Goal: Task Accomplishment & Management: Use online tool/utility

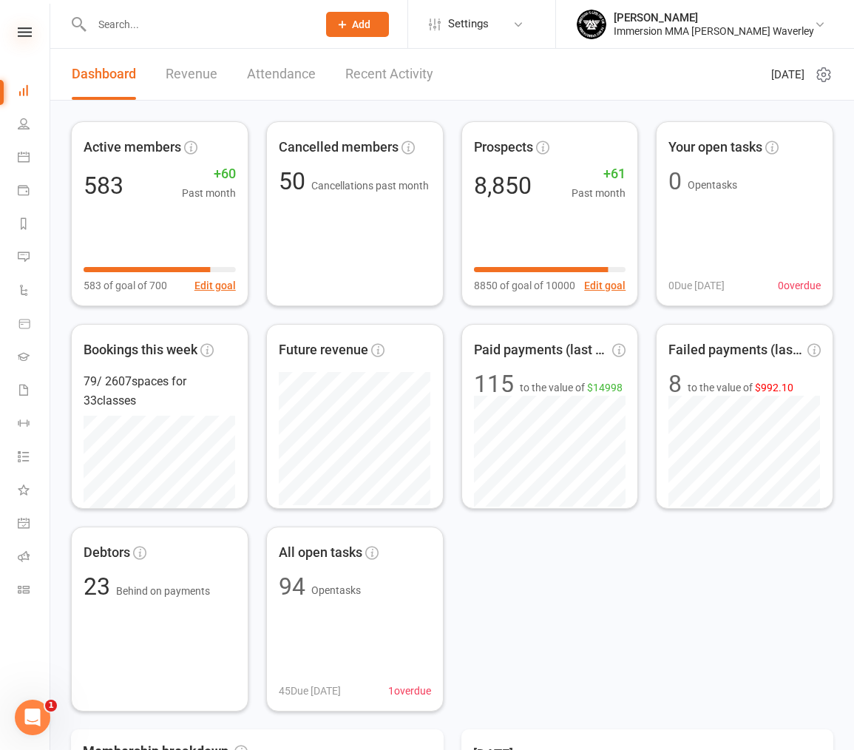
click at [20, 35] on icon at bounding box center [25, 32] width 14 height 10
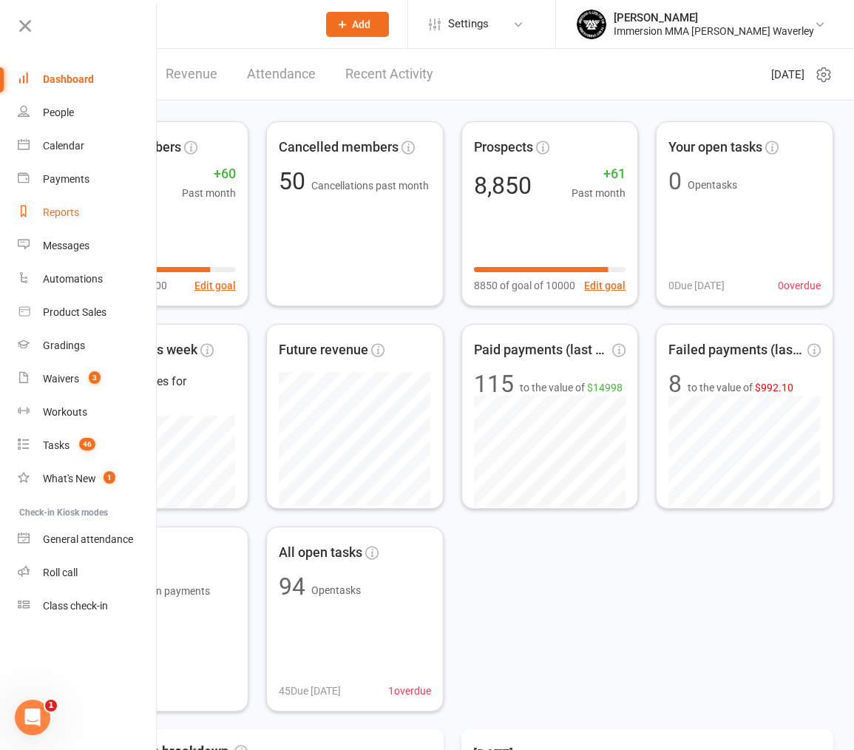
click at [62, 208] on div "Reports" at bounding box center [61, 212] width 36 height 12
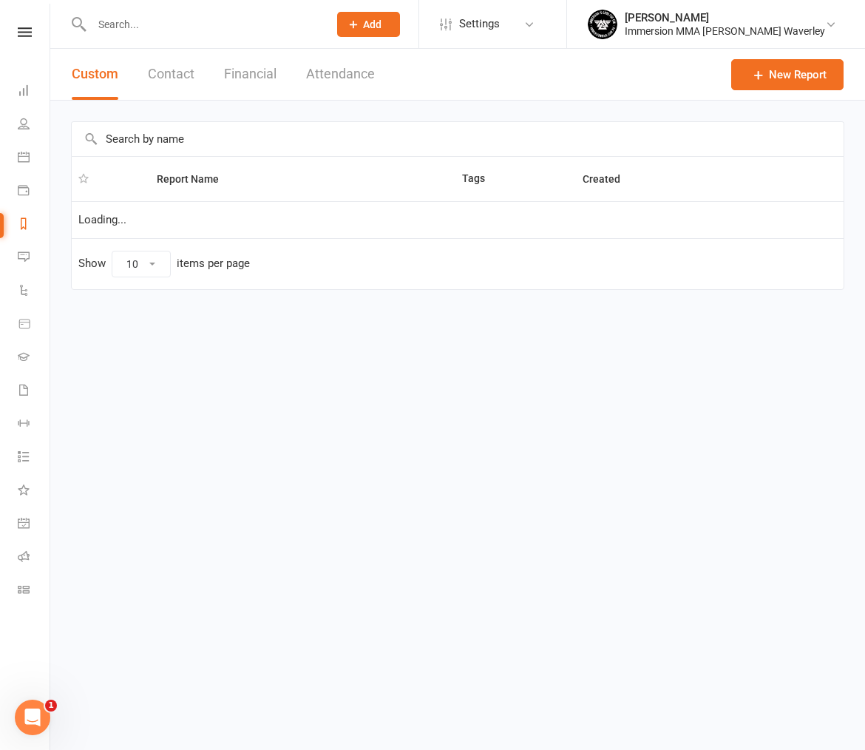
select select "100"
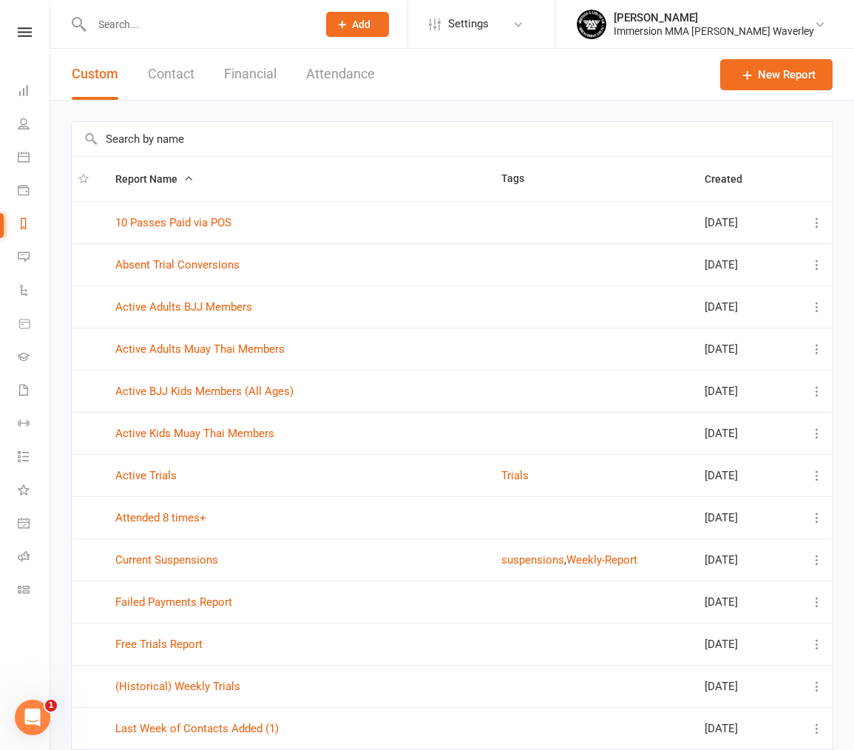
click at [237, 143] on input "text" at bounding box center [452, 139] width 761 height 34
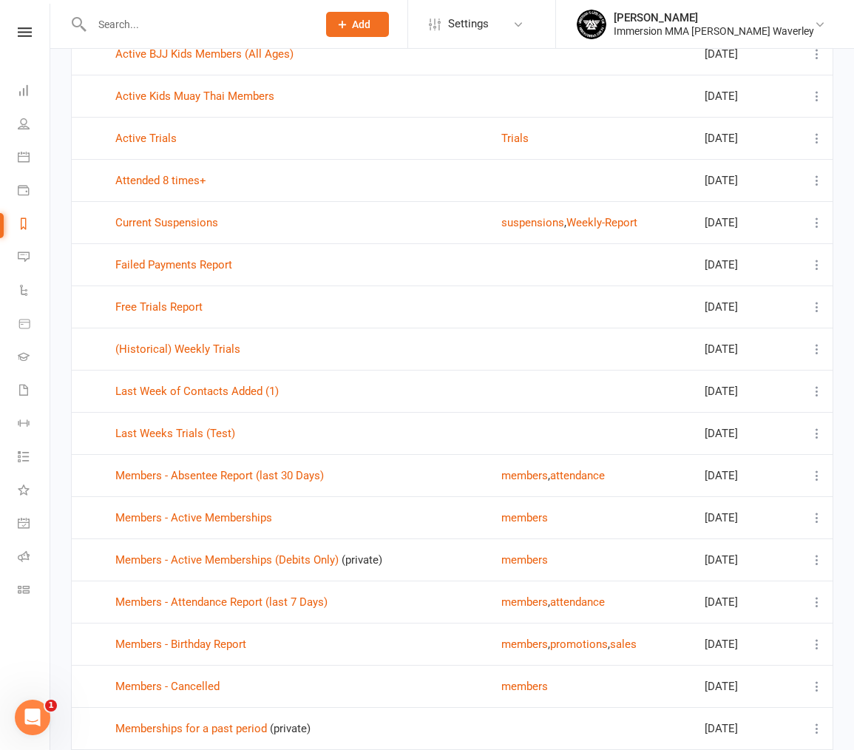
scroll to position [444, 0]
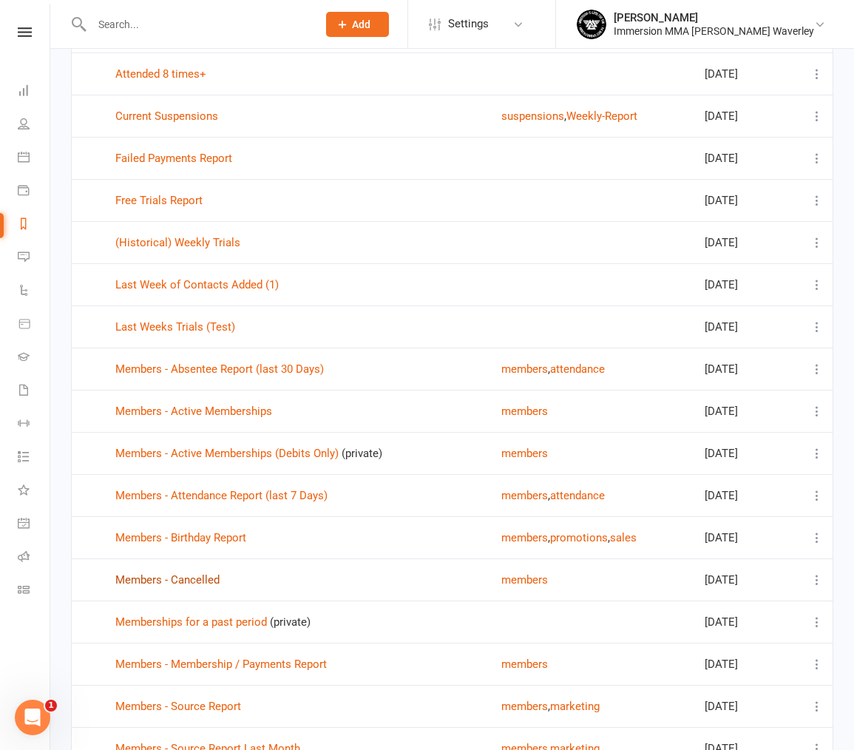
click at [196, 581] on link "Members - Cancelled" at bounding box center [167, 579] width 104 height 13
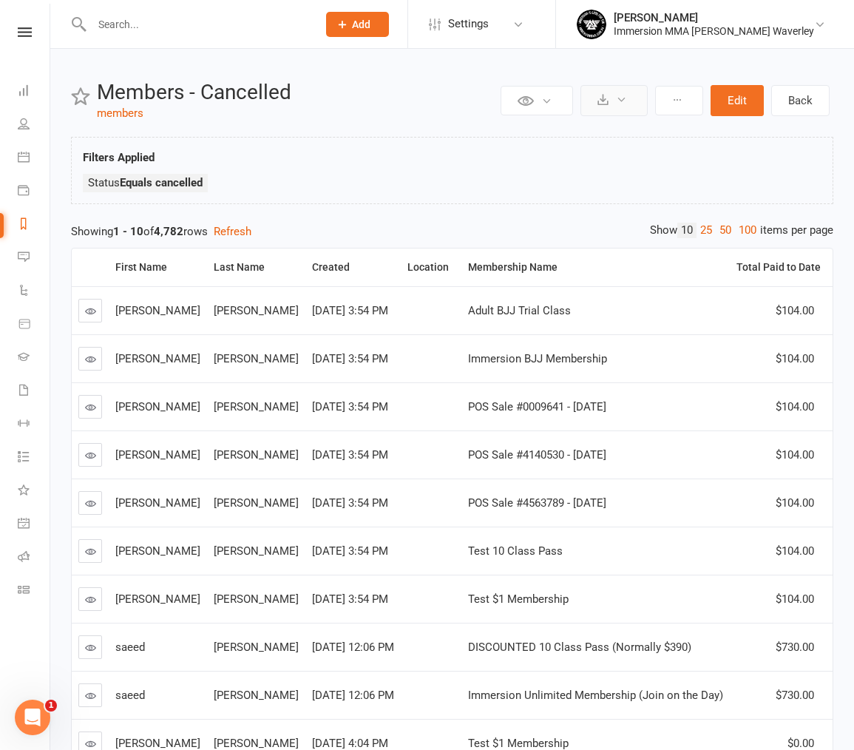
click at [620, 98] on icon at bounding box center [621, 99] width 11 height 11
click at [617, 132] on link "Export to CSV" at bounding box center [569, 136] width 155 height 30
click at [740, 98] on button "Edit" at bounding box center [736, 100] width 53 height 31
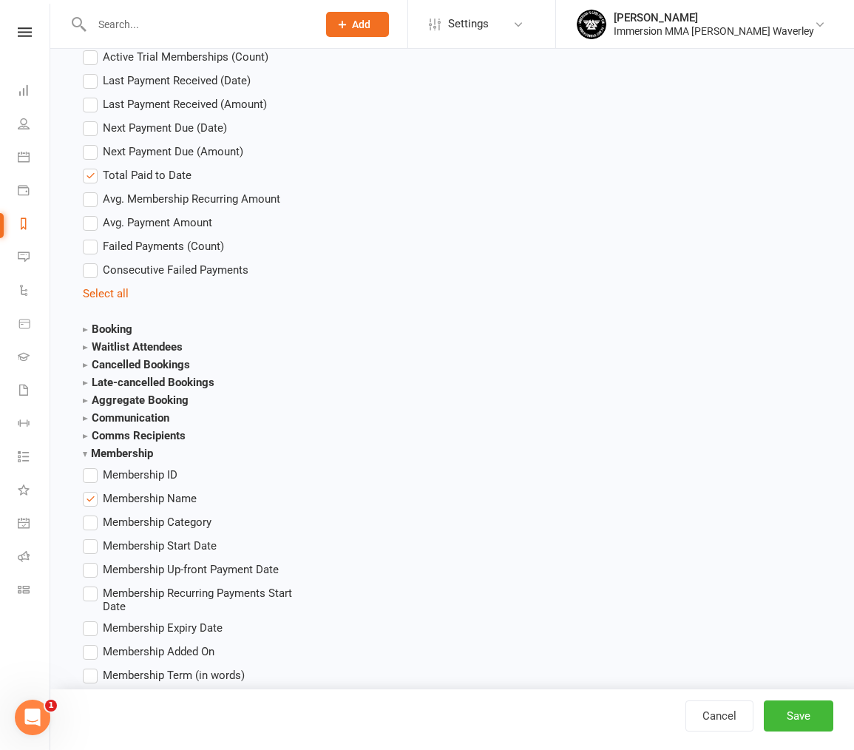
scroll to position [1922, 0]
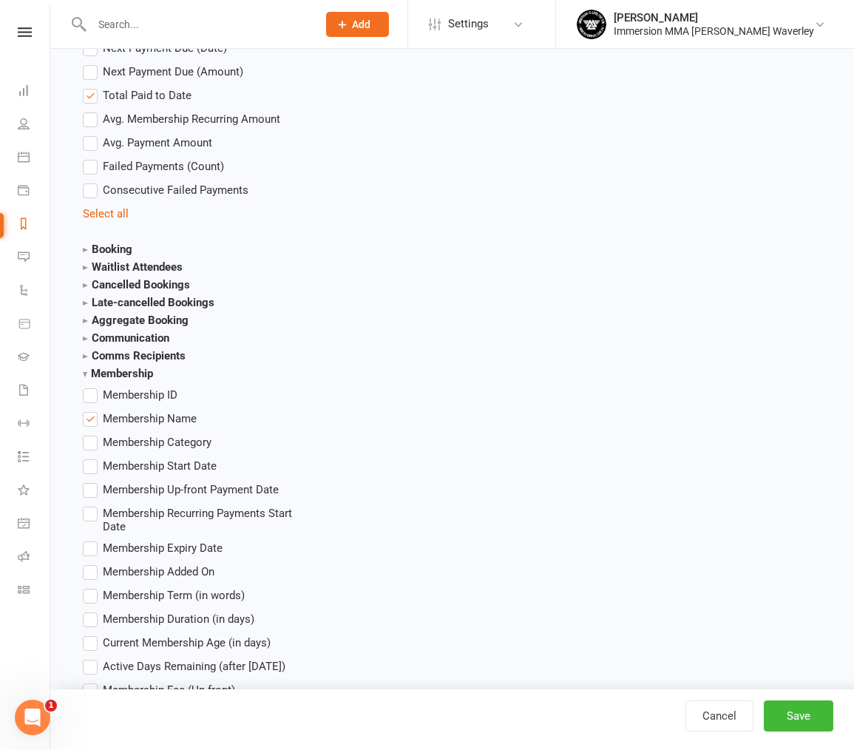
click at [181, 457] on span "Membership Start Date" at bounding box center [160, 465] width 114 height 16
click at [92, 457] on input "Membership Start Date" at bounding box center [88, 457] width 10 height 0
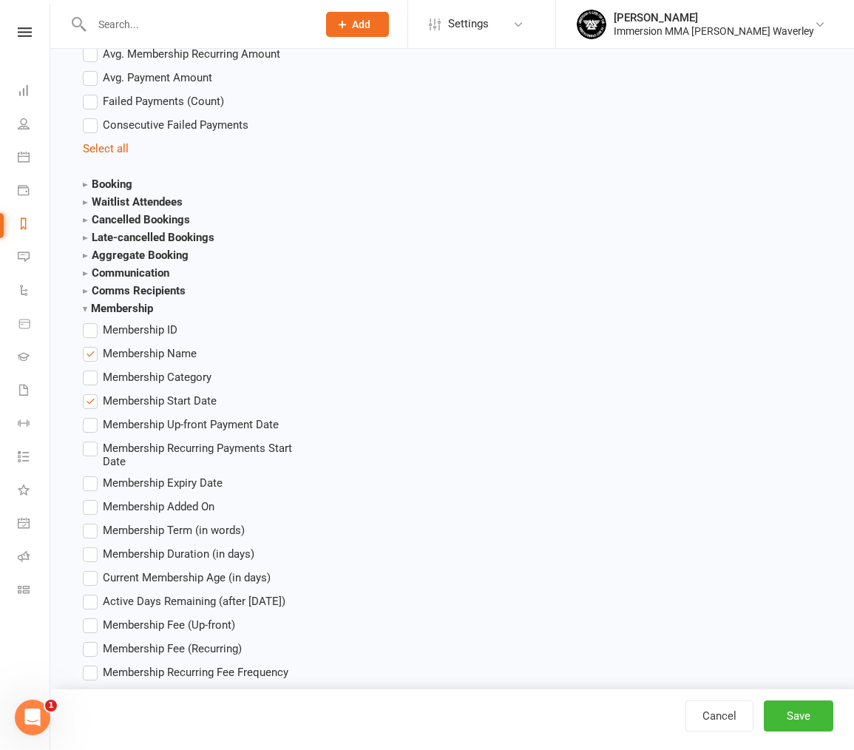
scroll to position [1996, 0]
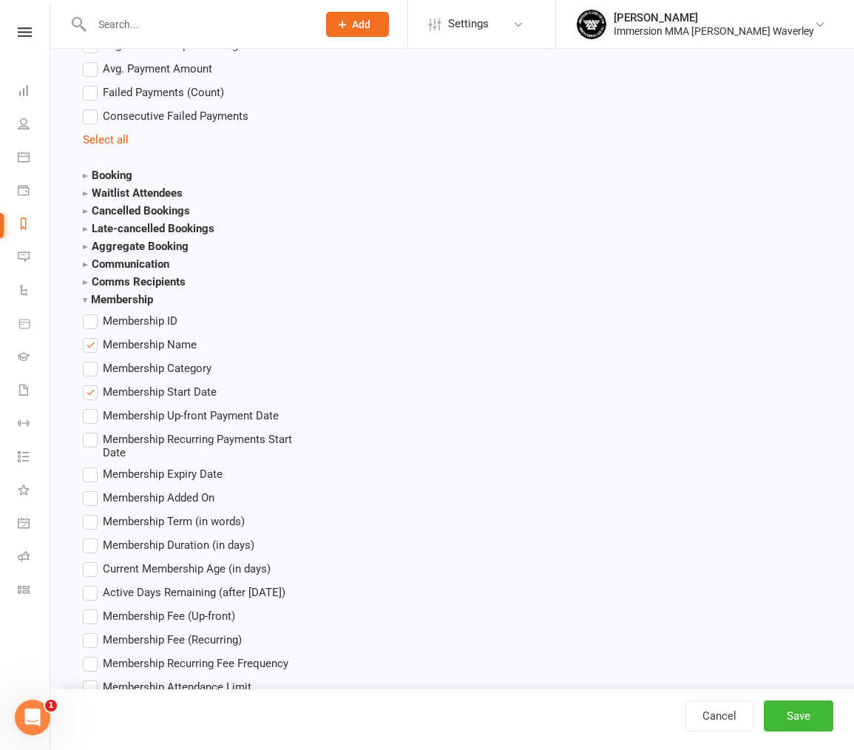
click at [189, 383] on span "Membership Start Date" at bounding box center [160, 391] width 114 height 16
click at [92, 383] on input "Membership Start Date" at bounding box center [88, 383] width 10 height 0
click at [231, 536] on span "Membership Duration (in days)" at bounding box center [179, 544] width 152 height 16
click at [92, 536] on input "Membership Duration (in days)" at bounding box center [88, 536] width 10 height 0
click at [790, 705] on button "Save" at bounding box center [798, 715] width 69 height 31
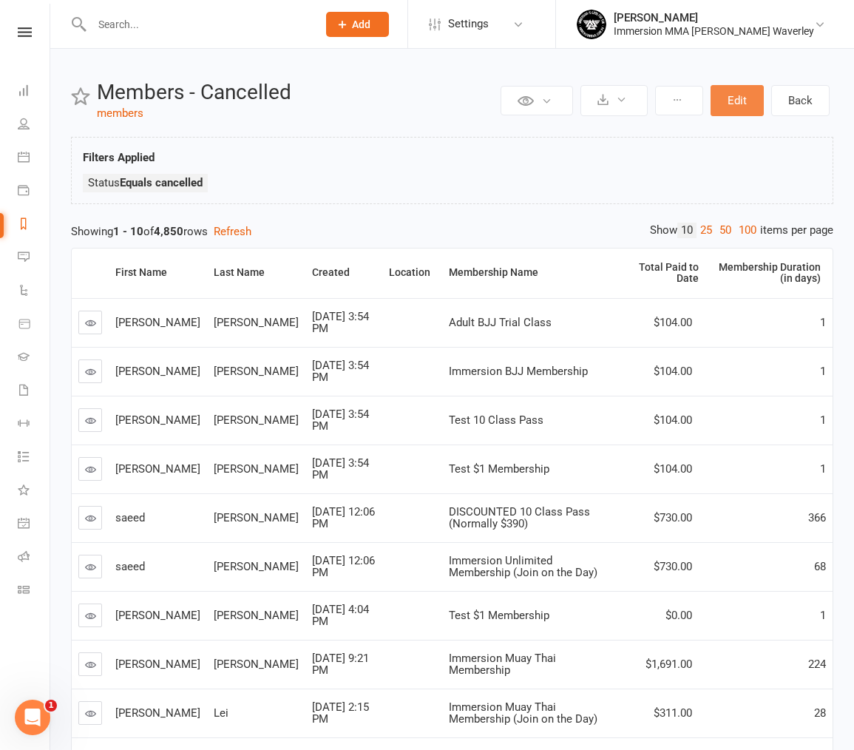
click at [735, 95] on button "Edit" at bounding box center [736, 100] width 53 height 31
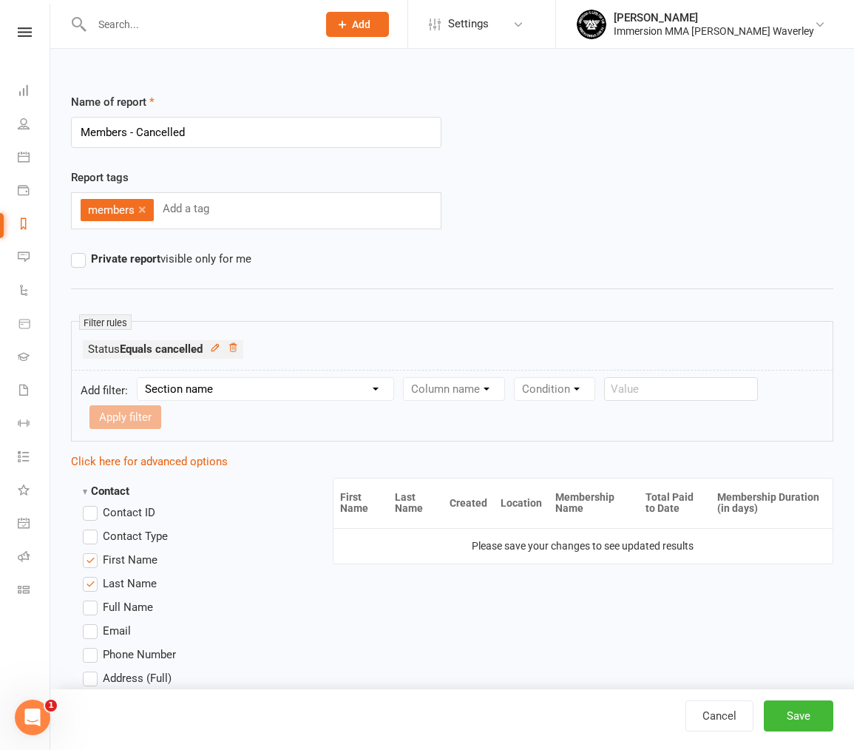
drag, startPoint x: 762, startPoint y: 237, endPoint x: 767, endPoint y: 223, distance: 15.4
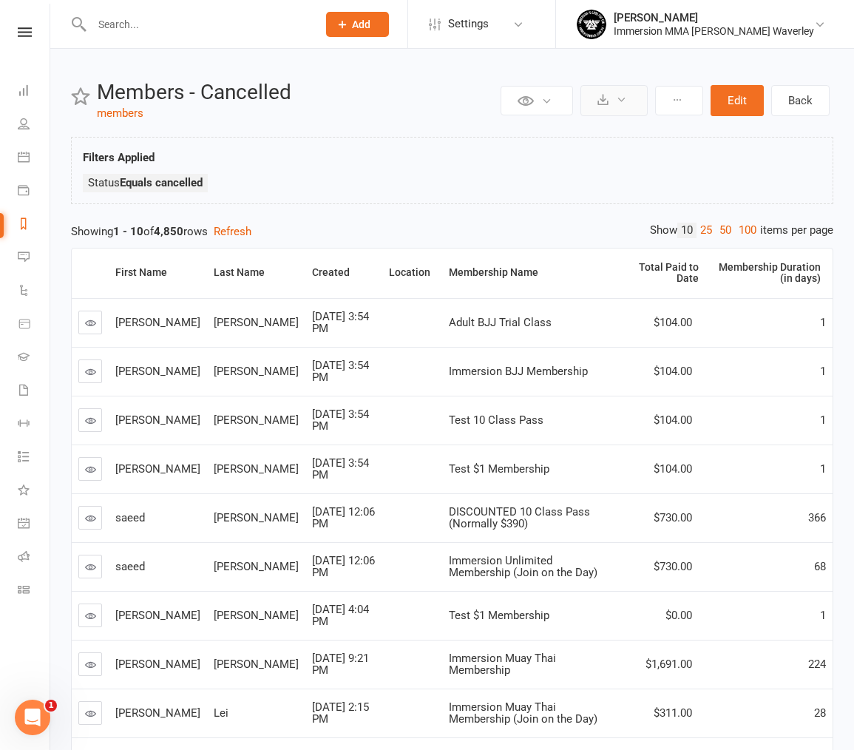
click at [639, 103] on button at bounding box center [613, 100] width 67 height 31
click at [617, 122] on link "Export to CSV" at bounding box center [569, 136] width 155 height 30
click at [753, 106] on button "Edit" at bounding box center [736, 100] width 53 height 31
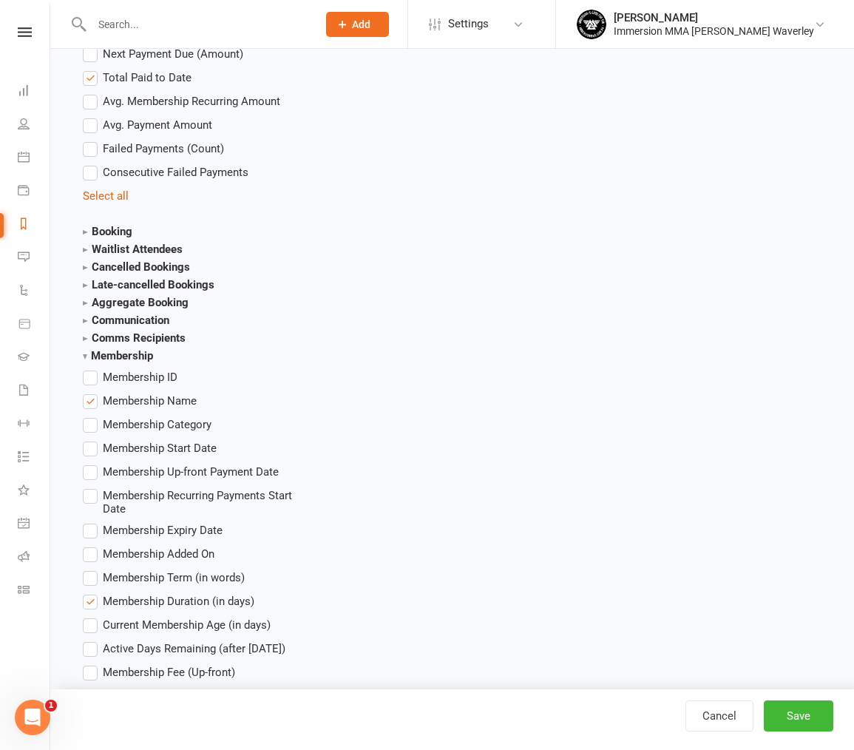
scroll to position [1996, 0]
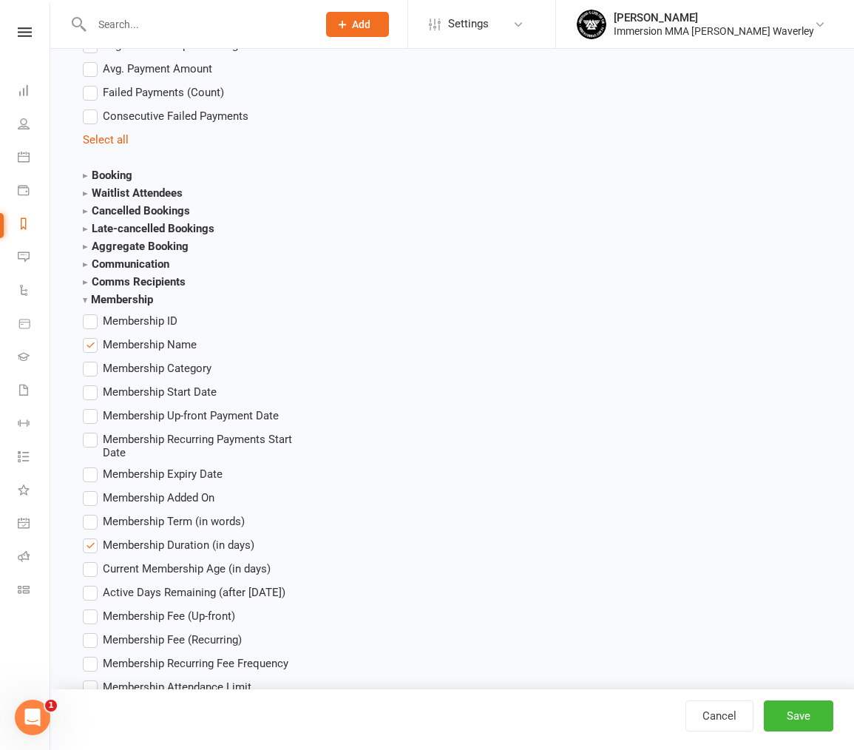
click at [167, 383] on span "Membership Start Date" at bounding box center [160, 391] width 114 height 16
click at [92, 383] on input "Membership Start Date" at bounding box center [88, 383] width 10 height 0
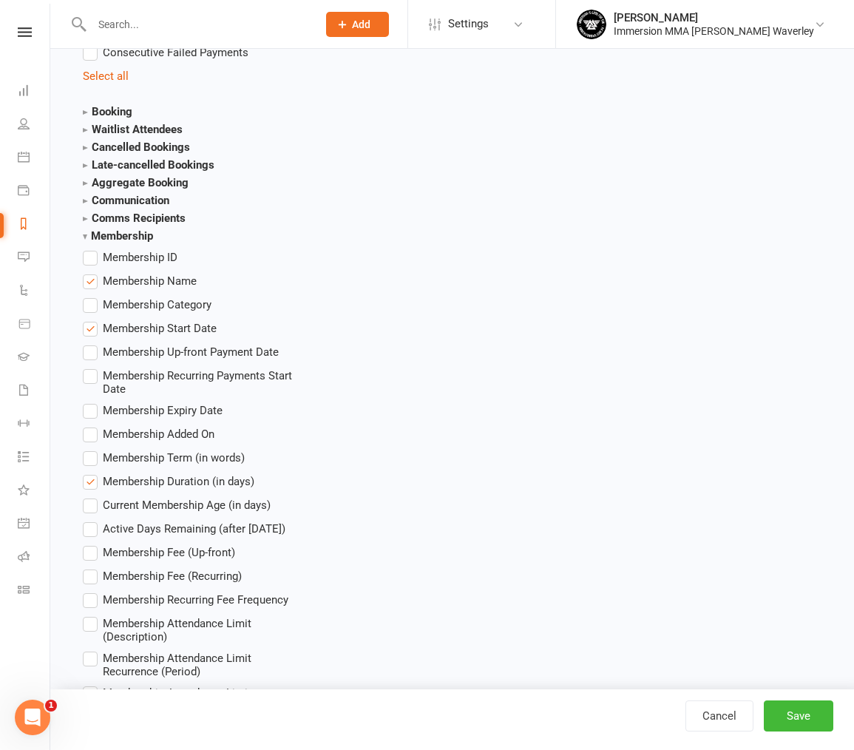
scroll to position [2070, 0]
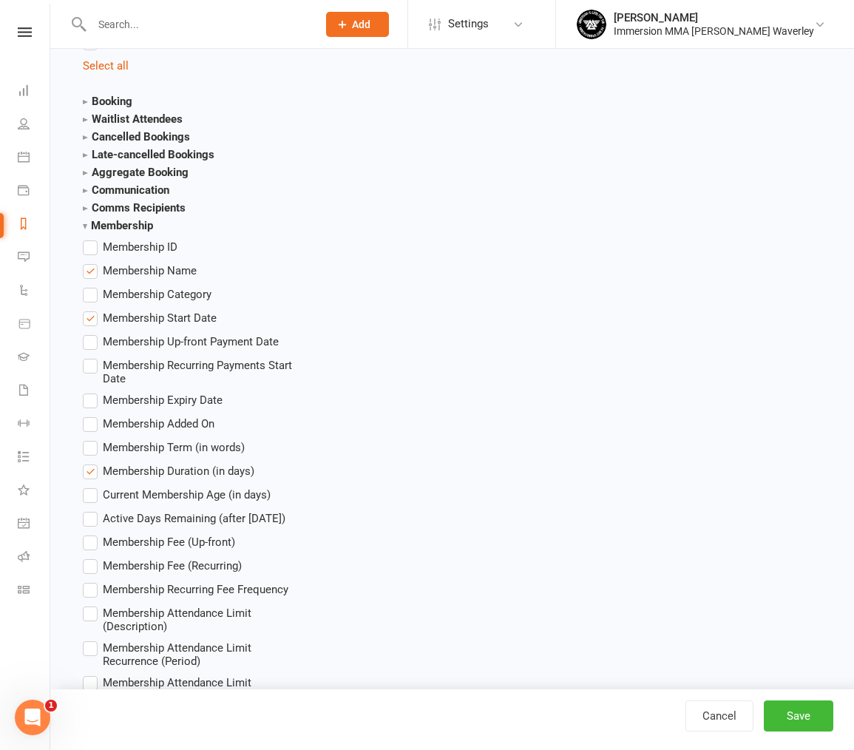
click at [197, 415] on span "Membership Added On" at bounding box center [159, 423] width 112 height 16
click at [92, 415] on input "Membership Added On" at bounding box center [88, 415] width 10 height 0
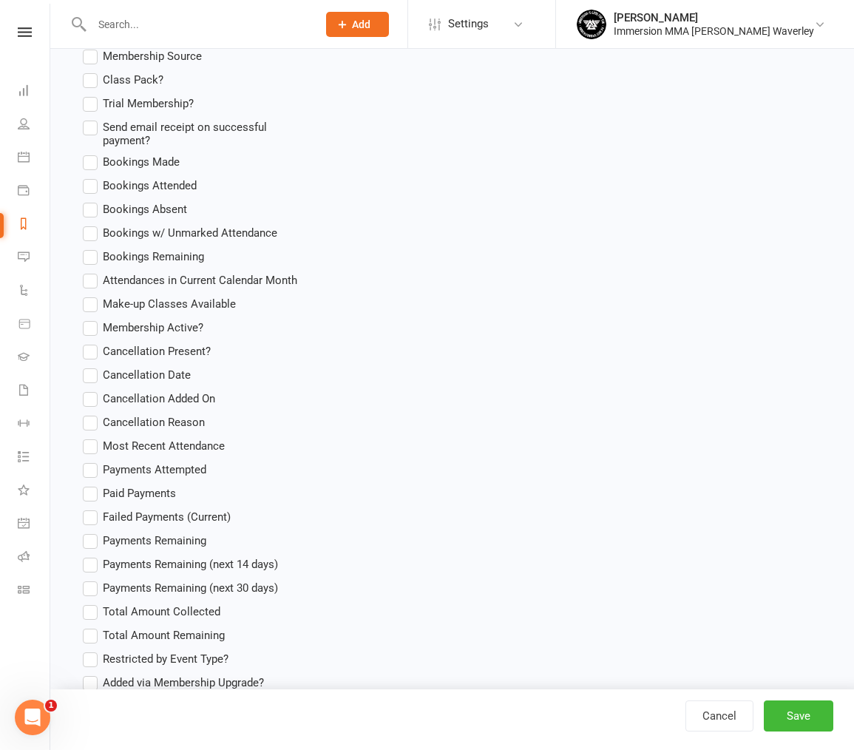
scroll to position [2735, 0]
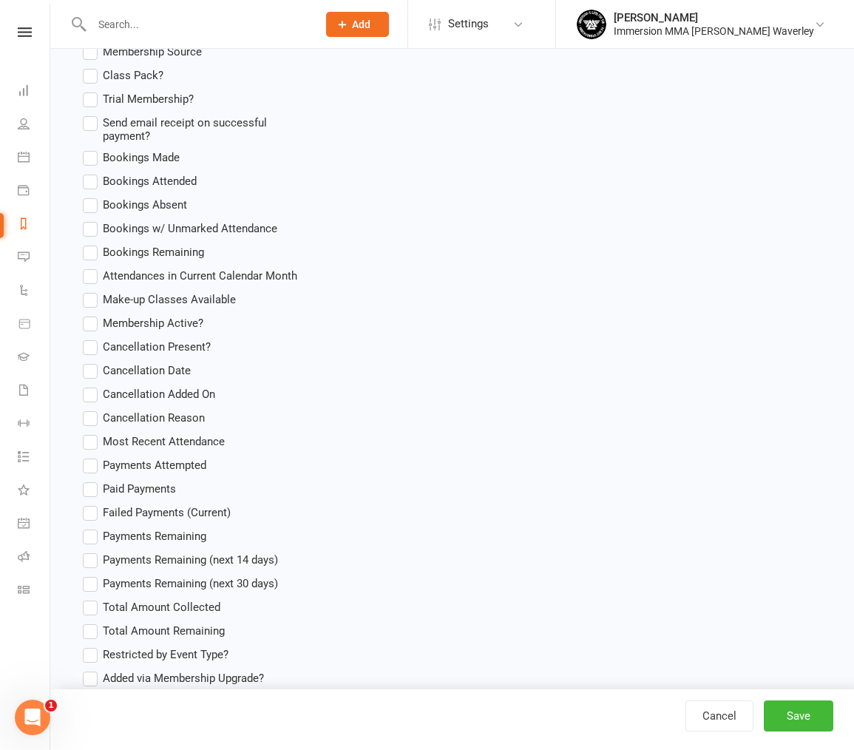
click at [172, 362] on span "Cancellation Date" at bounding box center [147, 370] width 88 height 16
click at [92, 362] on input "Cancellation Date" at bounding box center [88, 362] width 10 height 0
click at [816, 705] on button "Save" at bounding box center [798, 715] width 69 height 31
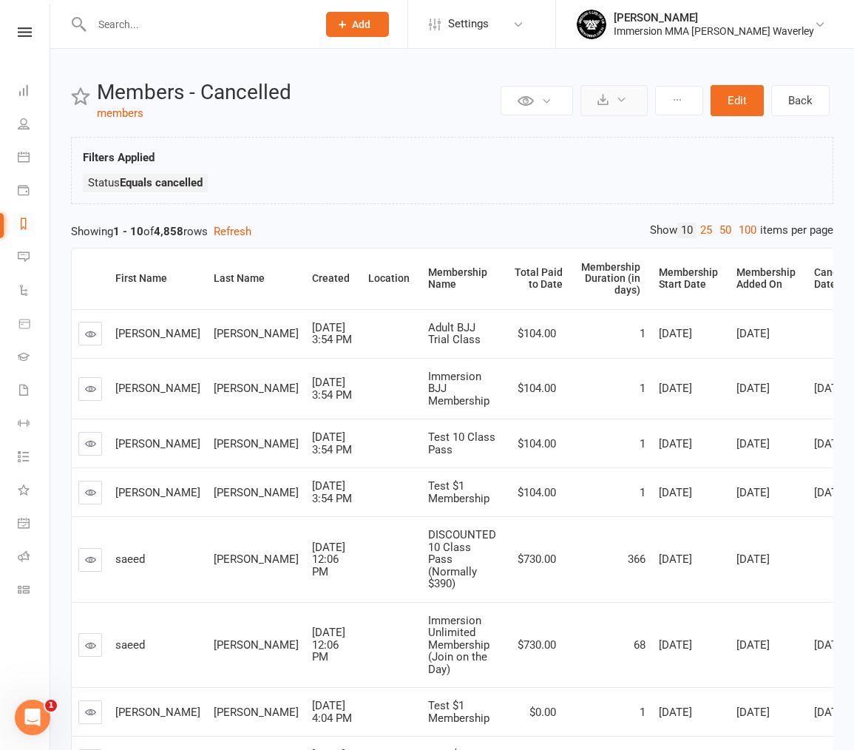
click at [601, 109] on button at bounding box center [613, 100] width 67 height 31
click at [594, 147] on link "Export to CSV" at bounding box center [569, 136] width 155 height 30
click at [752, 106] on button "Edit" at bounding box center [736, 100] width 53 height 31
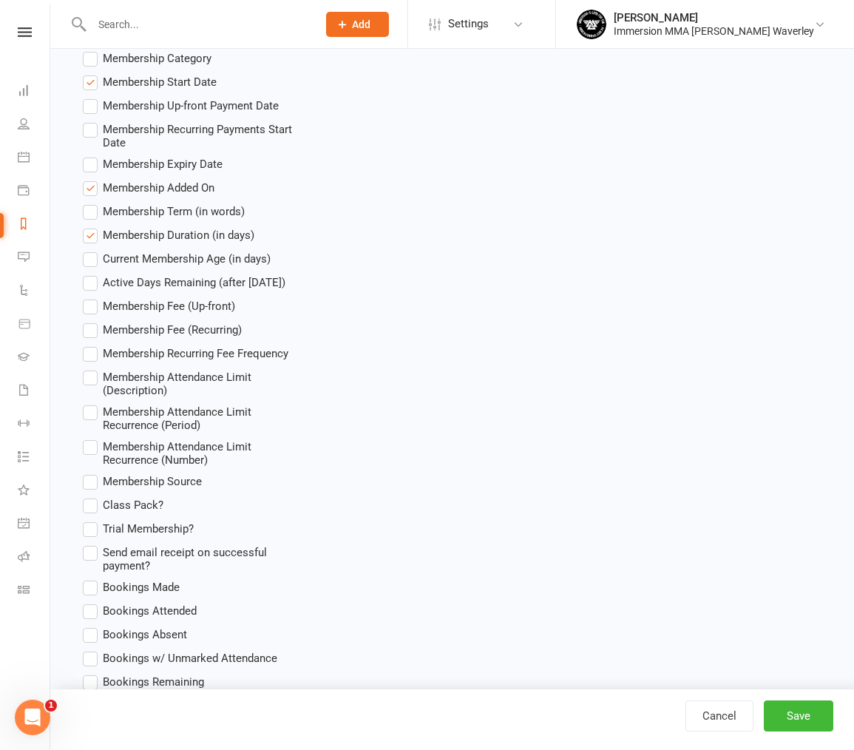
scroll to position [2292, 0]
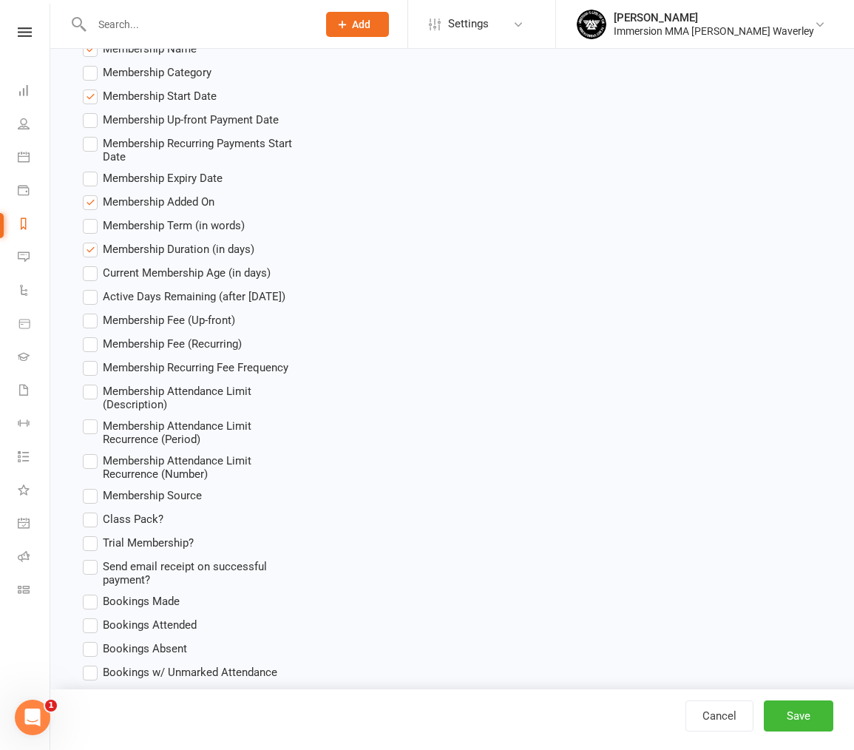
click at [211, 169] on span "Membership Expiry Date" at bounding box center [163, 177] width 120 height 16
click at [92, 169] on input "Membership Expiry Date" at bounding box center [88, 169] width 10 height 0
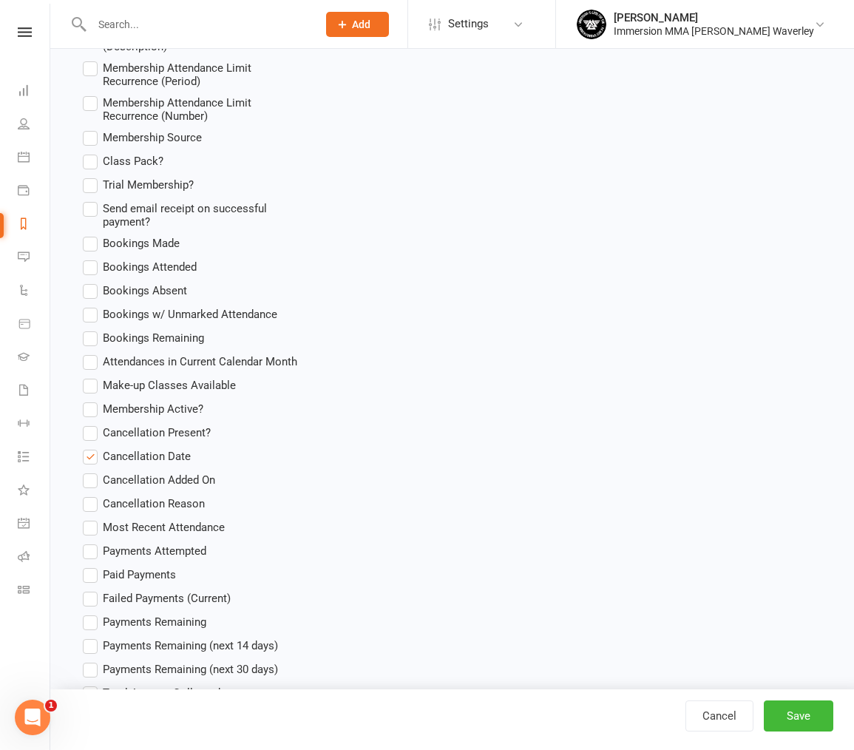
scroll to position [2661, 0]
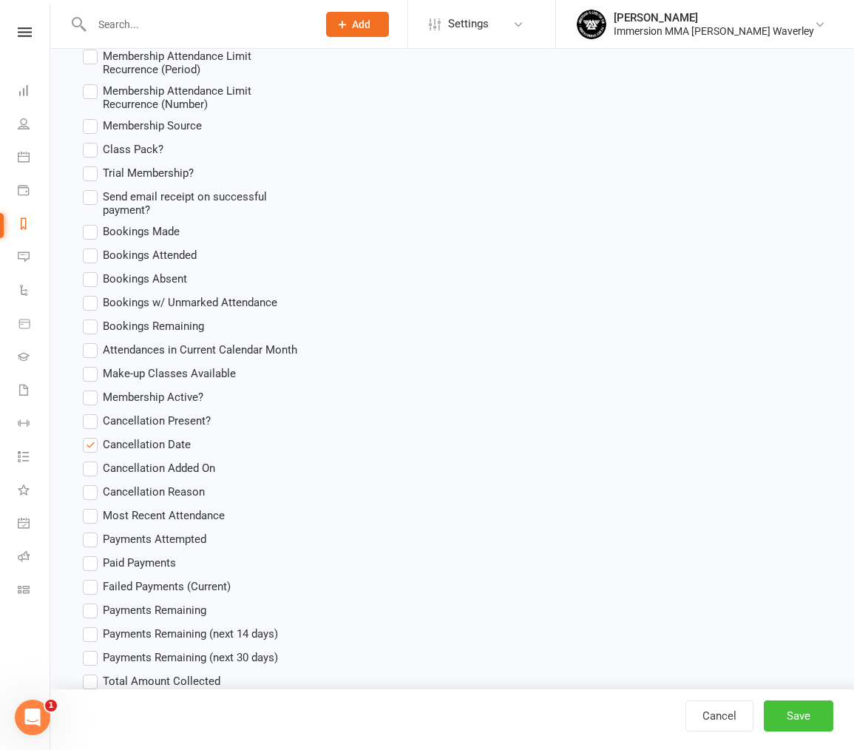
click at [814, 709] on button "Save" at bounding box center [798, 715] width 69 height 31
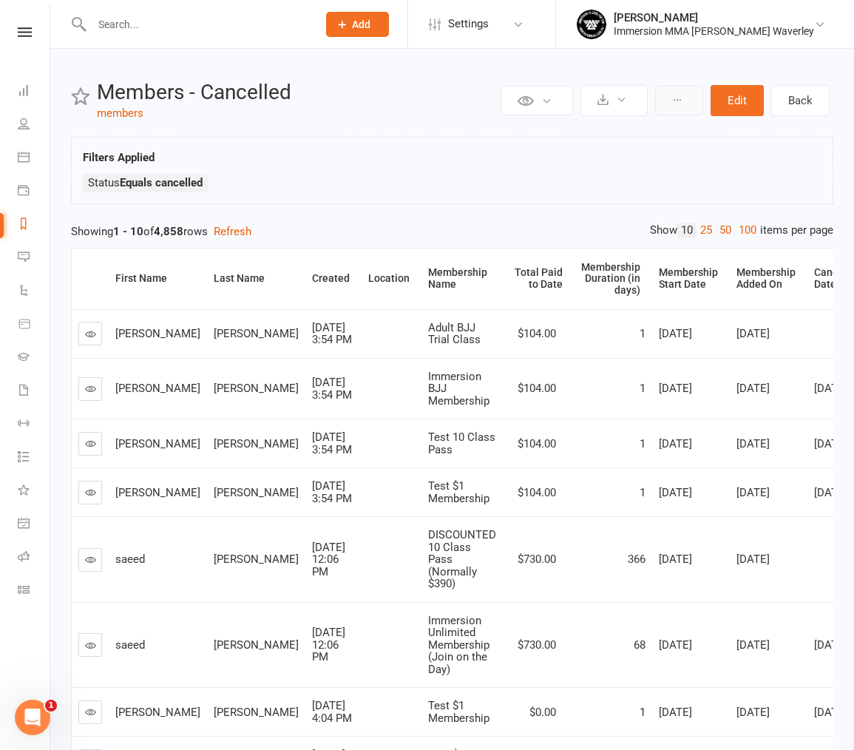
click at [681, 95] on icon at bounding box center [677, 100] width 10 height 10
click at [610, 98] on button at bounding box center [613, 100] width 67 height 31
click at [603, 125] on link "Export to CSV" at bounding box center [569, 136] width 155 height 30
click at [24, 23] on nav "Clubworx Dashboard People Calendar Payments Reports Messages Automations Produc…" at bounding box center [25, 379] width 50 height 750
click at [20, 35] on icon at bounding box center [25, 32] width 14 height 10
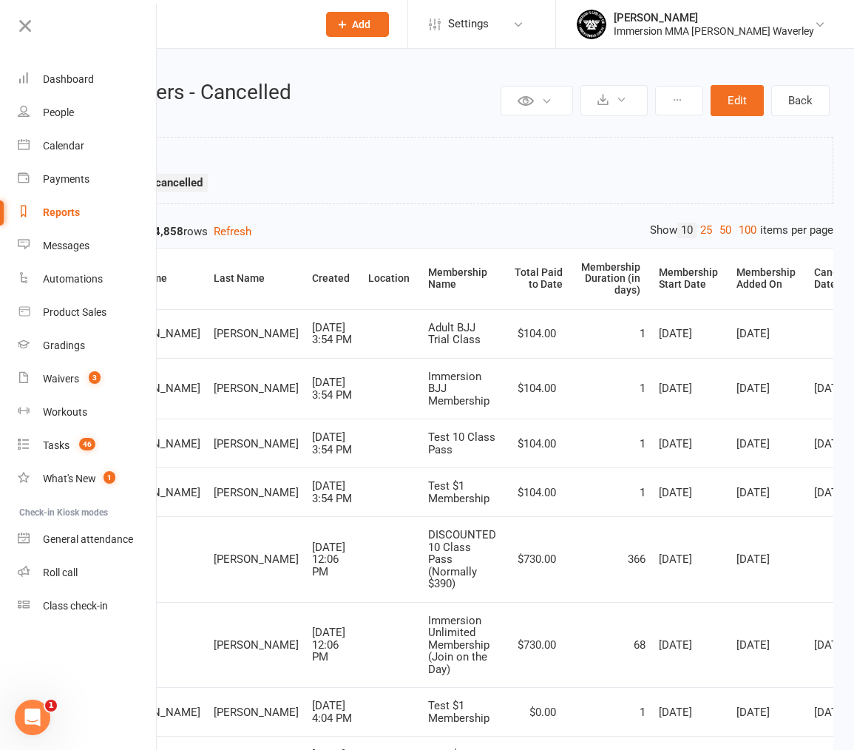
click at [69, 208] on div "Reports" at bounding box center [61, 212] width 37 height 12
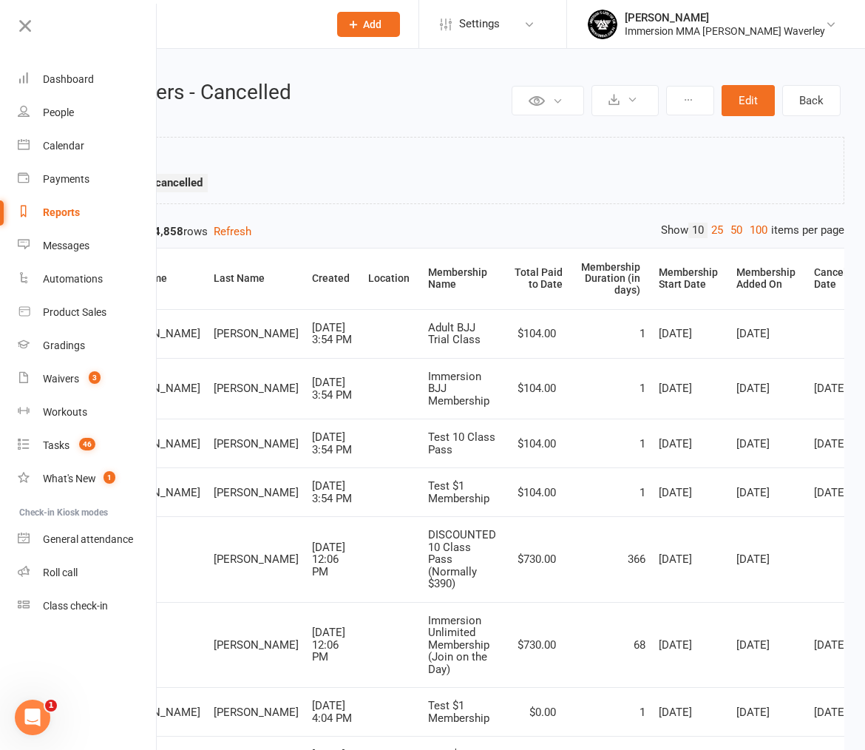
select select "100"
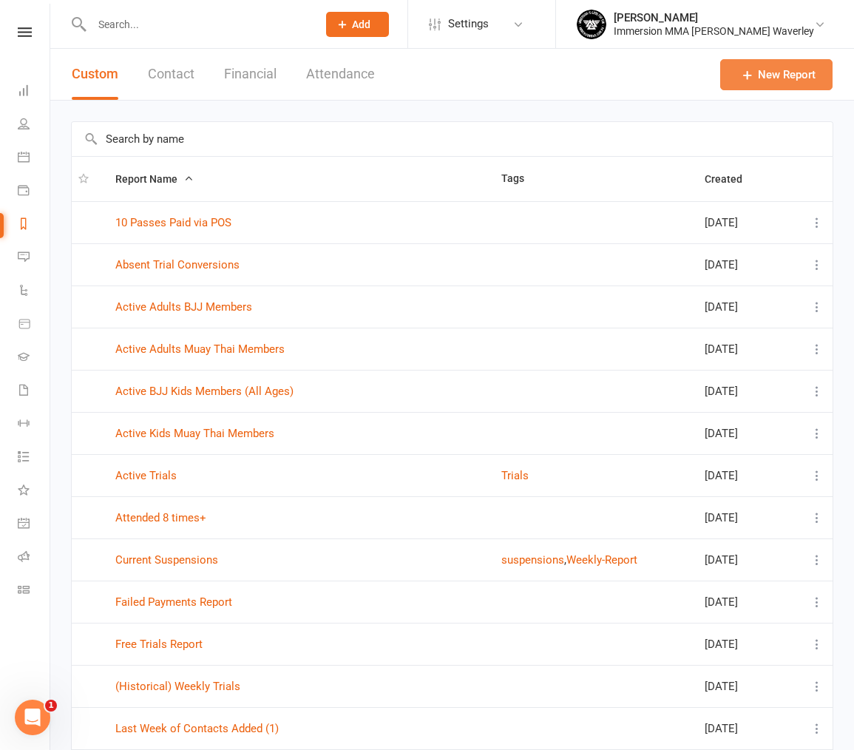
click at [746, 78] on icon at bounding box center [747, 74] width 15 height 15
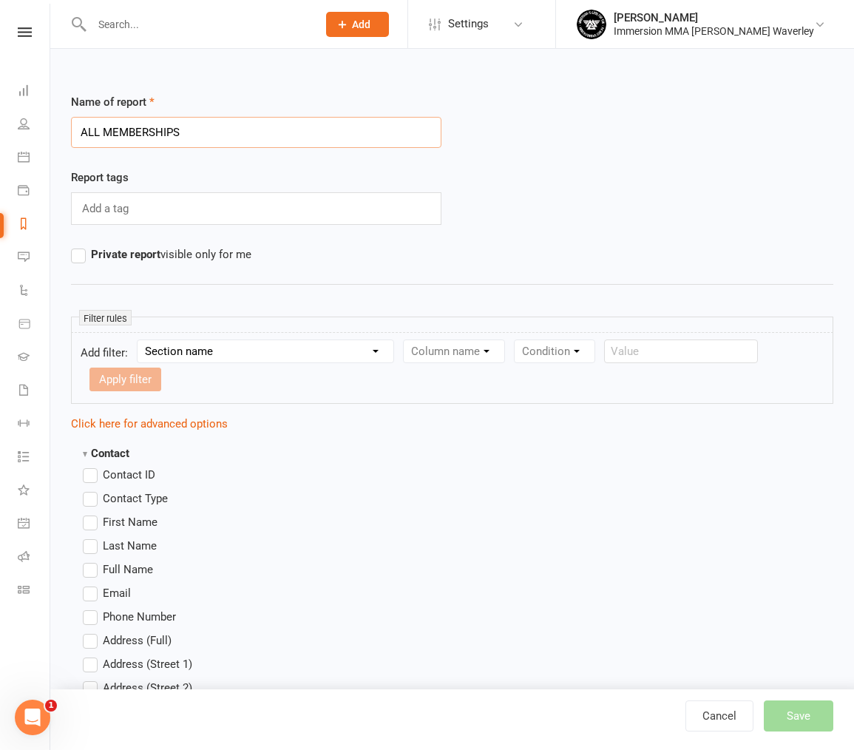
type input "ALL MEMBERSHIPS"
type input "memberships"
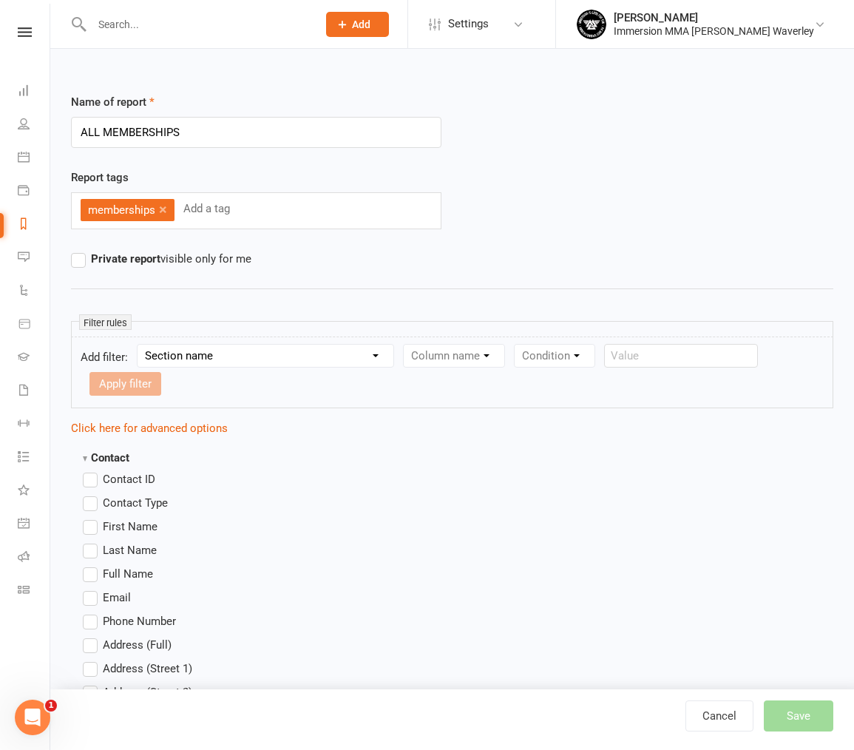
click at [279, 211] on div "memberships × Add a tag" at bounding box center [256, 210] width 370 height 37
type input "members"
click at [218, 266] on label "Private report visible only for me" at bounding box center [161, 259] width 180 height 18
click at [81, 250] on input "Private report visible only for me" at bounding box center [76, 250] width 10 height 0
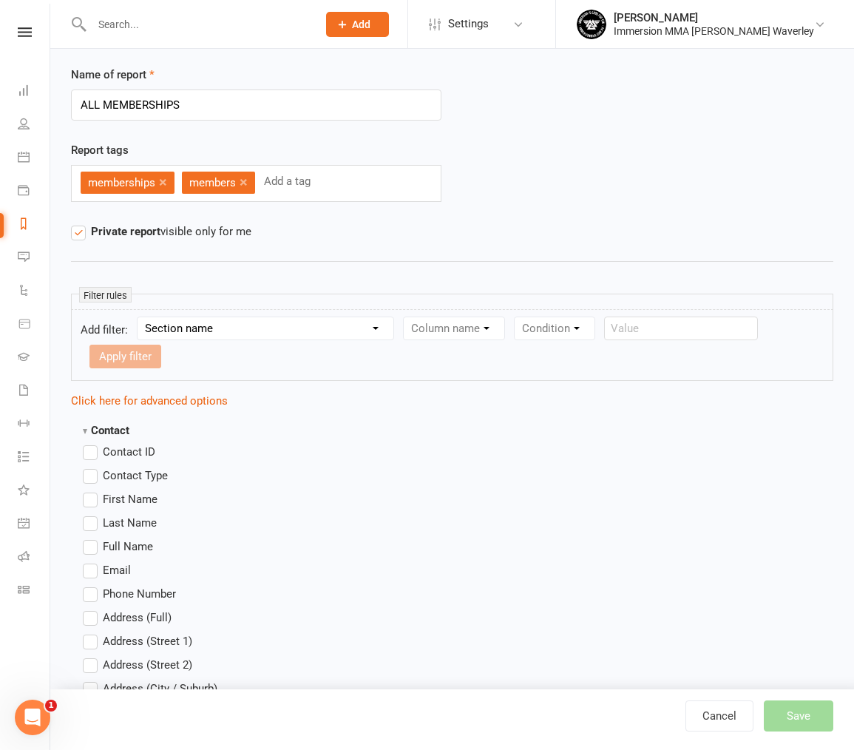
scroll to position [148, 0]
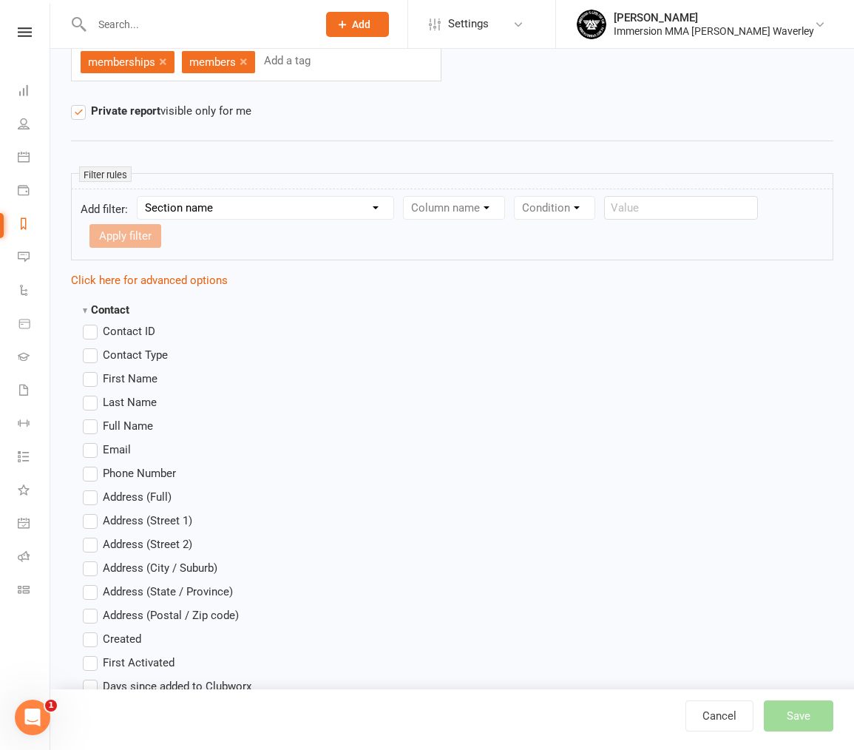
click at [133, 370] on span "First Name" at bounding box center [130, 378] width 55 height 16
click at [92, 370] on input "First Name" at bounding box center [88, 370] width 10 height 0
click at [135, 393] on span "Last Name" at bounding box center [130, 401] width 54 height 16
click at [92, 393] on input "Last Name" at bounding box center [88, 393] width 10 height 0
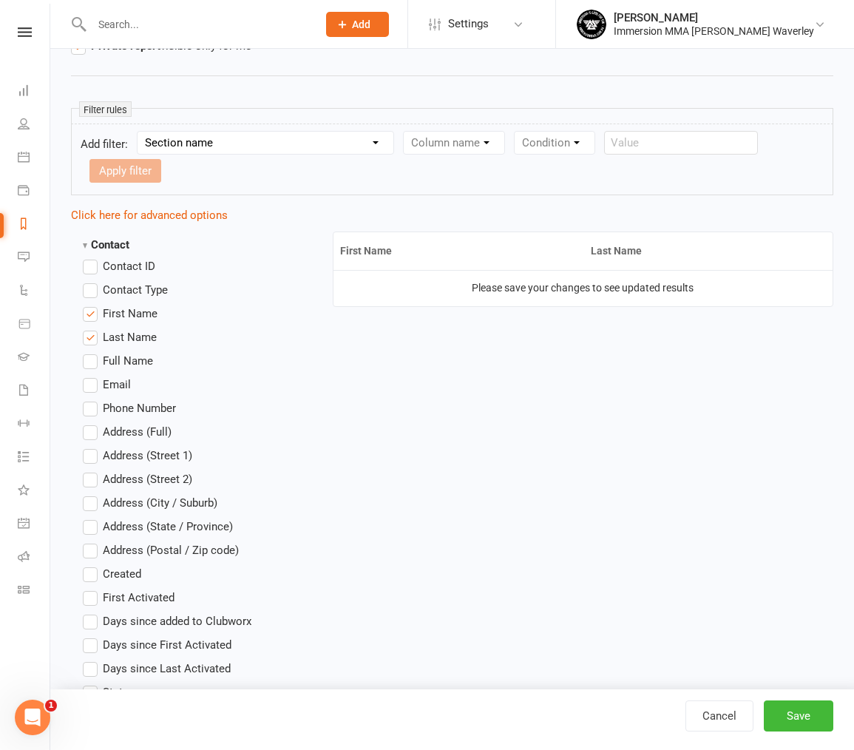
scroll to position [222, 0]
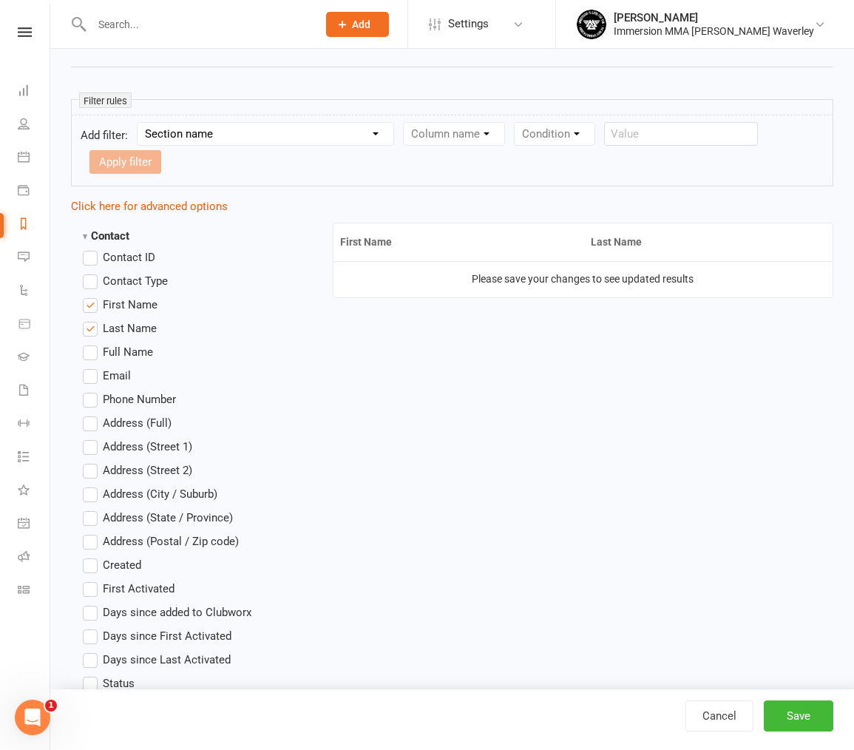
click at [135, 556] on span "Created" at bounding box center [122, 564] width 38 height 16
click at [92, 556] on input "Created" at bounding box center [88, 556] width 10 height 0
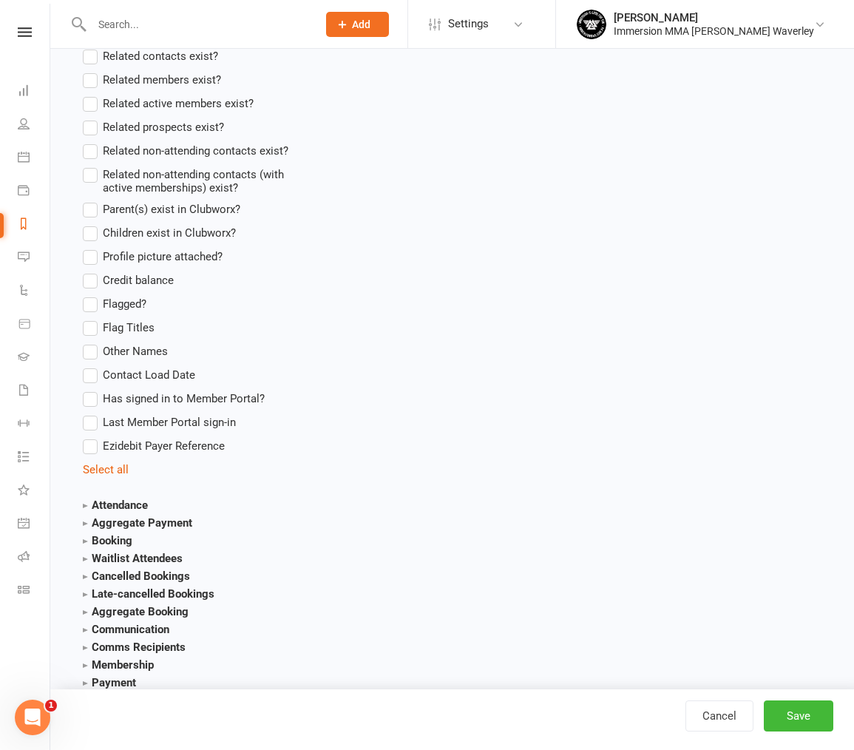
scroll to position [1331, 0]
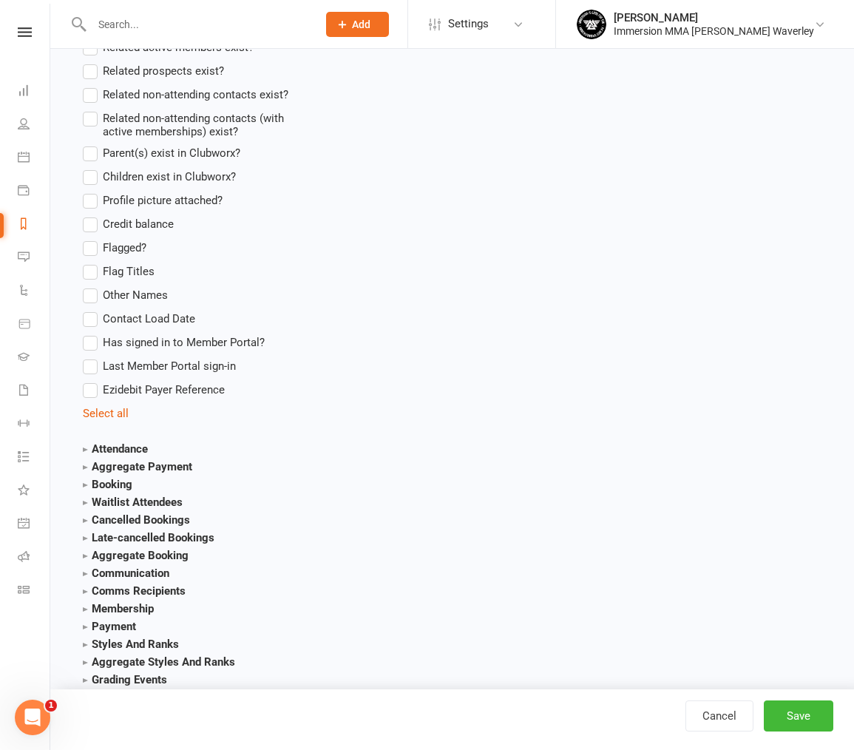
click at [127, 602] on strong "Membership" at bounding box center [118, 608] width 71 height 13
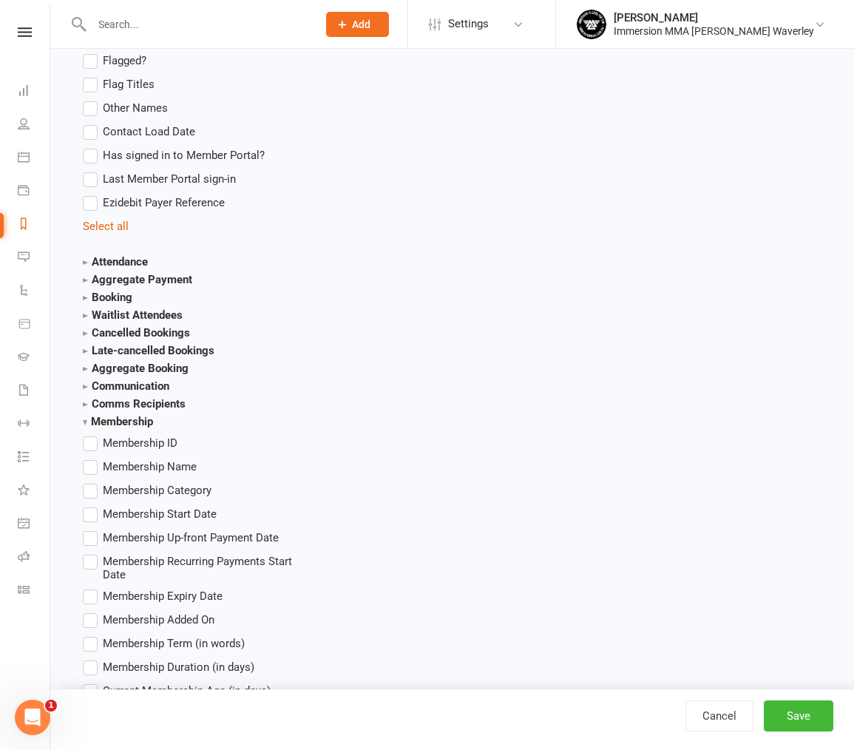
scroll to position [1626, 0]
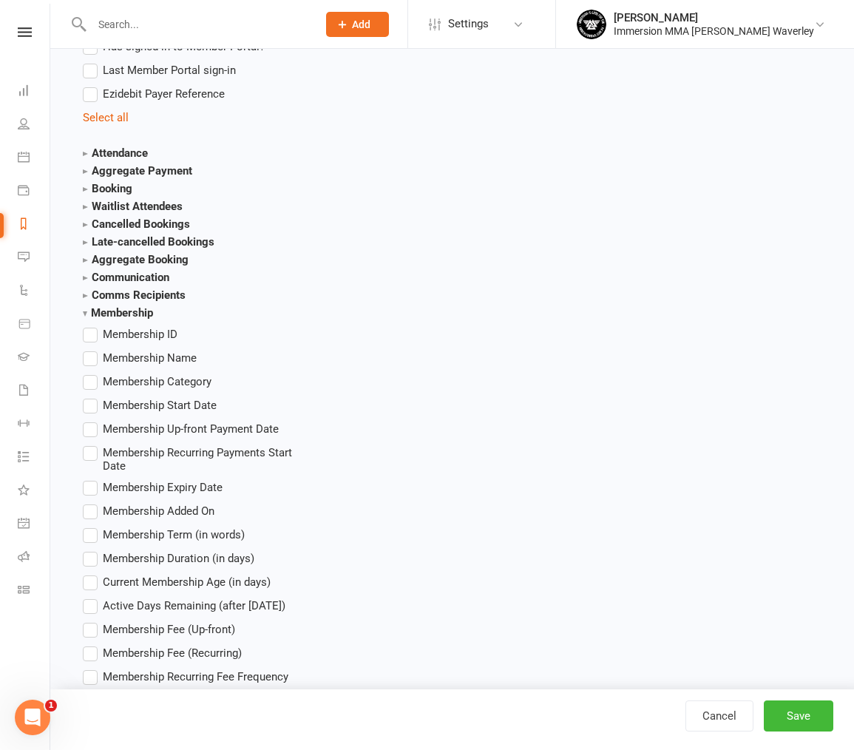
click at [144, 349] on span "Membership Name" at bounding box center [150, 357] width 94 height 16
click at [92, 349] on input "Membership Name" at bounding box center [88, 349] width 10 height 0
click at [120, 306] on strong "Membership" at bounding box center [118, 312] width 70 height 13
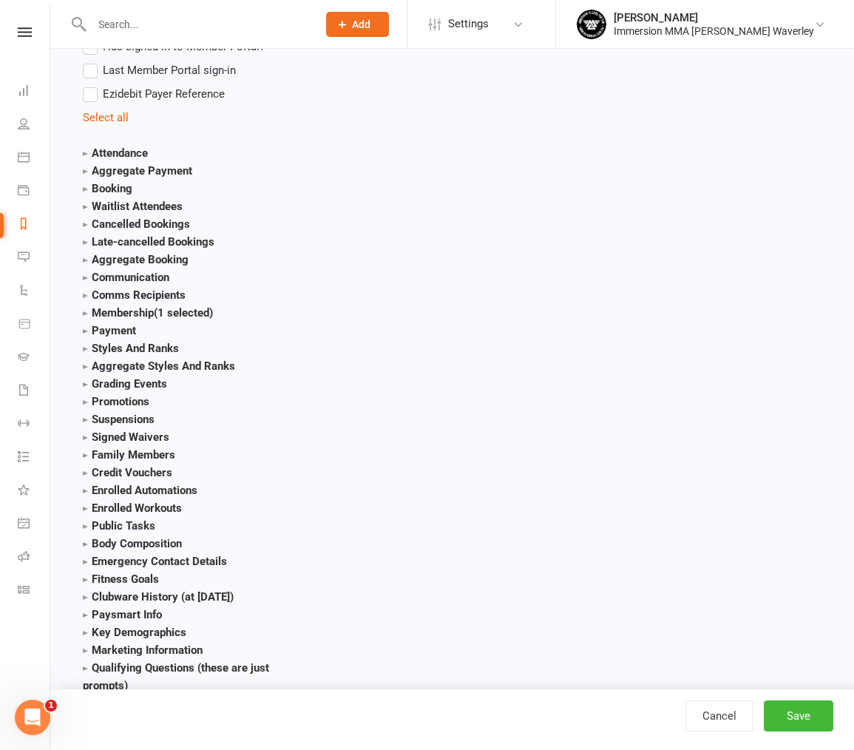
click at [118, 324] on strong "Payment" at bounding box center [109, 330] width 53 height 13
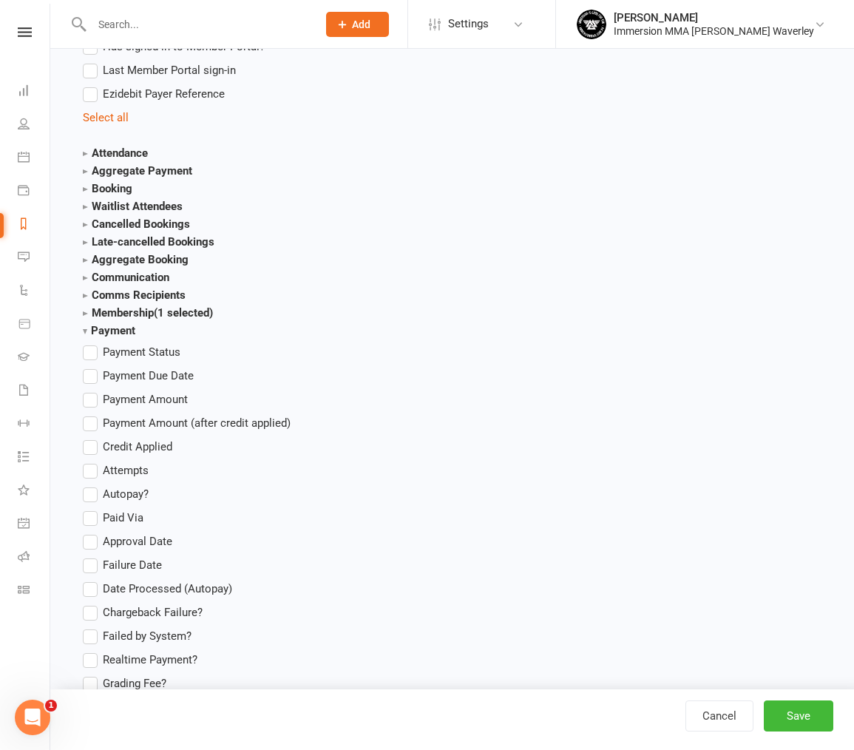
click at [107, 324] on strong "Payment" at bounding box center [109, 330] width 52 height 13
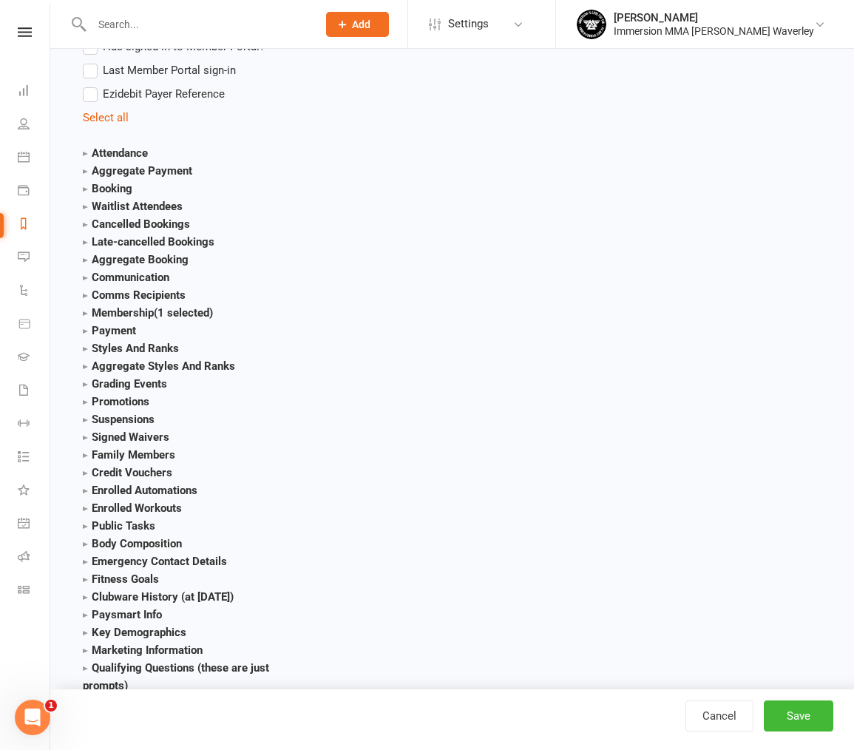
click at [115, 306] on strong "Membership (1 selected)" at bounding box center [148, 312] width 130 height 13
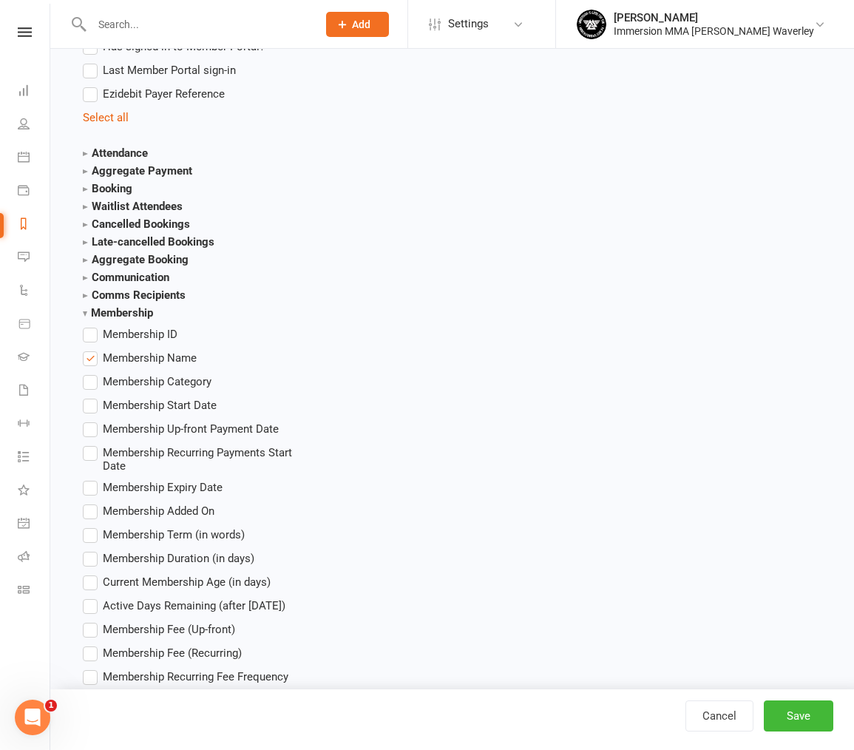
click at [130, 306] on strong "Membership" at bounding box center [118, 312] width 70 height 13
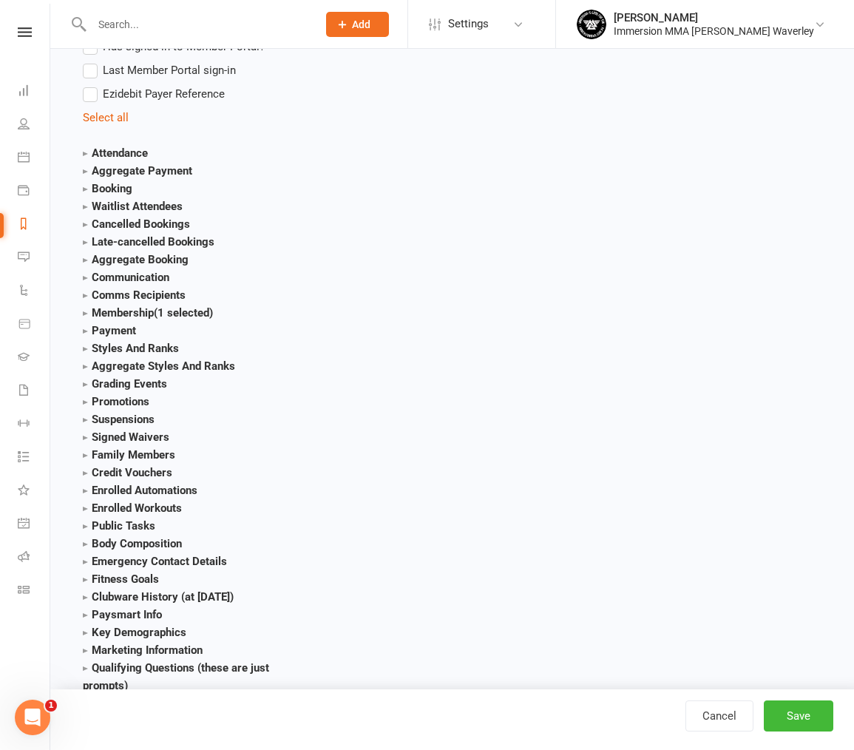
click at [131, 164] on strong "Aggregate Payment" at bounding box center [137, 170] width 109 height 13
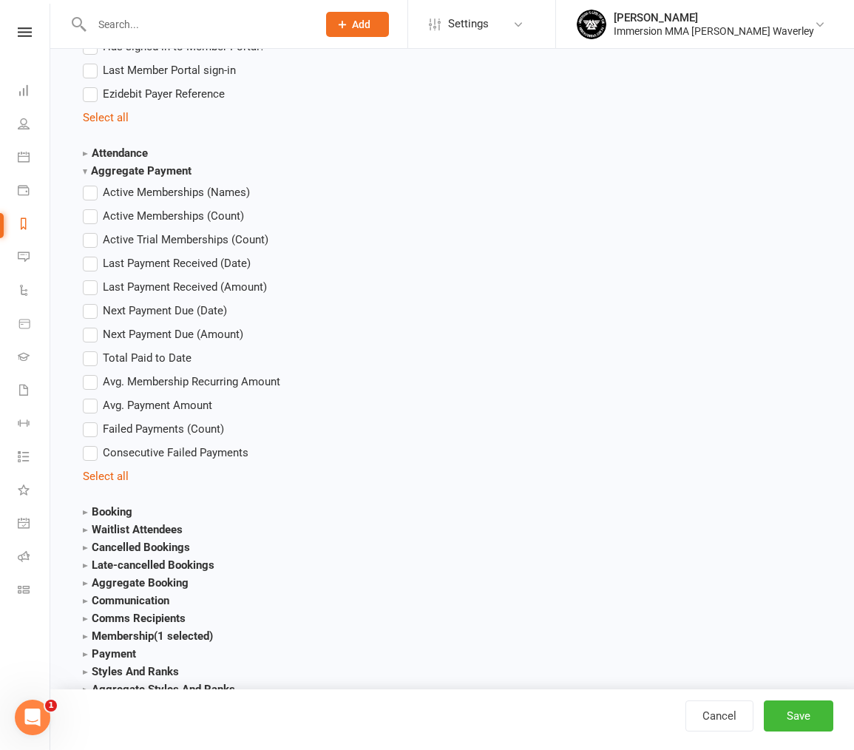
click at [173, 349] on span "Total Paid to Date" at bounding box center [147, 357] width 89 height 16
click at [92, 349] on input "Total Paid to Date" at bounding box center [88, 349] width 10 height 0
click at [132, 164] on strong "Aggregate Payment" at bounding box center [137, 170] width 109 height 13
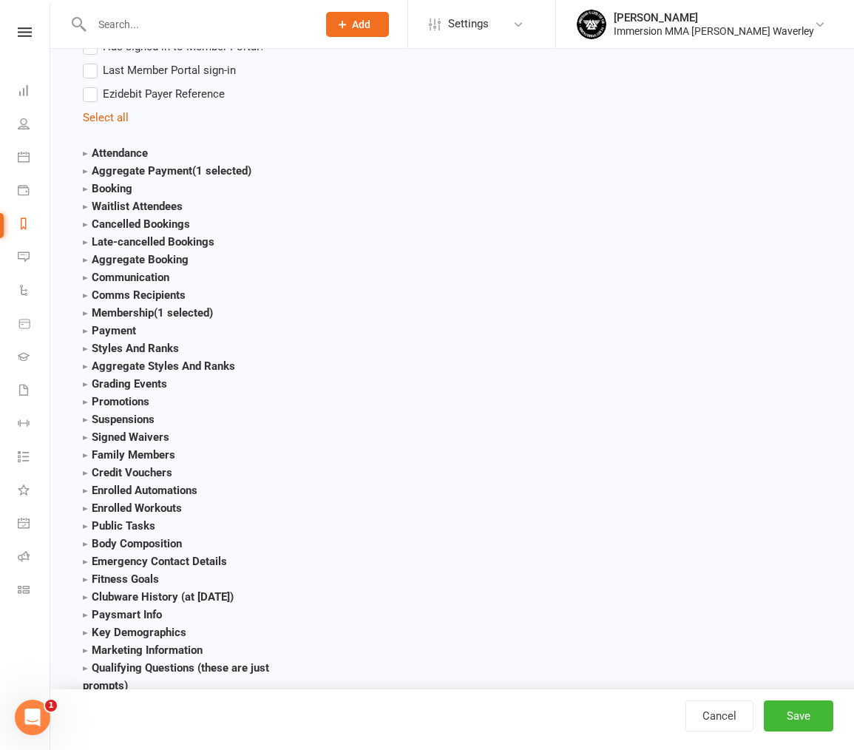
click at [133, 164] on strong "Aggregate Payment (1 selected)" at bounding box center [167, 170] width 169 height 13
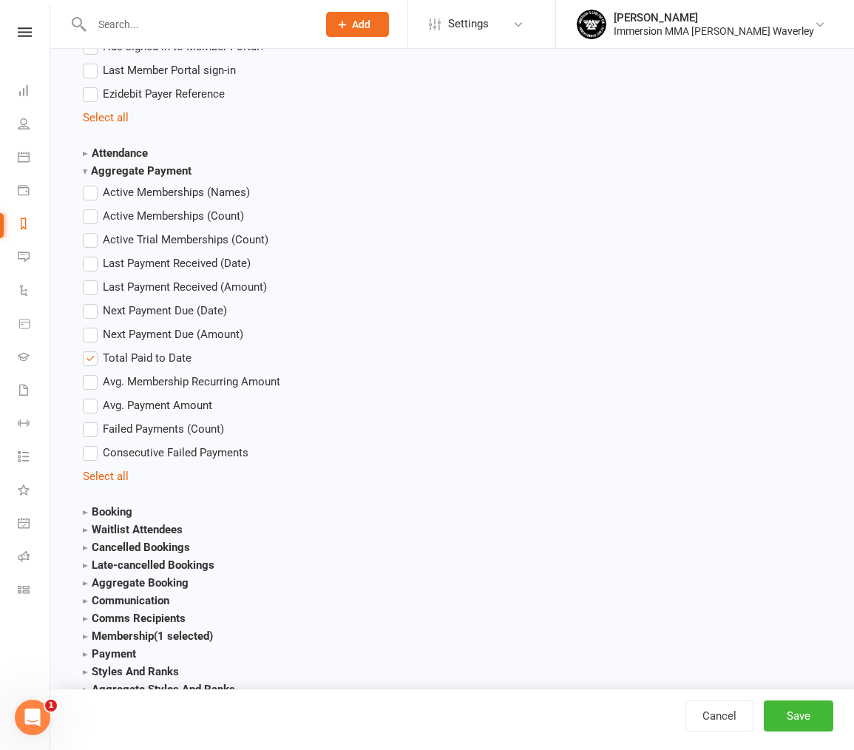
click at [166, 373] on span "Avg. Membership Recurring Amount" at bounding box center [191, 381] width 177 height 16
click at [92, 373] on input "Avg. Membership Recurring Amount" at bounding box center [88, 373] width 10 height 0
click at [116, 164] on strong "Aggregate Payment" at bounding box center [137, 170] width 109 height 13
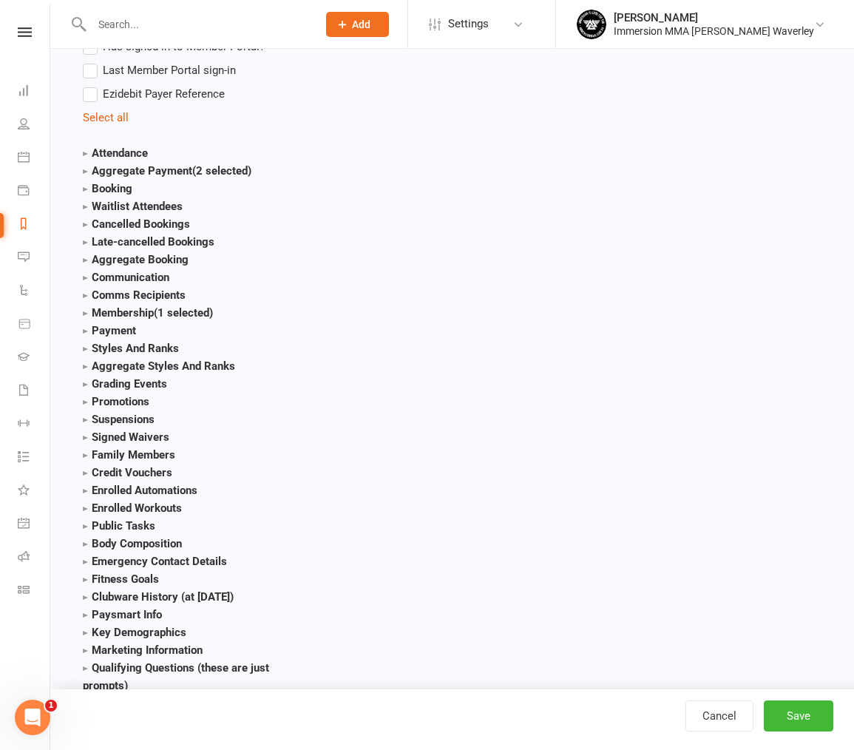
click at [148, 413] on strong "Suspensions" at bounding box center [119, 419] width 72 height 13
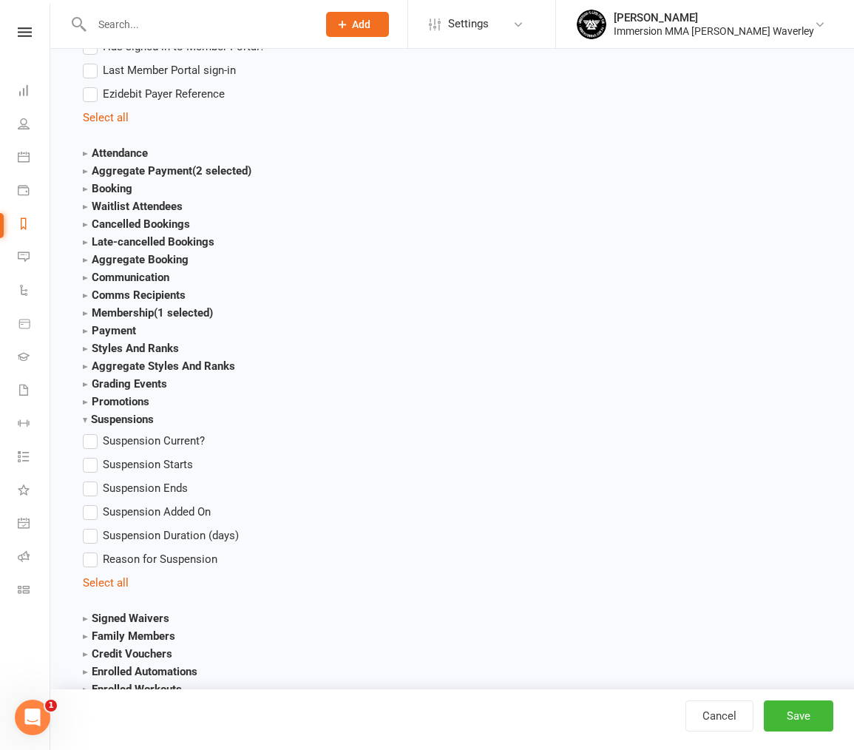
click at [175, 526] on label "Suspension Duration (days)" at bounding box center [161, 535] width 156 height 18
click at [92, 526] on input "Suspension Duration (days)" at bounding box center [88, 526] width 10 height 0
click at [133, 526] on span "Suspension Duration (days)" at bounding box center [171, 534] width 136 height 16
click at [92, 526] on input "Suspension Duration (days)" at bounding box center [88, 526] width 10 height 0
click at [119, 413] on strong "Suspensions" at bounding box center [118, 419] width 71 height 13
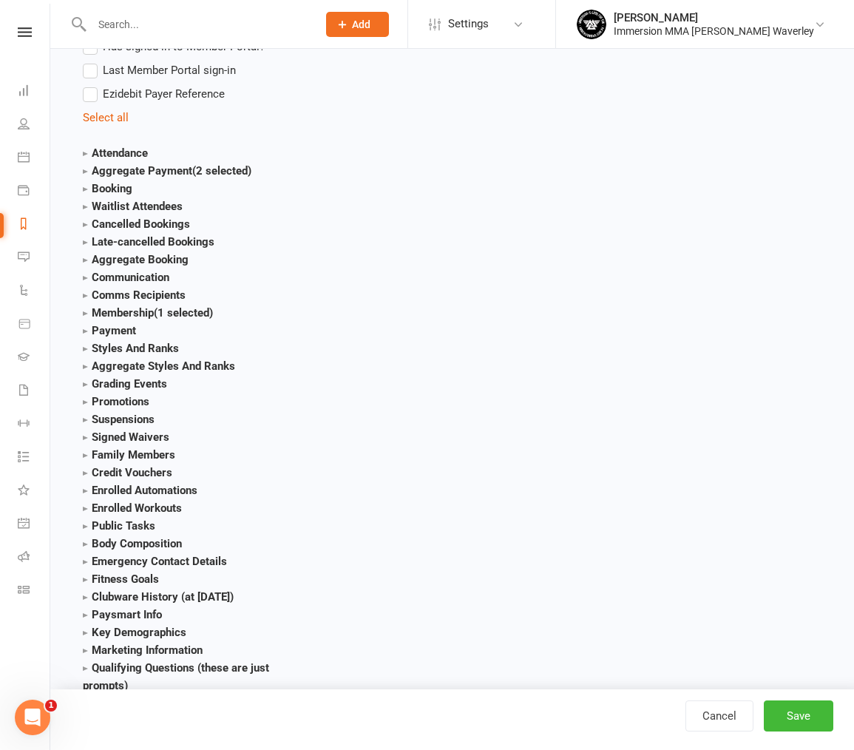
click at [131, 306] on strong "Membership (1 selected)" at bounding box center [148, 312] width 130 height 13
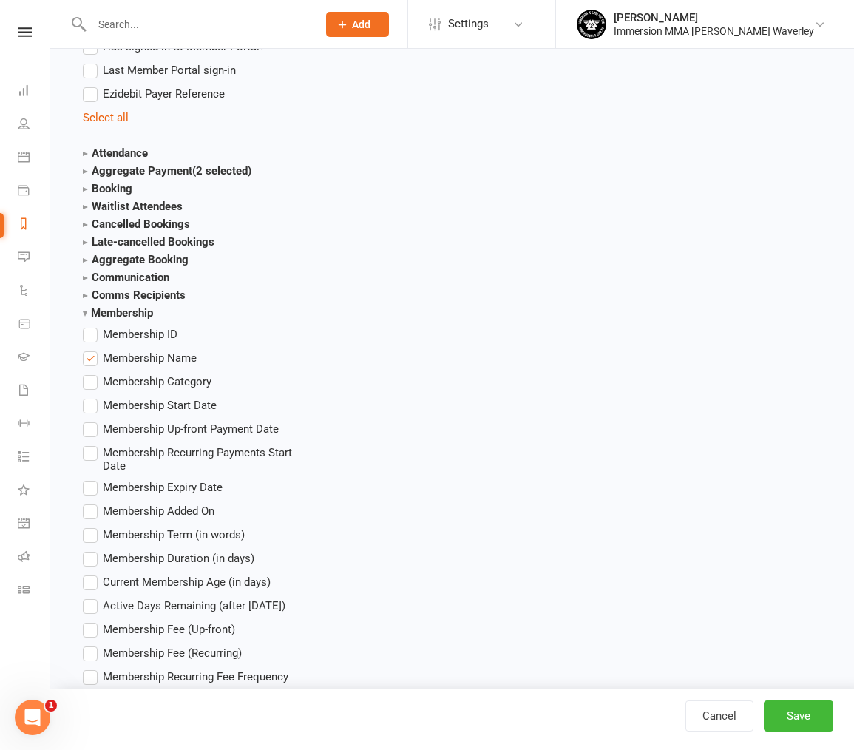
click at [155, 164] on strong "Aggregate Payment (2 selected)" at bounding box center [167, 170] width 169 height 13
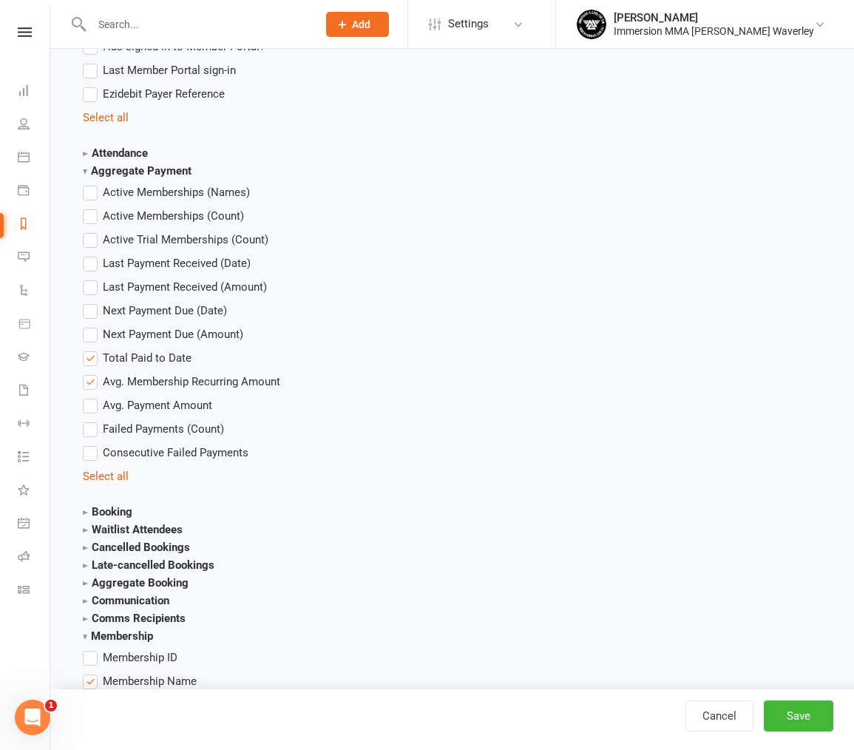
click at [92, 373] on label "Avg. Membership Recurring Amount" at bounding box center [181, 382] width 197 height 18
click at [92, 373] on input "Avg. Membership Recurring Amount" at bounding box center [88, 373] width 10 height 0
click at [501, 479] on main "Contact Contact ID Contact Type First Name Last Name Full Name Email Phone Numb…" at bounding box center [452, 575] width 784 height 3531
click at [124, 629] on strong "Membership" at bounding box center [118, 635] width 70 height 13
click at [124, 629] on strong "Membership (1 selected)" at bounding box center [148, 635] width 130 height 13
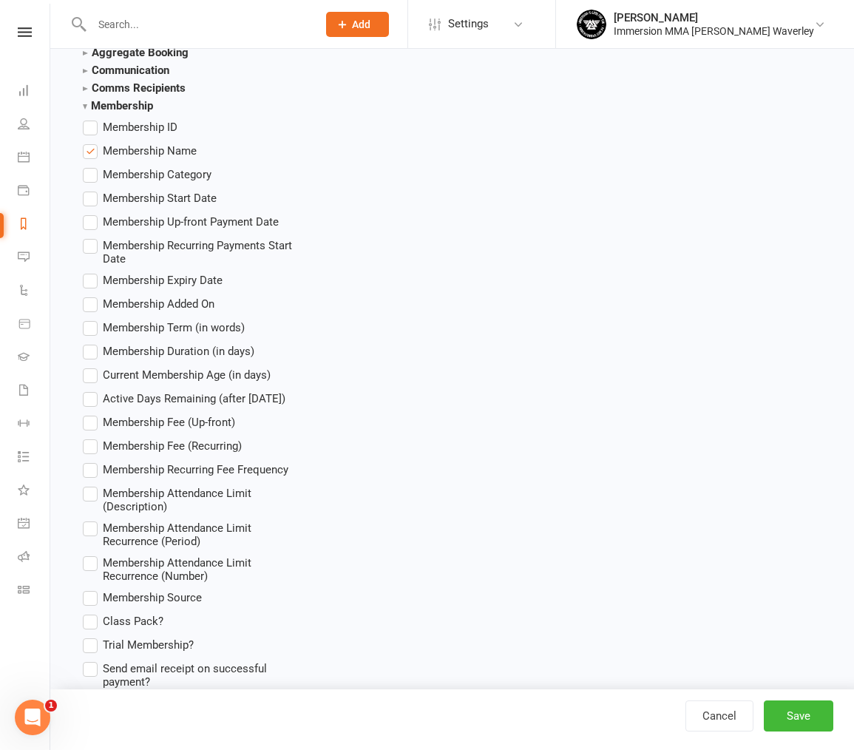
scroll to position [2144, 0]
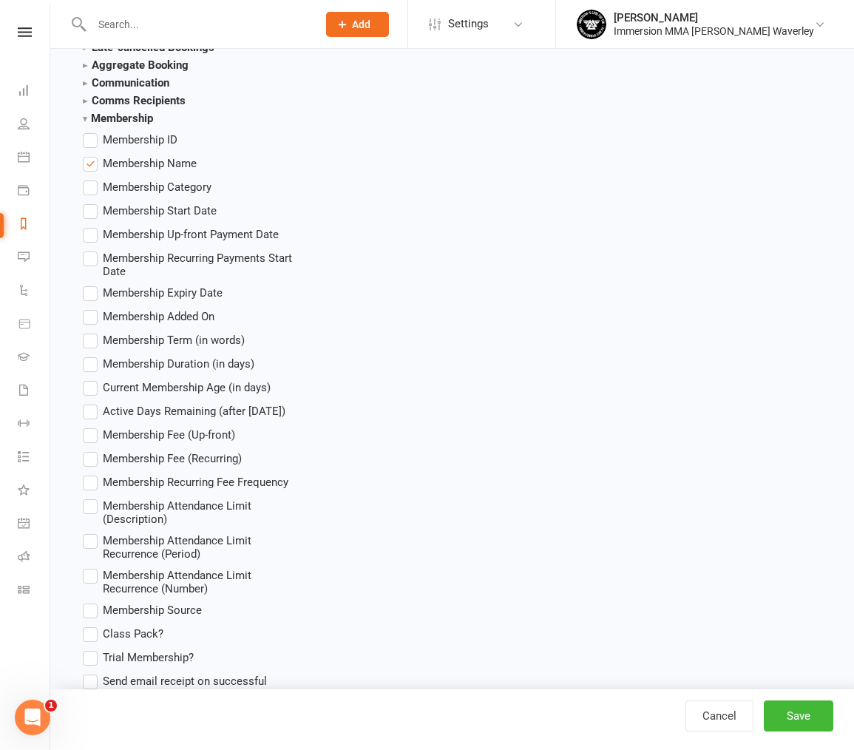
click at [184, 202] on span "Membership Start Date" at bounding box center [160, 210] width 114 height 16
click at [92, 202] on input "Membership Start Date" at bounding box center [88, 202] width 10 height 0
click at [196, 284] on span "Membership Expiry Date" at bounding box center [163, 292] width 120 height 16
click at [92, 284] on input "Membership Expiry Date" at bounding box center [88, 284] width 10 height 0
click at [189, 308] on span "Membership Added On" at bounding box center [159, 316] width 112 height 16
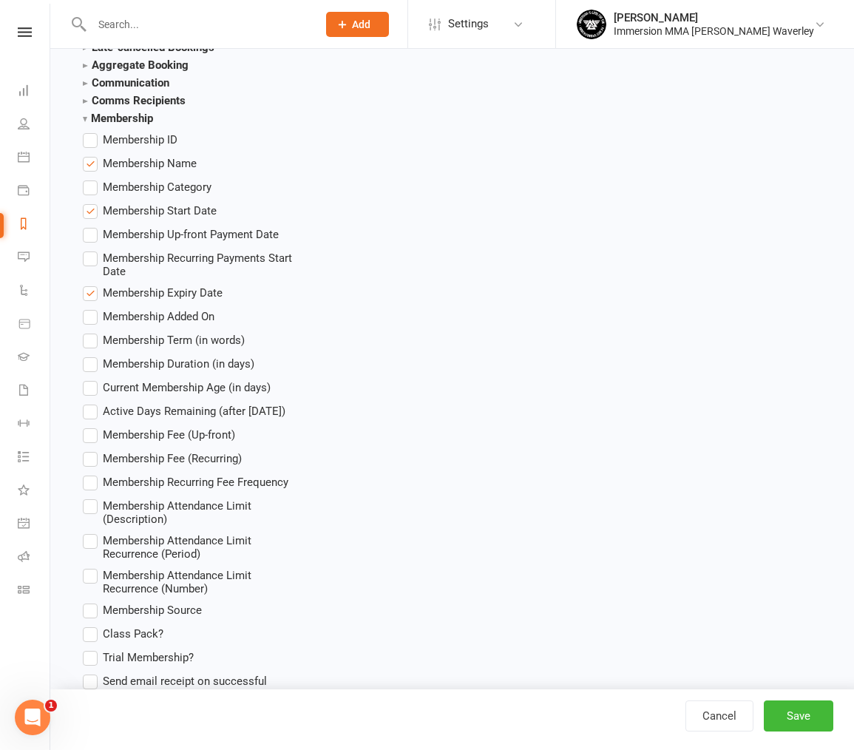
click at [92, 308] on input "Membership Added On" at bounding box center [88, 308] width 10 height 0
click at [242, 355] on span "Membership Duration (in days)" at bounding box center [179, 363] width 152 height 16
click at [92, 355] on input "Membership Duration (in days)" at bounding box center [88, 355] width 10 height 0
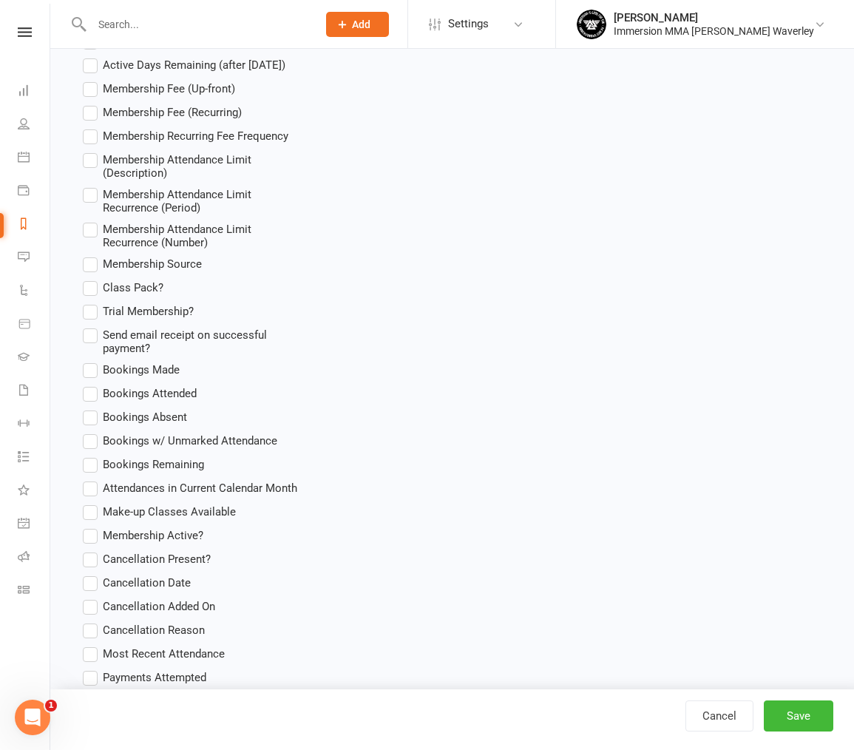
scroll to position [2514, 0]
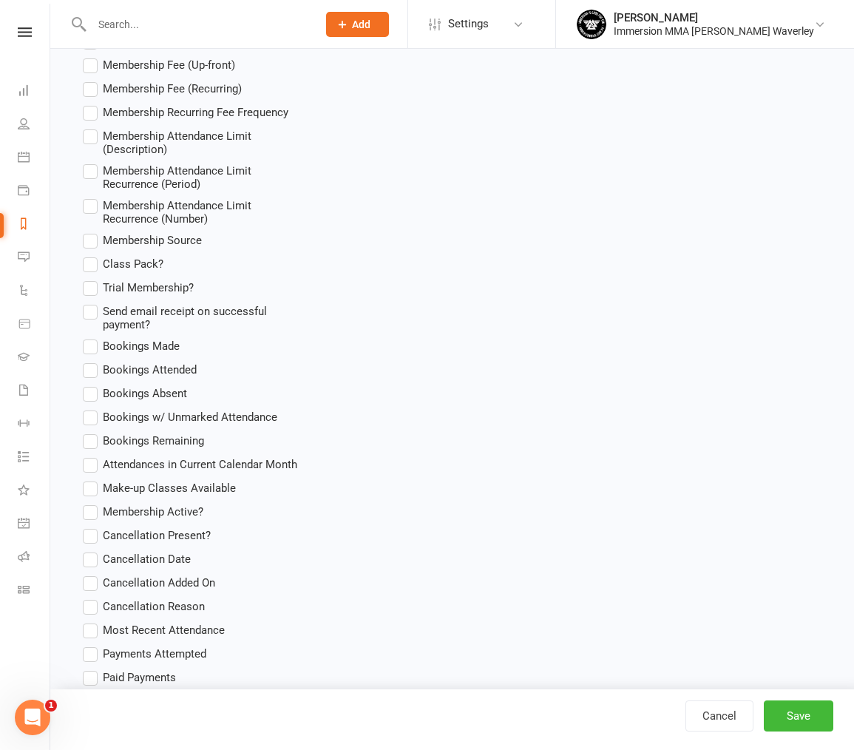
click at [181, 550] on span "Cancellation Date" at bounding box center [147, 558] width 88 height 16
click at [92, 550] on input "Cancellation Date" at bounding box center [88, 550] width 10 height 0
click at [182, 503] on span "Membership Active?" at bounding box center [153, 511] width 101 height 16
click at [92, 503] on input "Membership Active?" at bounding box center [88, 503] width 10 height 0
click at [781, 716] on button "Save" at bounding box center [798, 715] width 69 height 31
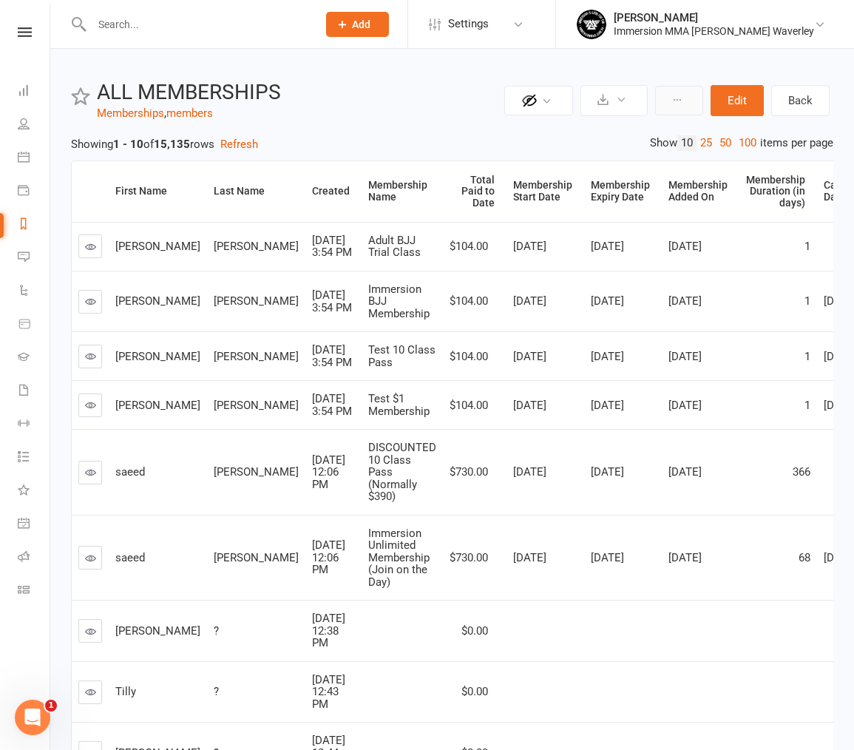
click at [686, 100] on button at bounding box center [679, 101] width 48 height 30
click at [628, 104] on button at bounding box center [613, 100] width 67 height 31
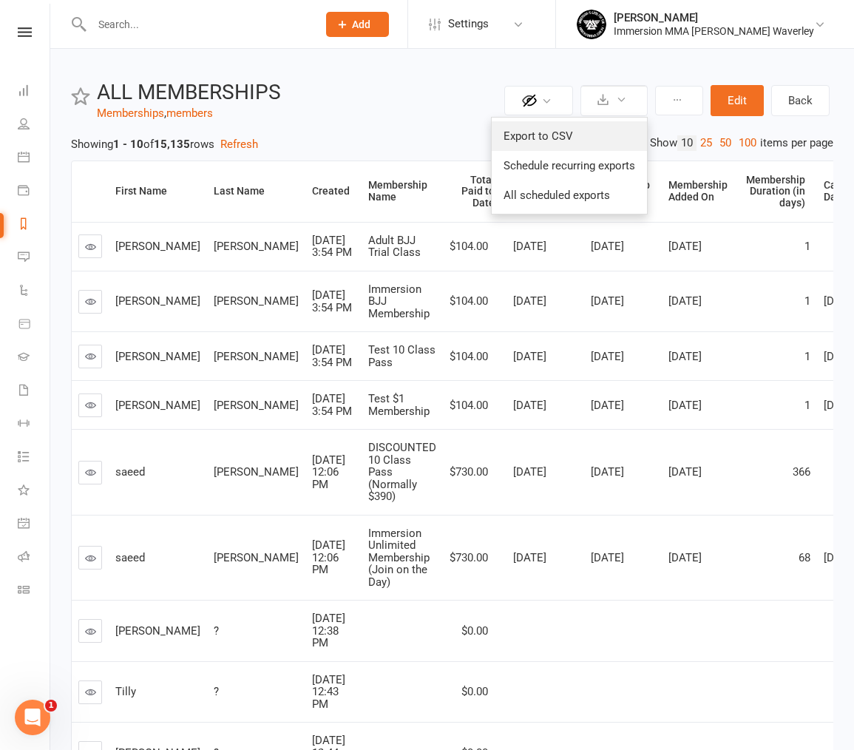
click at [617, 131] on link "Export to CSV" at bounding box center [569, 136] width 155 height 30
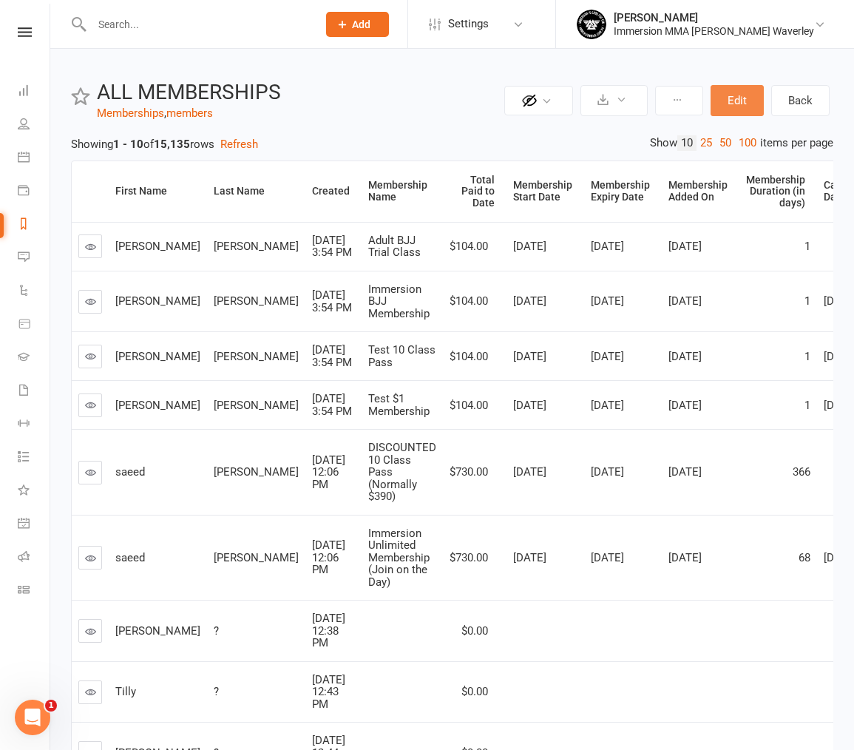
click at [721, 92] on button "Edit" at bounding box center [736, 100] width 53 height 31
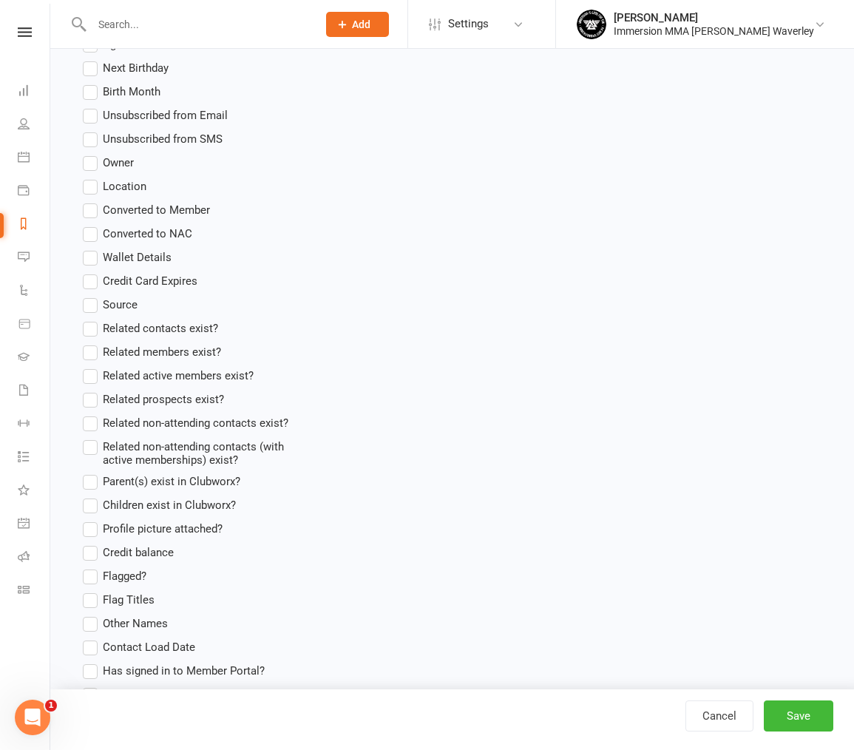
scroll to position [1405, 0]
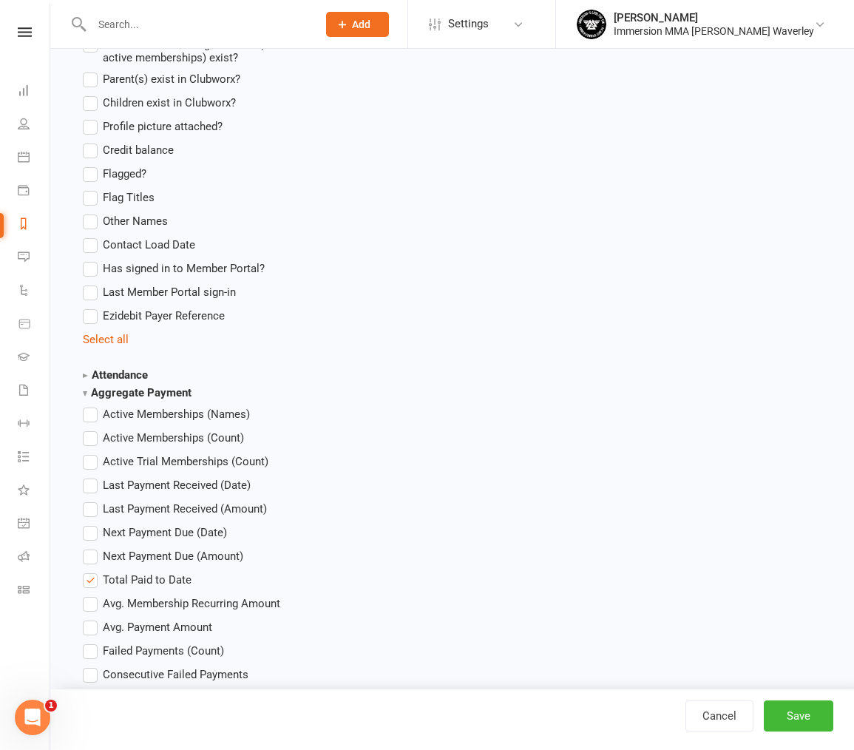
click at [149, 386] on strong "Aggregate Payment" at bounding box center [137, 392] width 109 height 13
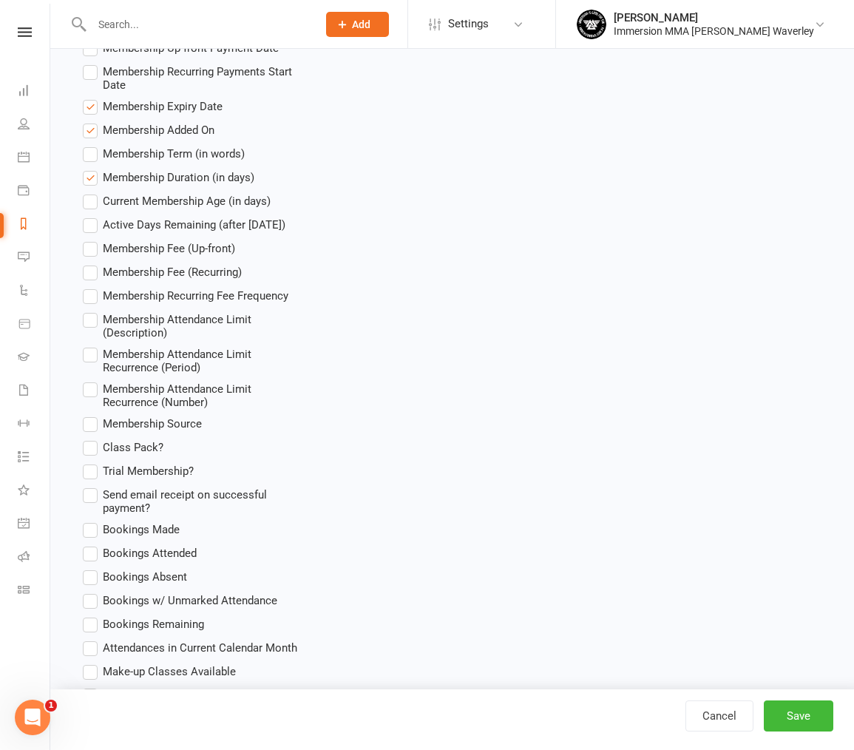
scroll to position [2144, 0]
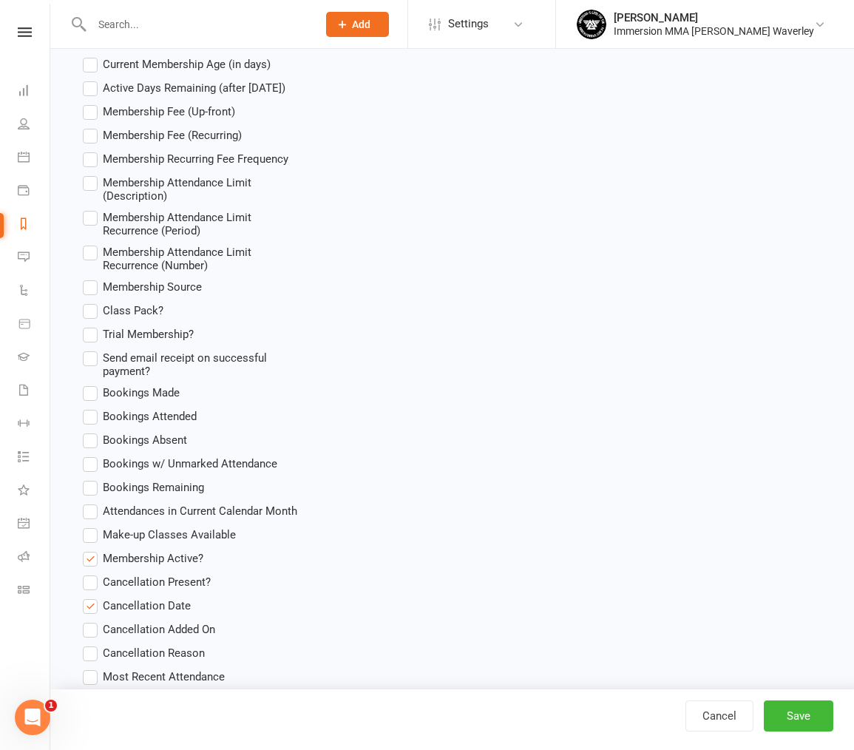
click at [189, 549] on span "Membership Active?" at bounding box center [153, 557] width 101 height 16
click at [92, 549] on input "Membership Active?" at bounding box center [88, 549] width 10 height 0
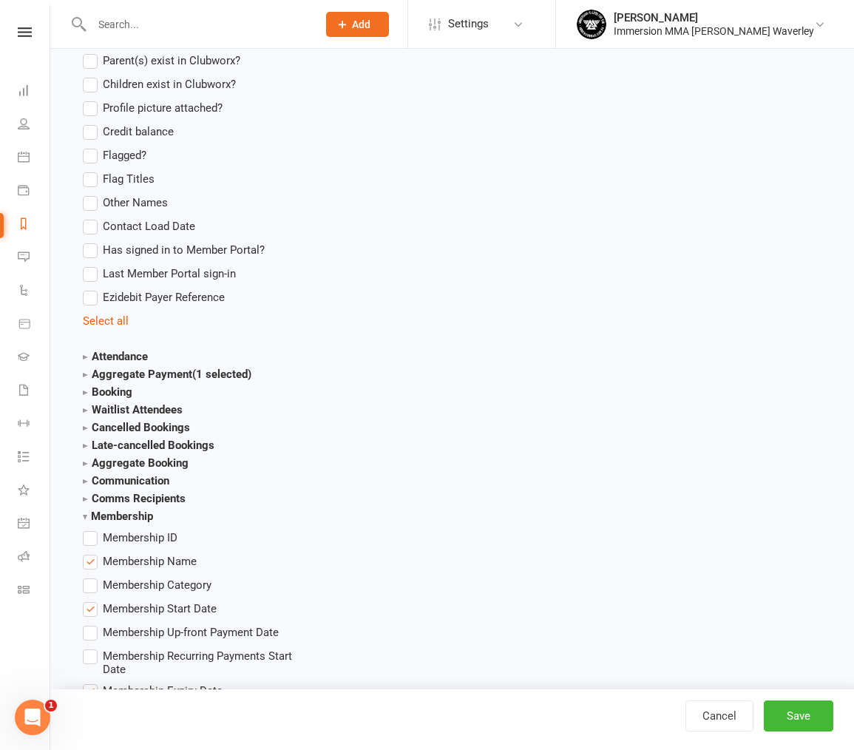
scroll to position [1405, 0]
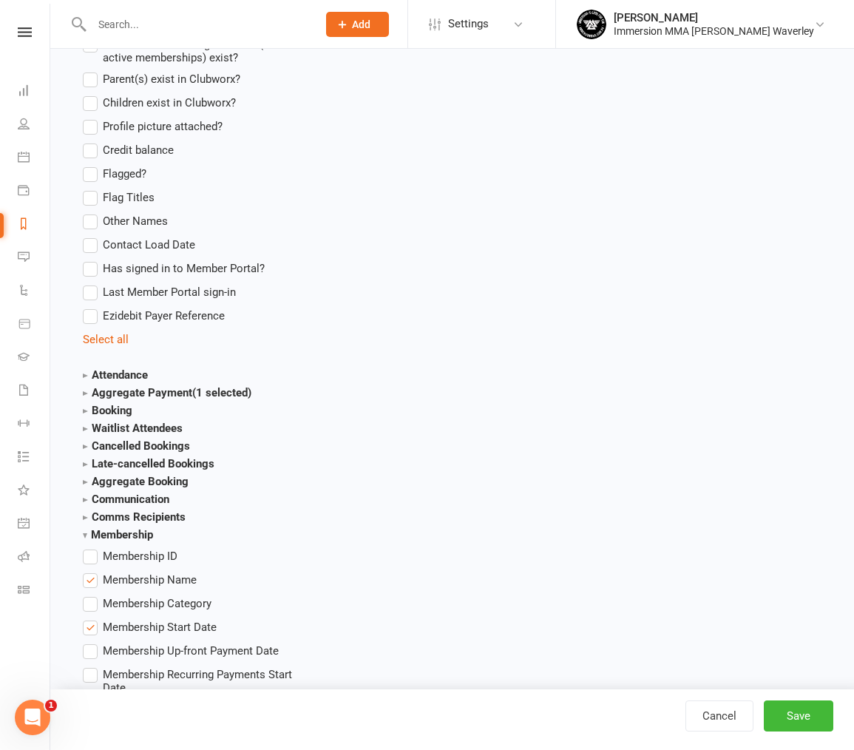
click at [127, 528] on strong "Membership" at bounding box center [118, 534] width 70 height 13
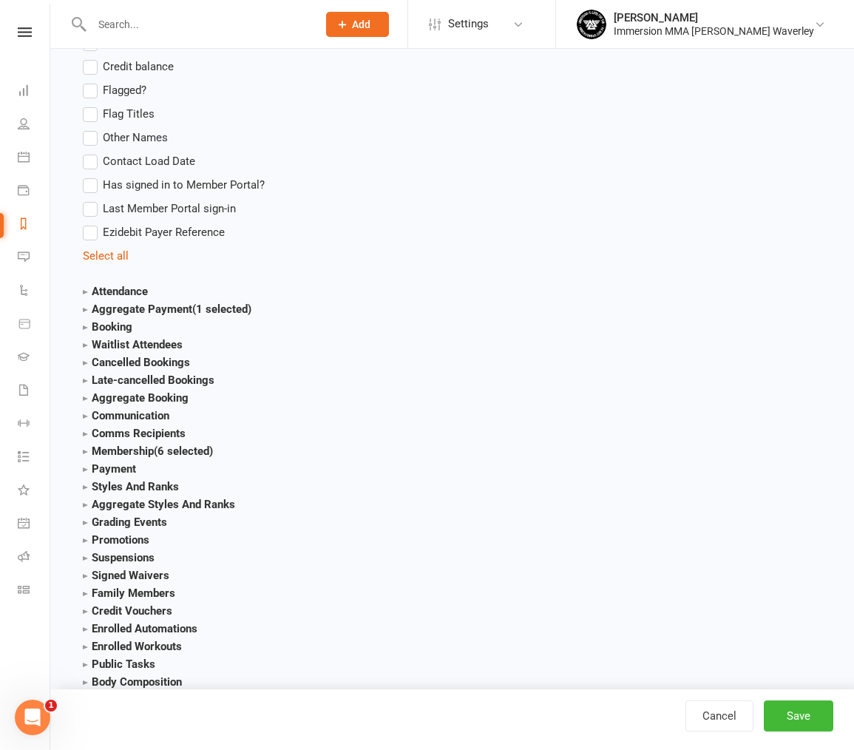
scroll to position [1487, 0]
click at [208, 303] on span "(1 selected)" at bounding box center [221, 309] width 59 height 13
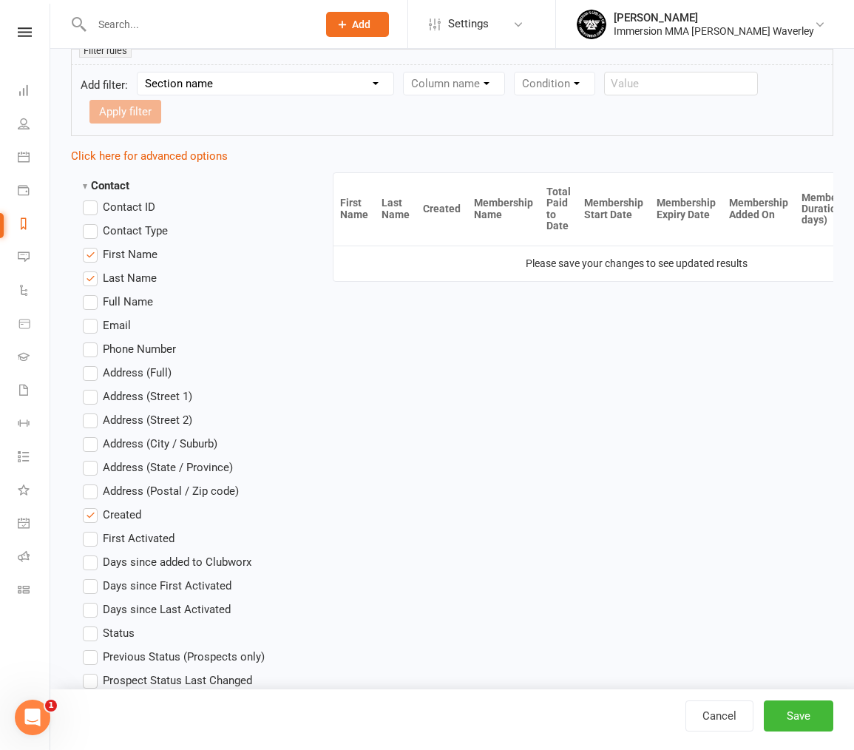
scroll to position [0, 0]
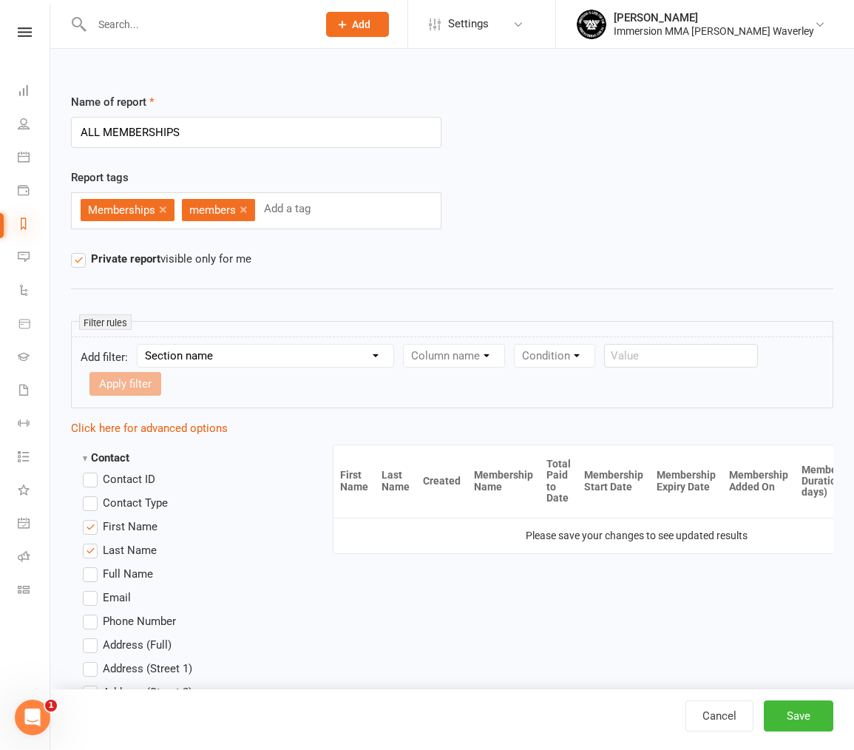
click at [20, 224] on icon at bounding box center [24, 223] width 12 height 12
select select "100"
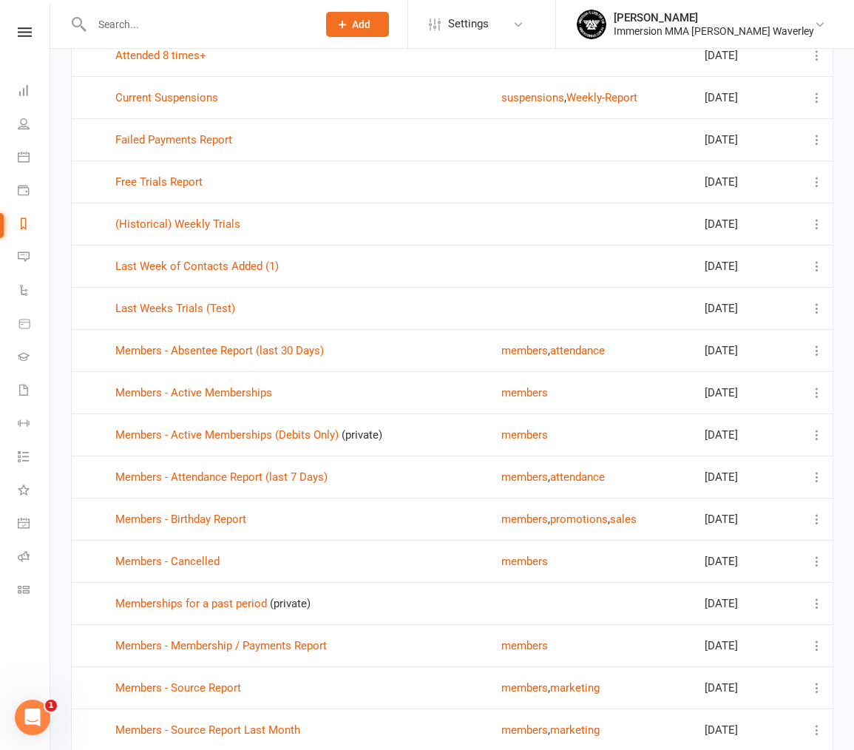
scroll to position [517, 0]
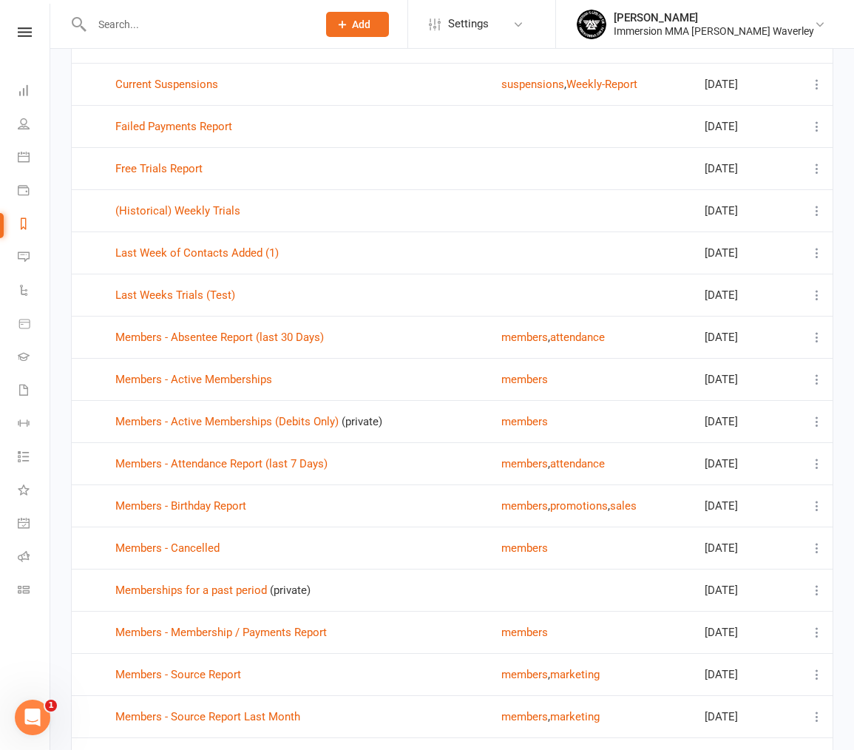
click at [185, 557] on td "Members - Cancelled" at bounding box center [302, 547] width 386 height 42
click at [178, 548] on link "Members - Cancelled" at bounding box center [167, 547] width 104 height 13
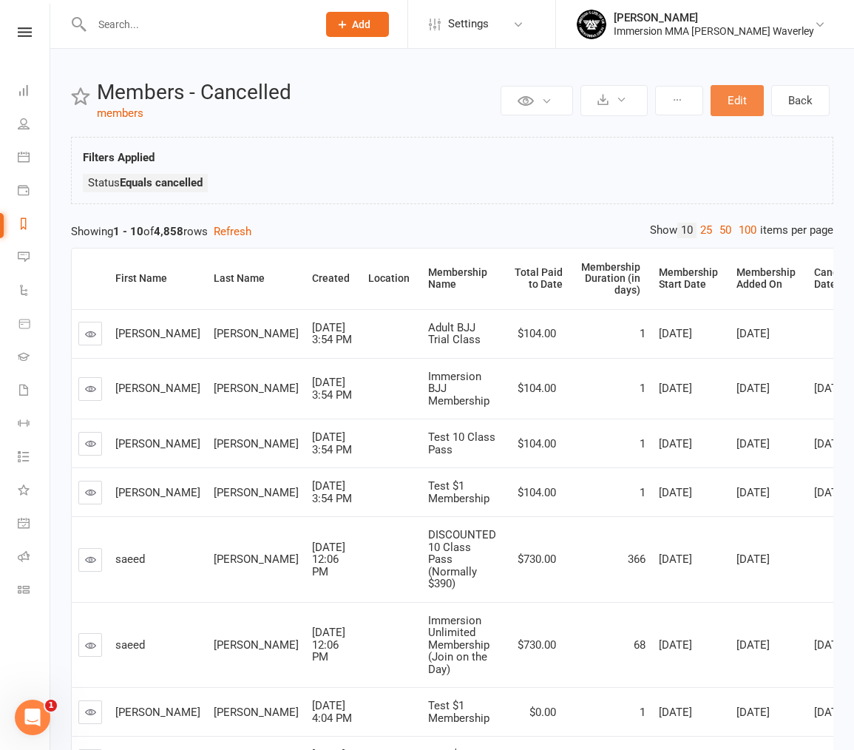
click at [759, 109] on button "Edit" at bounding box center [736, 100] width 53 height 31
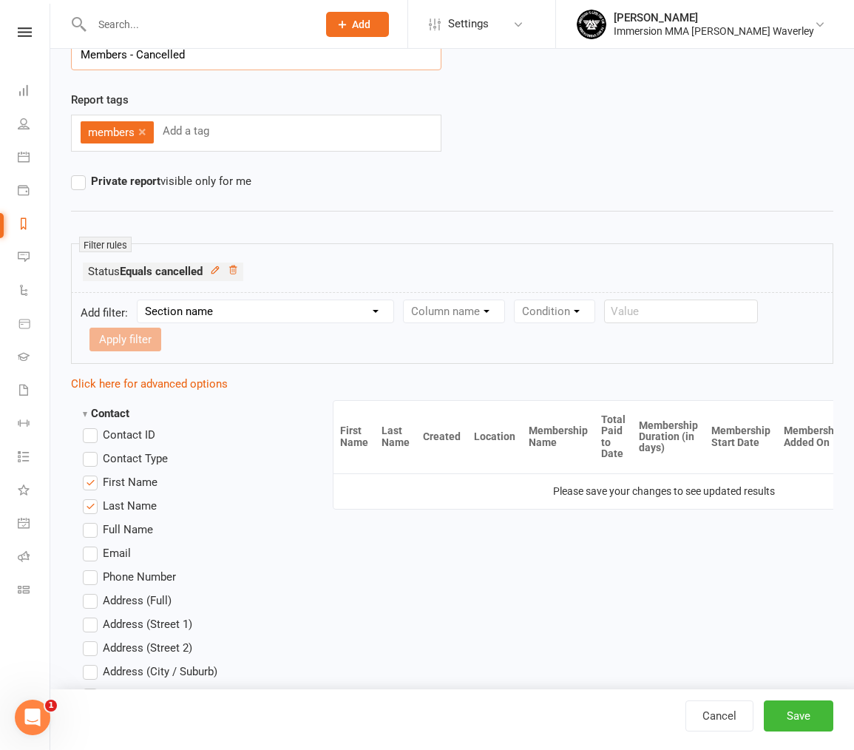
scroll to position [74, 0]
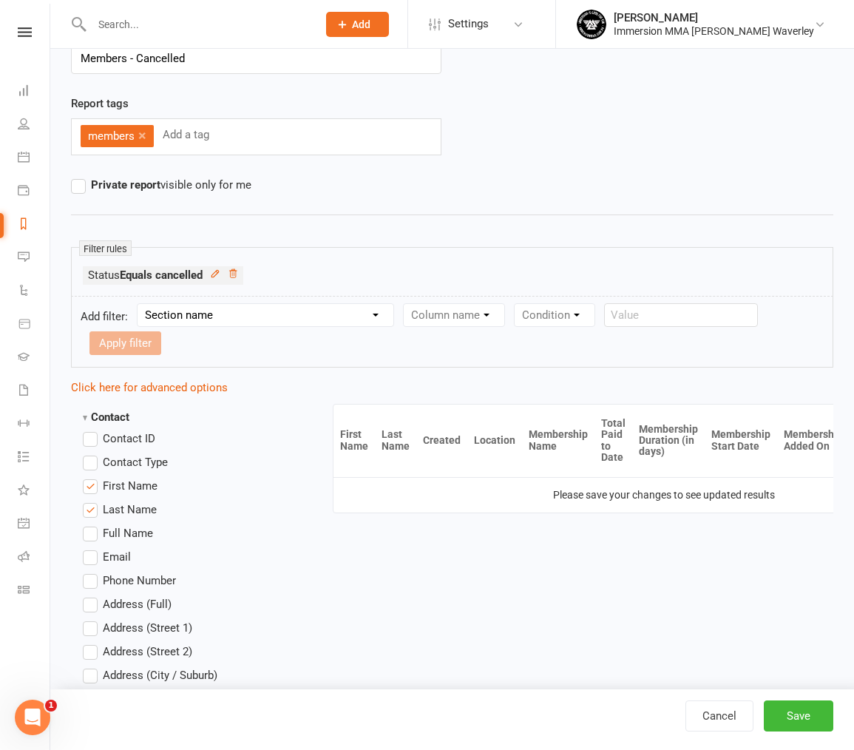
click at [110, 410] on strong "Contact" at bounding box center [106, 416] width 47 height 13
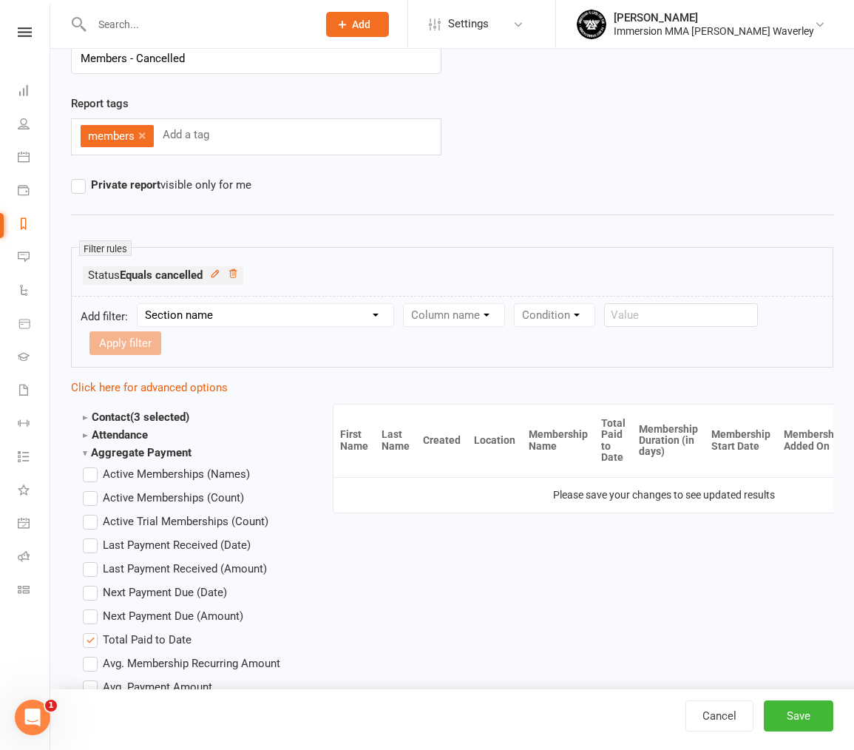
click at [177, 446] on strong "Aggregate Payment" at bounding box center [137, 452] width 109 height 13
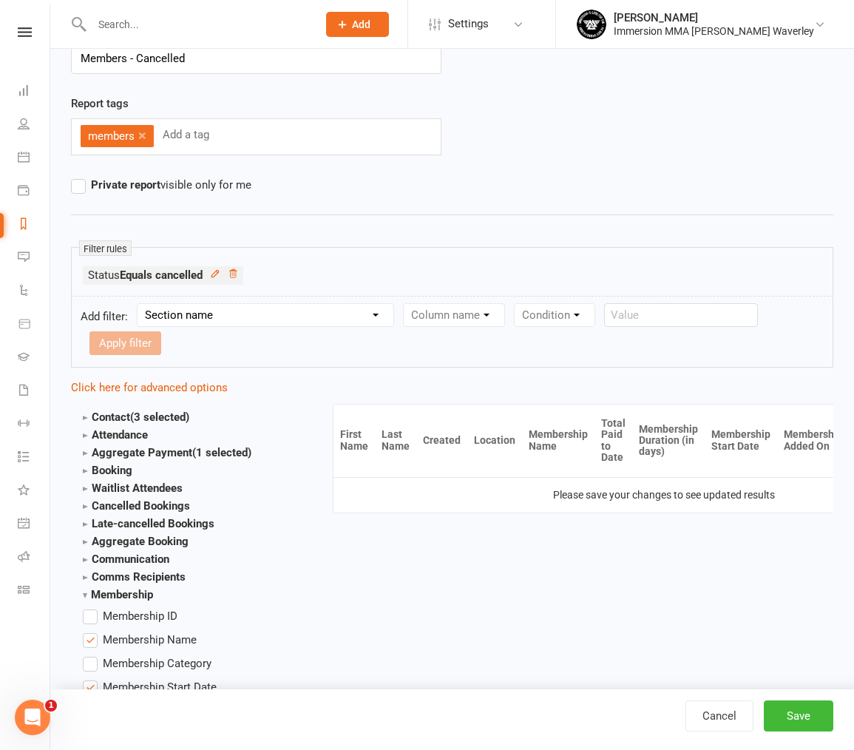
click at [147, 588] on strong "Membership" at bounding box center [118, 594] width 70 height 13
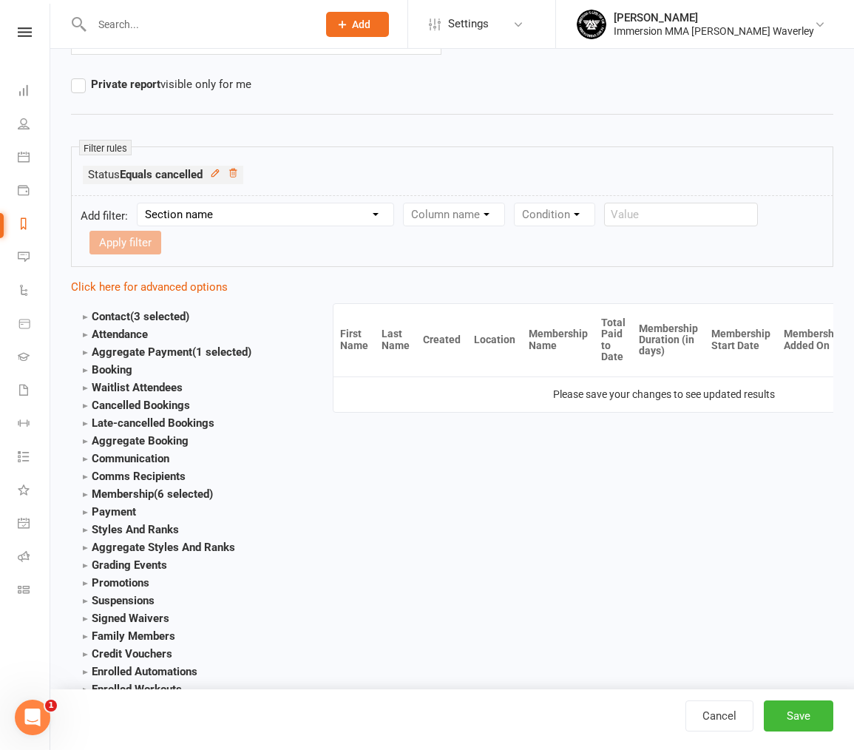
scroll to position [148, 0]
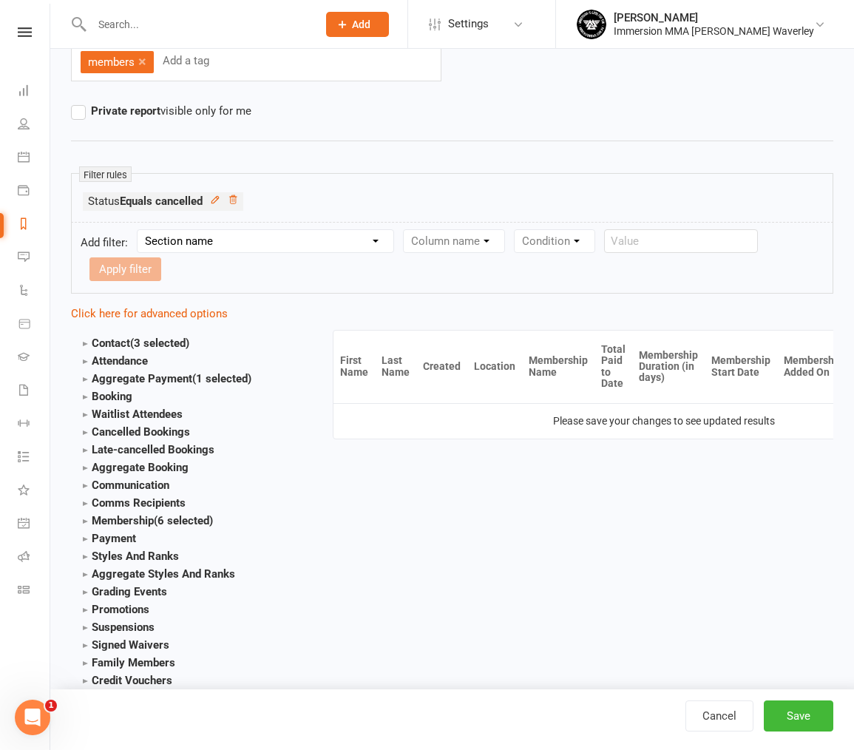
click at [210, 514] on span "(6 selected)" at bounding box center [183, 520] width 59 height 13
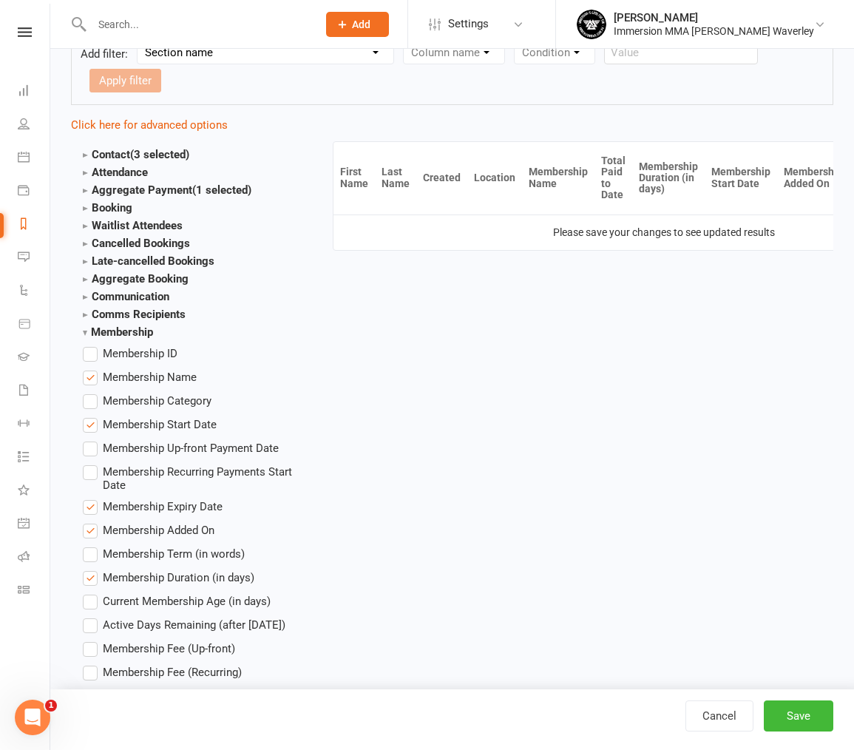
scroll to position [370, 0]
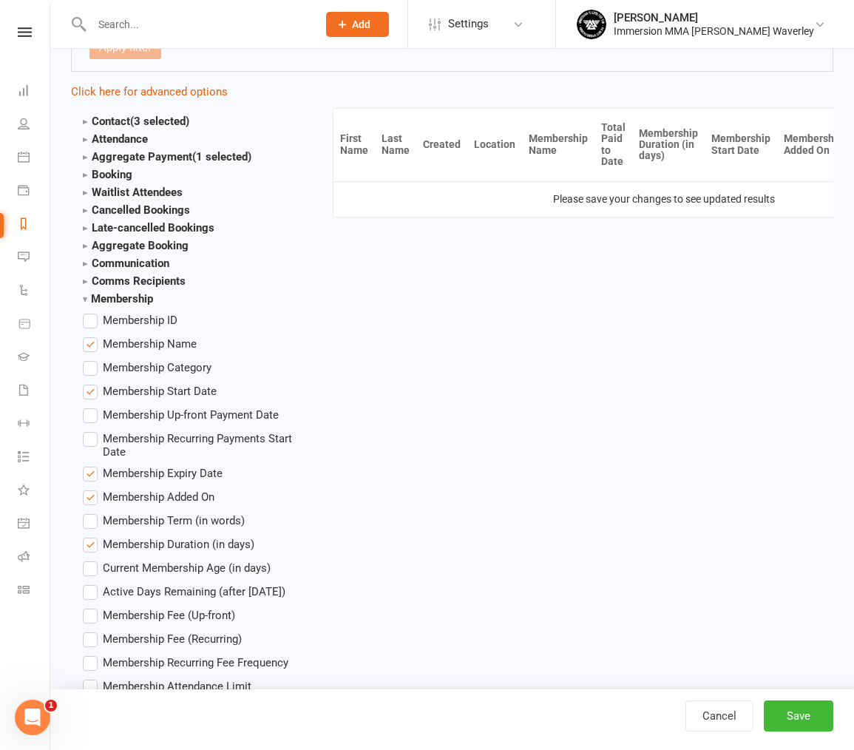
click at [125, 292] on strong "Membership" at bounding box center [118, 298] width 70 height 13
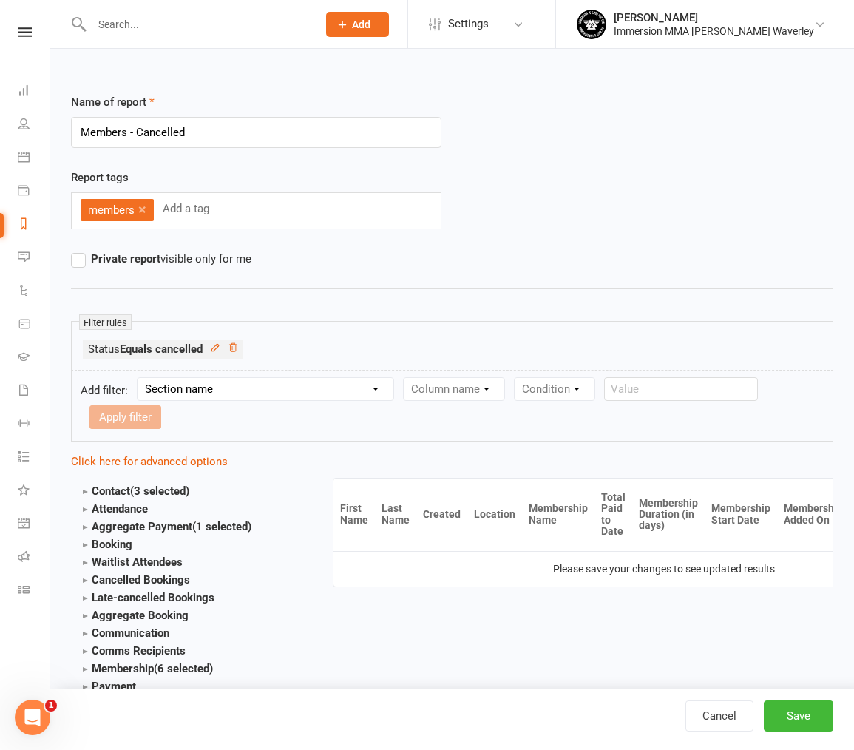
scroll to position [364, 0]
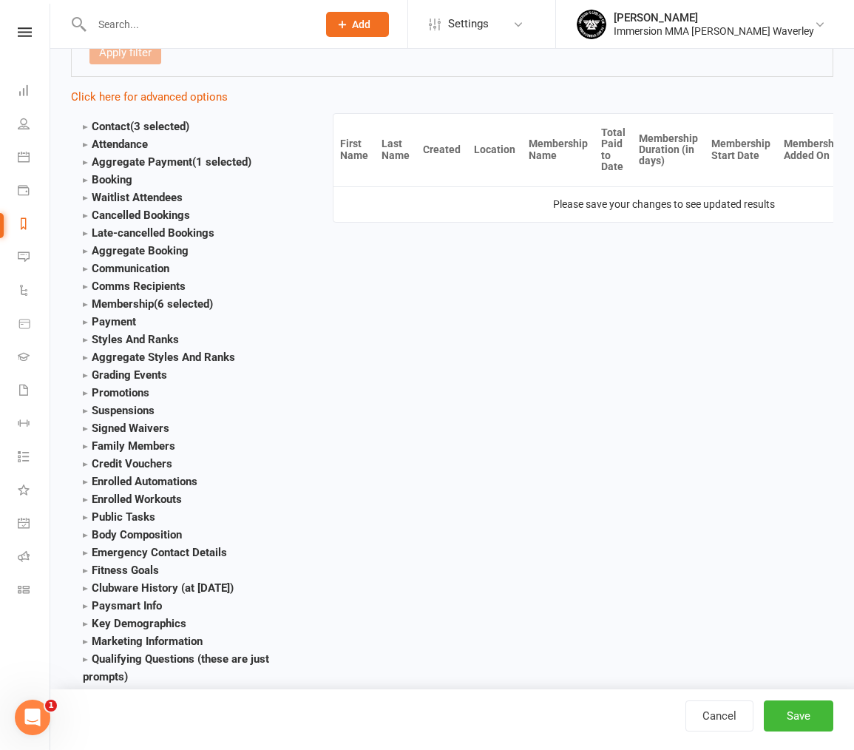
click at [162, 297] on span "(6 selected)" at bounding box center [183, 303] width 59 height 13
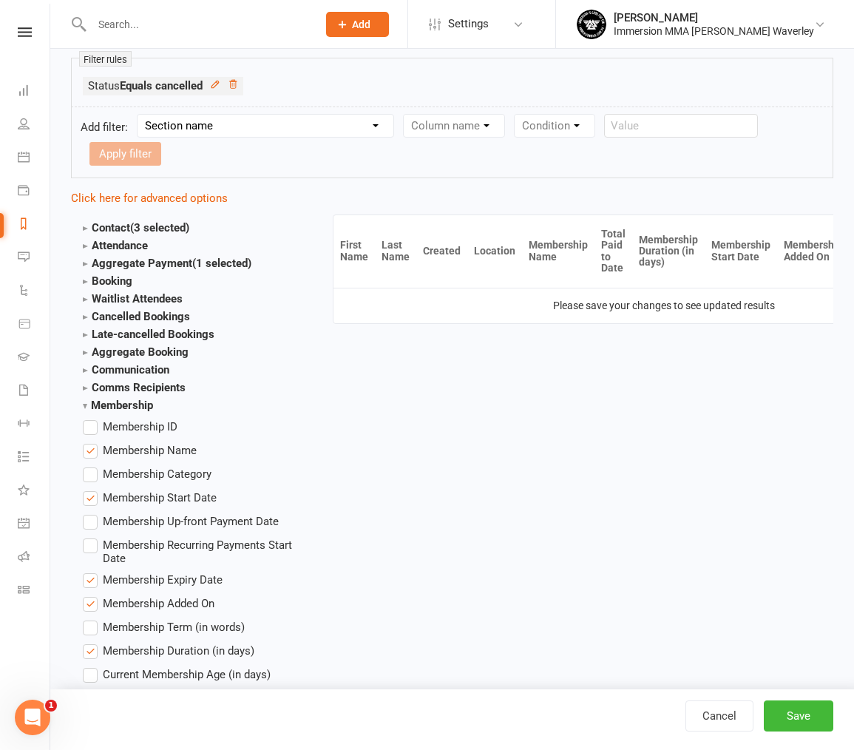
scroll to position [217, 0]
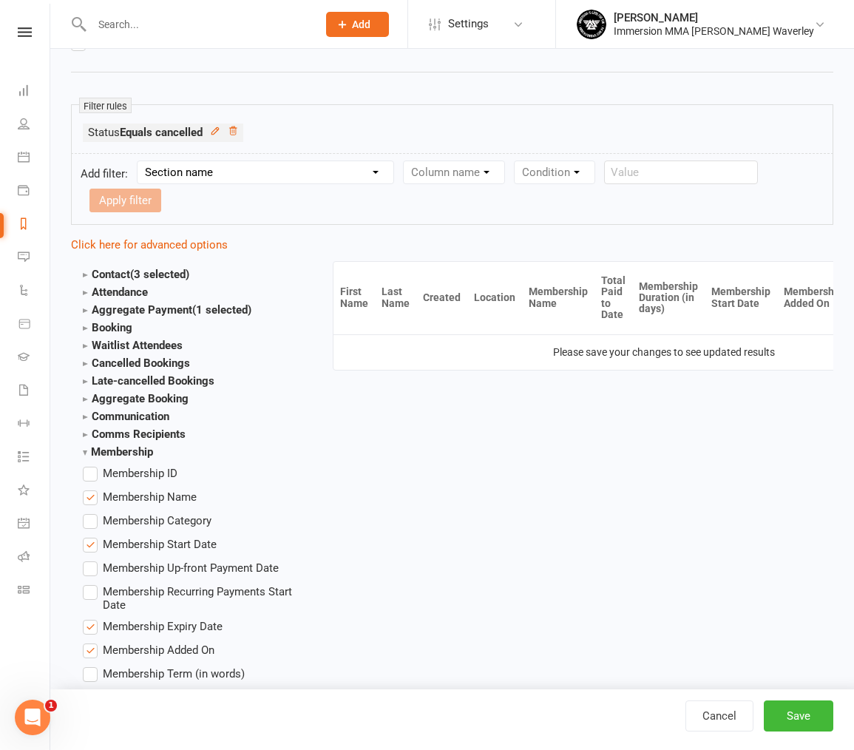
click at [287, 174] on select "Section name Contact Attendance Aggregate Payment Booking Waitlist Attendees Ca…" at bounding box center [266, 172] width 256 height 22
select select "10"
click at [140, 161] on select "Section name Contact Attendance Aggregate Payment Booking Waitlist Attendees Ca…" at bounding box center [266, 172] width 256 height 22
click at [467, 163] on select "Column name Membership ID Membership Name Membership Category Membership Start …" at bounding box center [548, 172] width 288 height 22
select select "2"
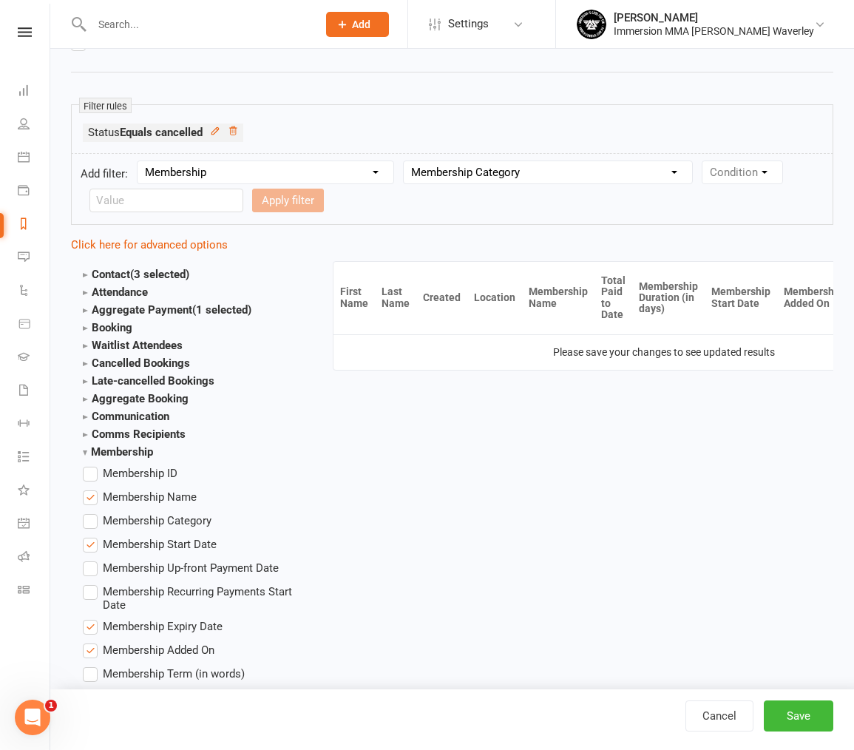
click at [405, 161] on select "Column name Membership ID Membership Name Membership Category Membership Start …" at bounding box center [548, 172] width 288 height 22
click at [200, 200] on select "Condition Equals Does not equal Contains Does not contain Is blank or does not …" at bounding box center [175, 200] width 170 height 22
select select "0"
click at [90, 189] on select "Condition Equals Does not equal Contains Does not contain Is blank or does not …" at bounding box center [175, 200] width 170 height 22
click at [356, 205] on select "Value Adult Casual Class Passes ** Join on the Day Promotion ** Kids Sponsored …" at bounding box center [365, 200] width 188 height 22
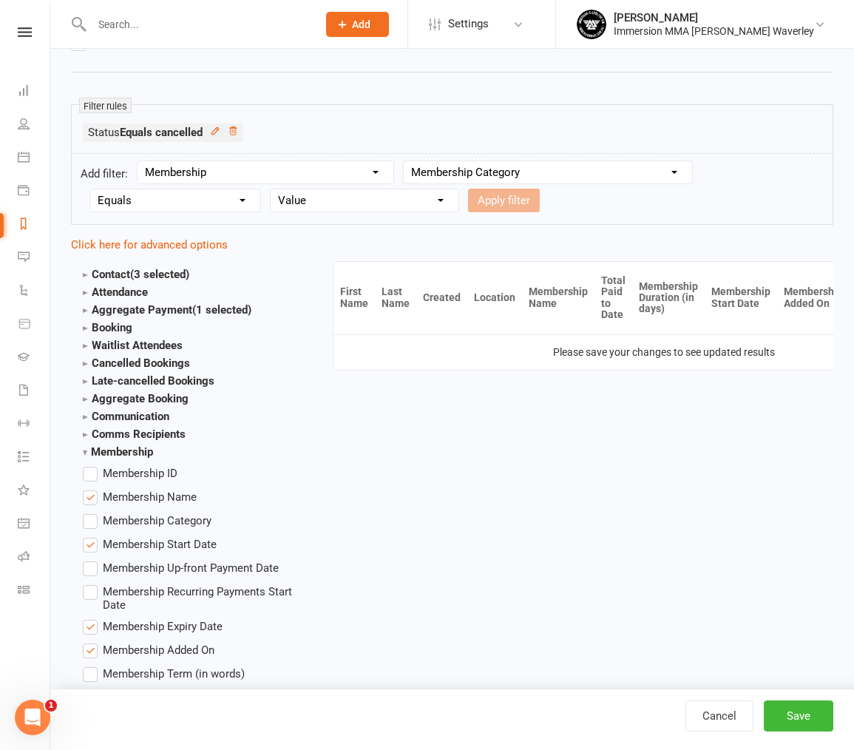
select select "3"
click at [271, 189] on select "Value Adult Casual Class Passes ** Join on the Day Promotion ** Kids Sponsored …" at bounding box center [365, 200] width 188 height 22
click at [213, 199] on select "Condition Equals Does not equal Contains Does not contain Is blank or does not …" at bounding box center [175, 200] width 170 height 22
select select "1"
click at [90, 189] on select "Condition Equals Does not equal Contains Does not contain Is blank or does not …" at bounding box center [175, 200] width 170 height 22
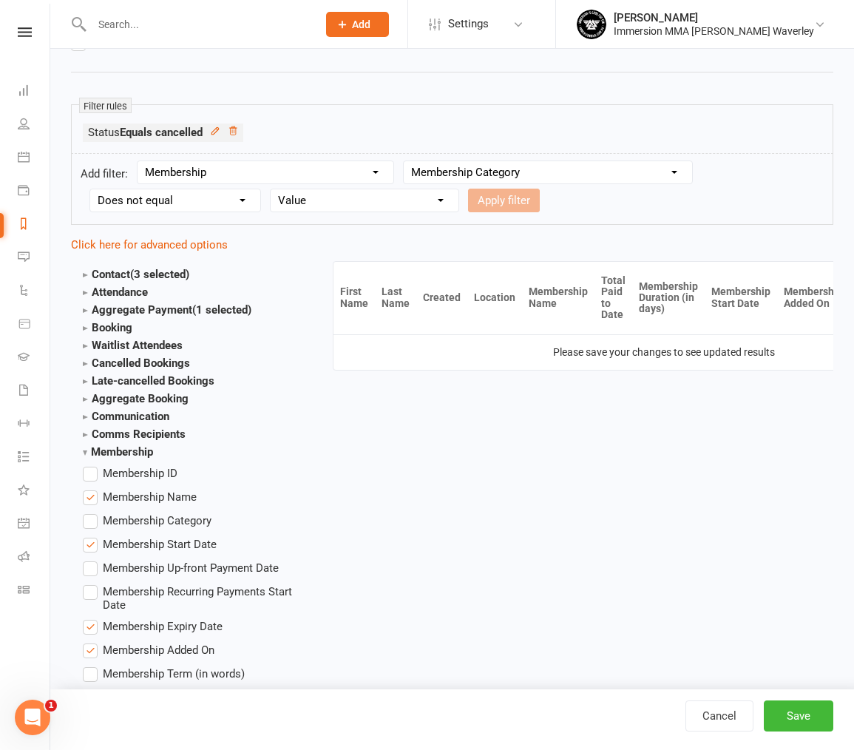
click at [342, 202] on select "Value Adult Casual Class Passes ** Join on the Day Promotion ** Kids Sponsored …" at bounding box center [365, 200] width 188 height 22
select select "2"
click at [271, 189] on select "Value Adult Casual Class Passes ** Join on the Day Promotion ** Kids Sponsored …" at bounding box center [365, 200] width 188 height 22
click at [500, 201] on button "Apply filter" at bounding box center [504, 201] width 72 height 24
select select
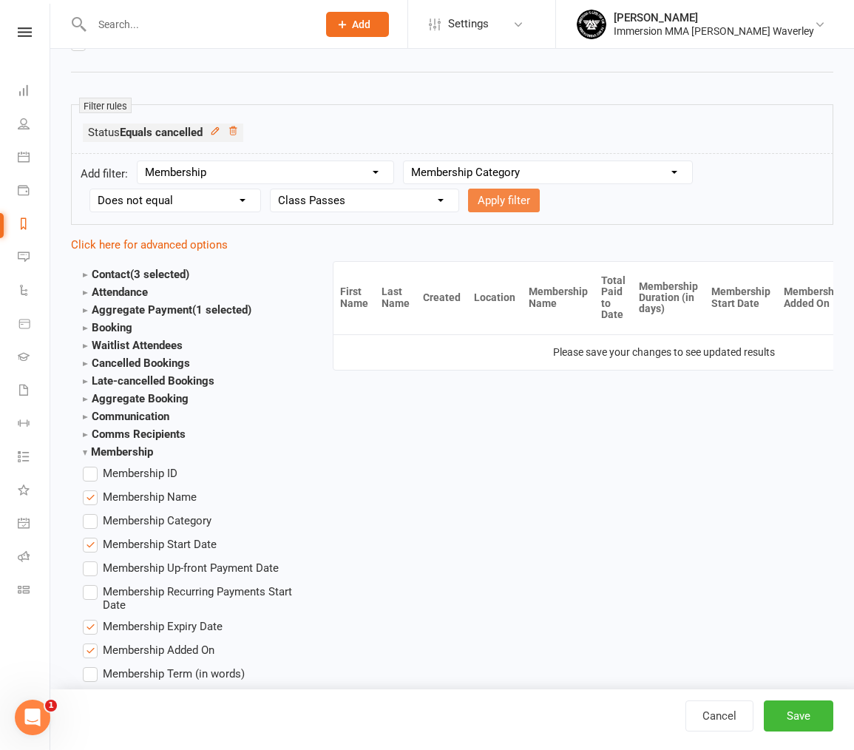
select select
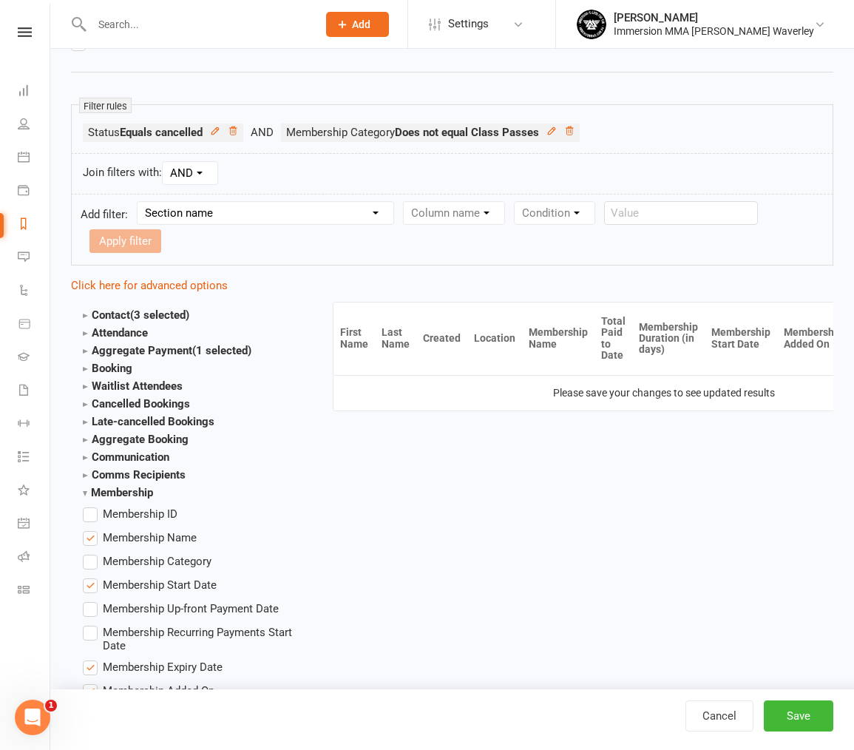
click at [789, 736] on div "Cancel Save" at bounding box center [452, 719] width 804 height 61
click at [796, 717] on button "Save" at bounding box center [798, 715] width 69 height 31
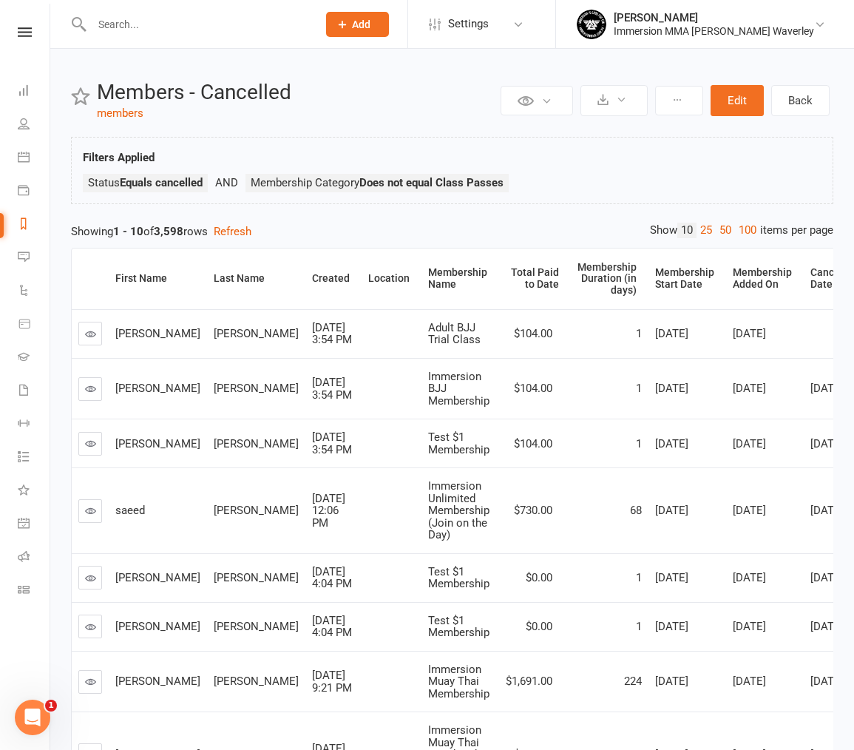
click at [488, 220] on div "Private Report Only visible by me Public Report Visible to everyone Export to C…" at bounding box center [452, 556] width 804 height 1015
click at [631, 103] on button at bounding box center [613, 100] width 67 height 31
click at [611, 130] on link "Export to CSV" at bounding box center [569, 136] width 155 height 30
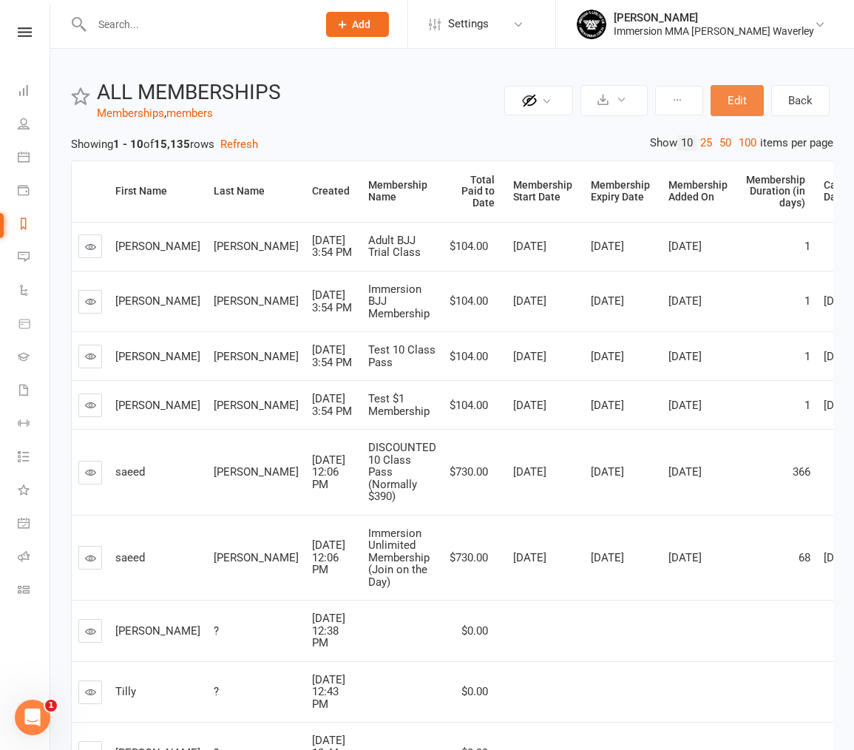
click at [743, 95] on button "Edit" at bounding box center [736, 100] width 53 height 31
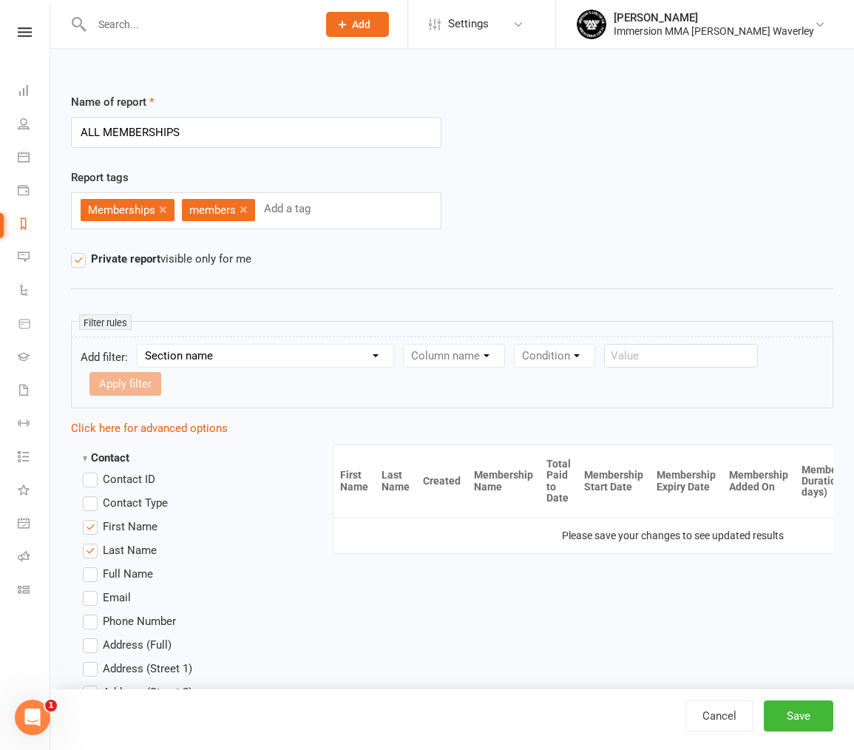
click at [110, 451] on strong "Contact" at bounding box center [106, 457] width 47 height 13
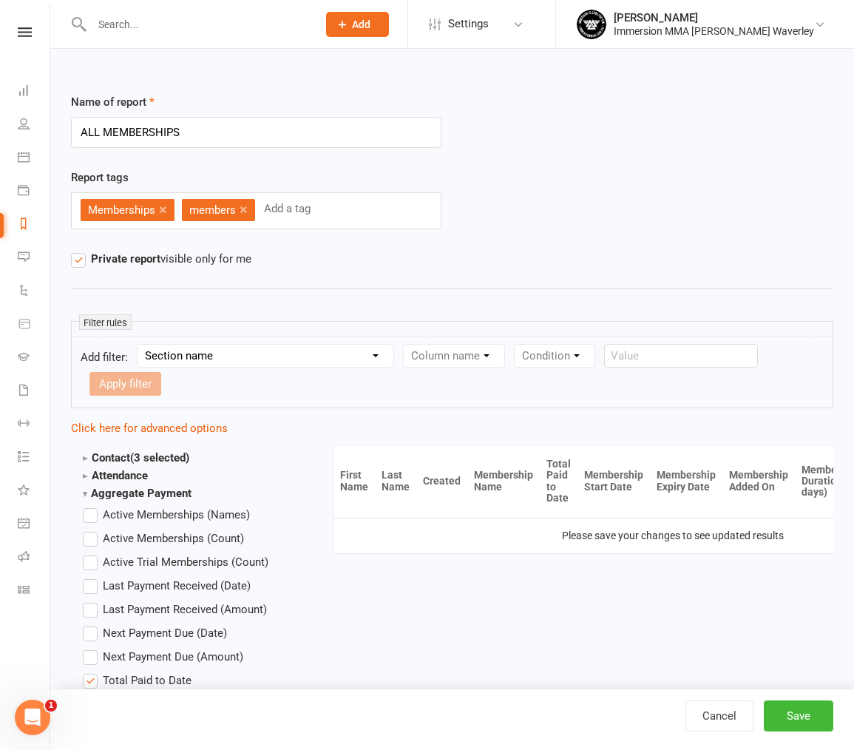
click at [139, 484] on section "Aggregate Payment Active Memberships (Names) Active Memberships (Count) Active …" at bounding box center [191, 645] width 216 height 323
click at [146, 486] on strong "Aggregate Payment" at bounding box center [137, 492] width 109 height 13
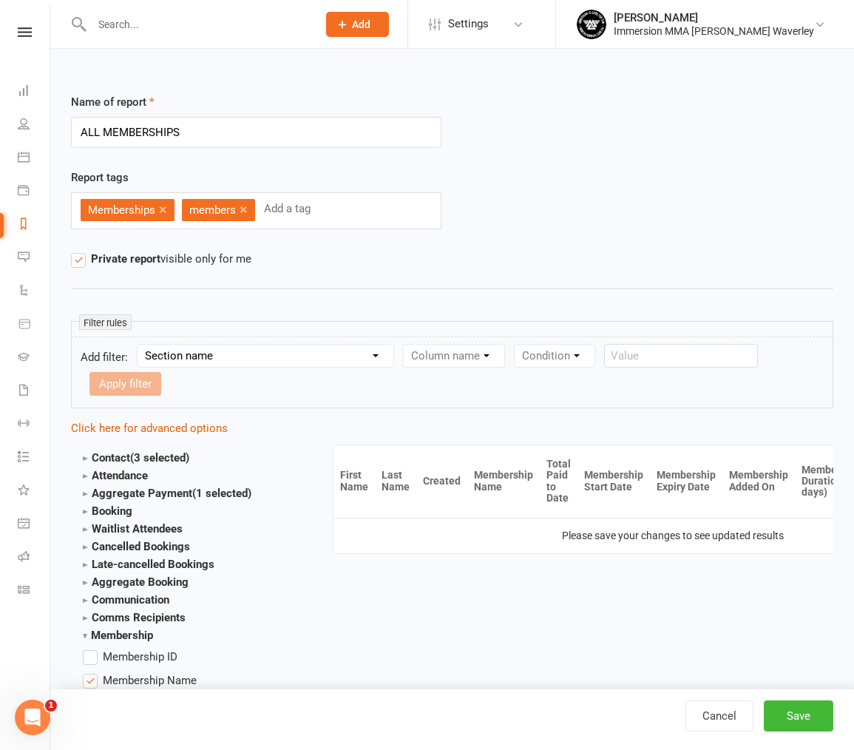
click at [143, 628] on strong "Membership" at bounding box center [118, 634] width 70 height 13
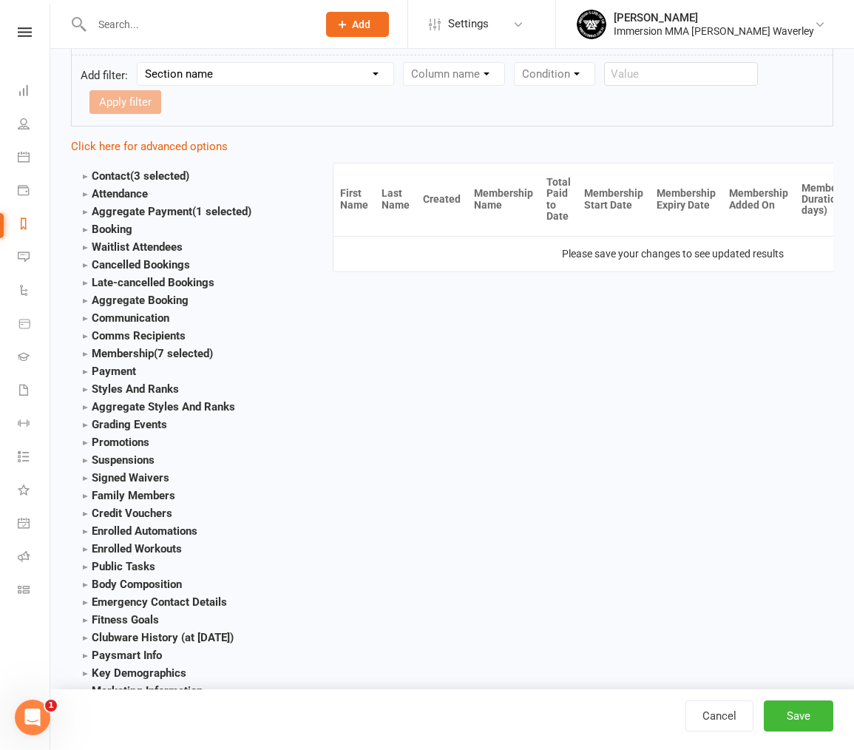
scroll to position [331, 0]
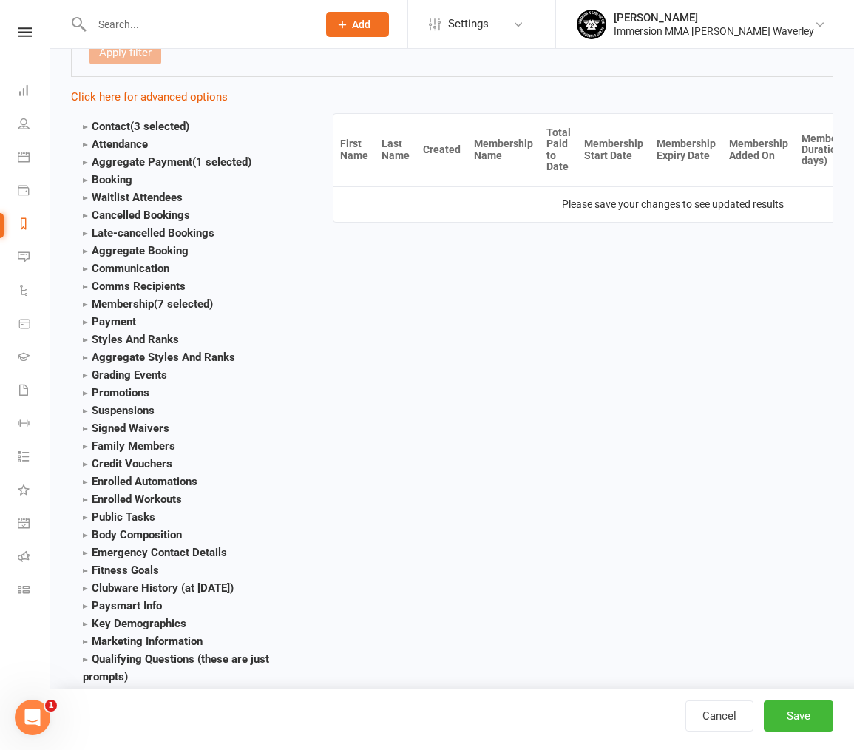
click at [199, 297] on span "(7 selected)" at bounding box center [183, 303] width 59 height 13
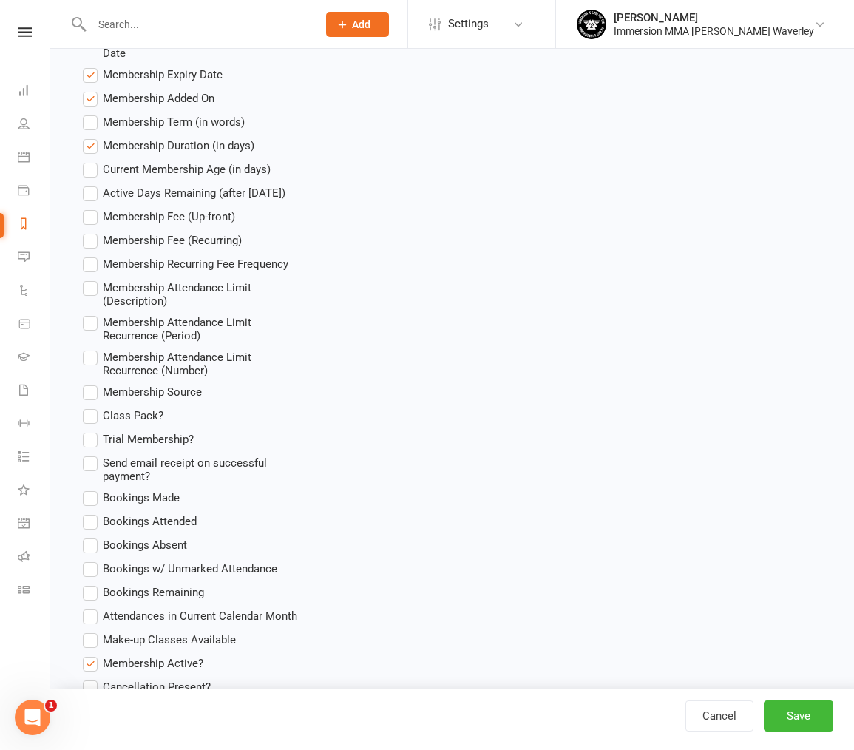
scroll to position [997, 0]
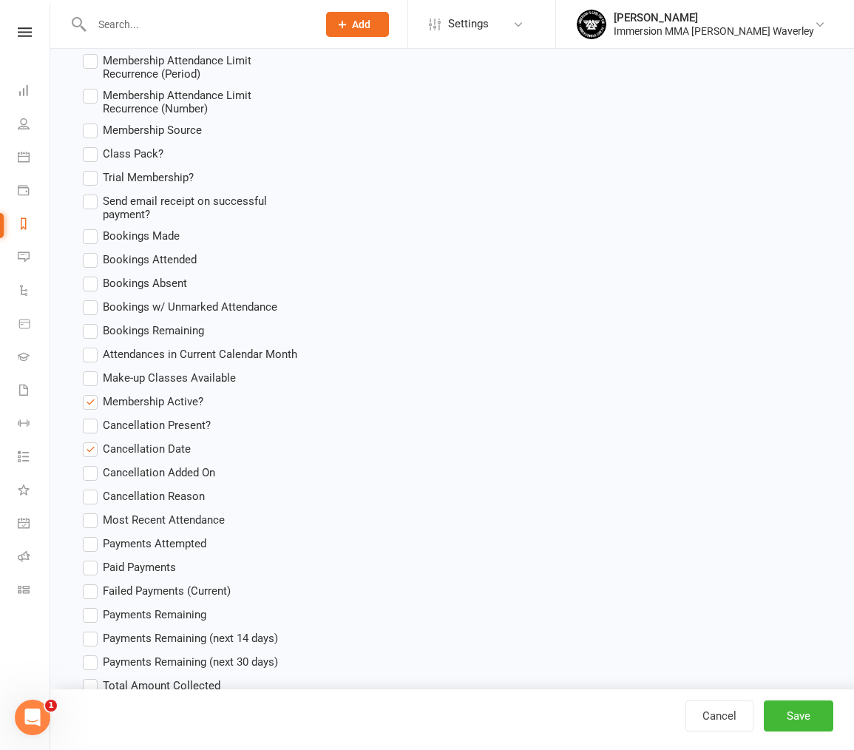
click at [191, 393] on span "Membership Active?" at bounding box center [153, 401] width 101 height 16
click at [92, 393] on input "Membership Active?" at bounding box center [88, 393] width 10 height 0
click at [790, 702] on button "Save" at bounding box center [798, 715] width 69 height 31
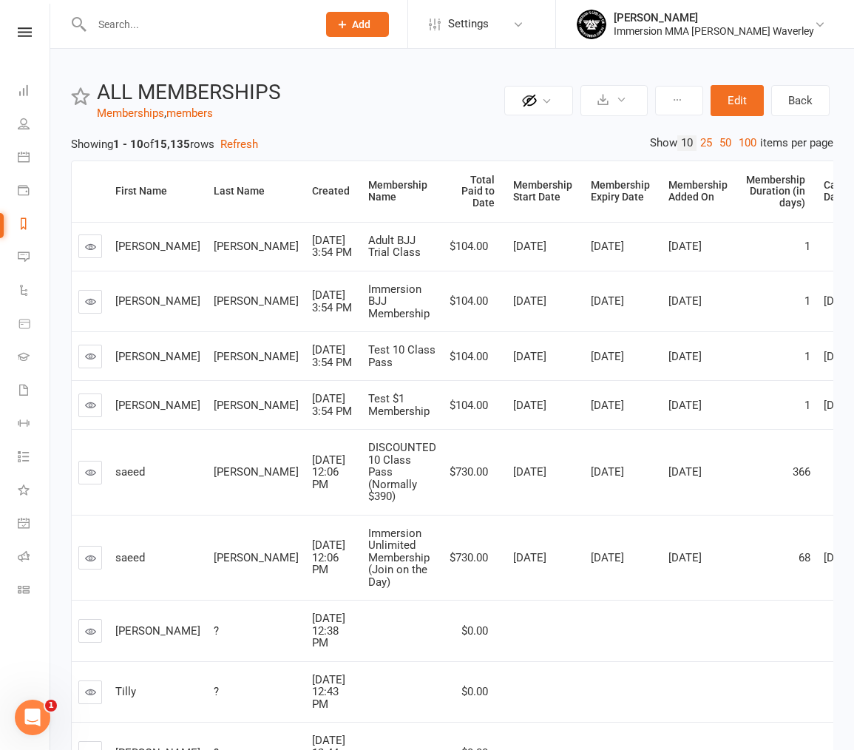
click at [441, 115] on header "Private Report Only visible by me Public Report Visible to everyone Export to C…" at bounding box center [452, 101] width 762 height 41
click at [723, 102] on button "Edit" at bounding box center [736, 100] width 53 height 31
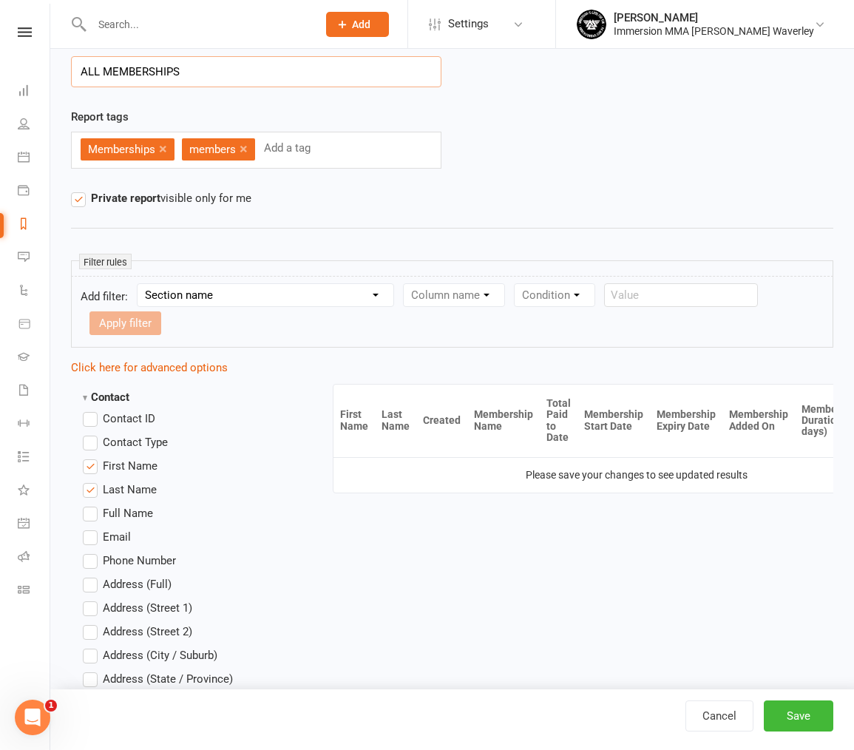
scroll to position [74, 0]
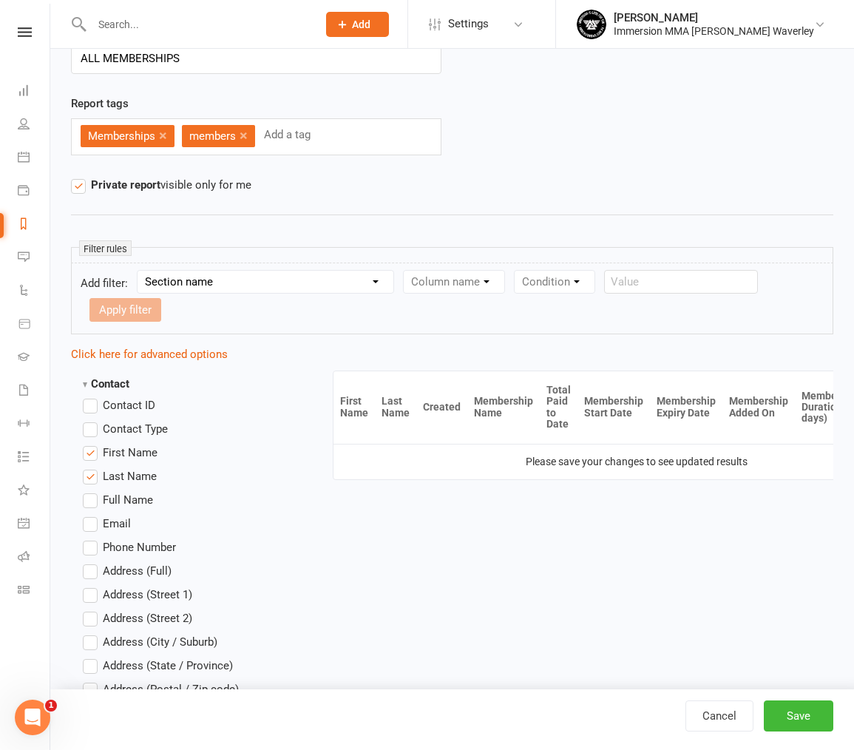
click at [312, 285] on select "Section name Contact Attendance Aggregate Payment Booking Waitlist Attendees Ca…" at bounding box center [266, 282] width 256 height 22
select select "10"
click at [140, 271] on select "Section name Contact Attendance Aggregate Payment Booking Waitlist Attendees Ca…" at bounding box center [266, 282] width 256 height 22
click at [469, 288] on select "Column name Membership ID Membership Name Membership Category Membership Start …" at bounding box center [548, 282] width 288 height 22
select select "2"
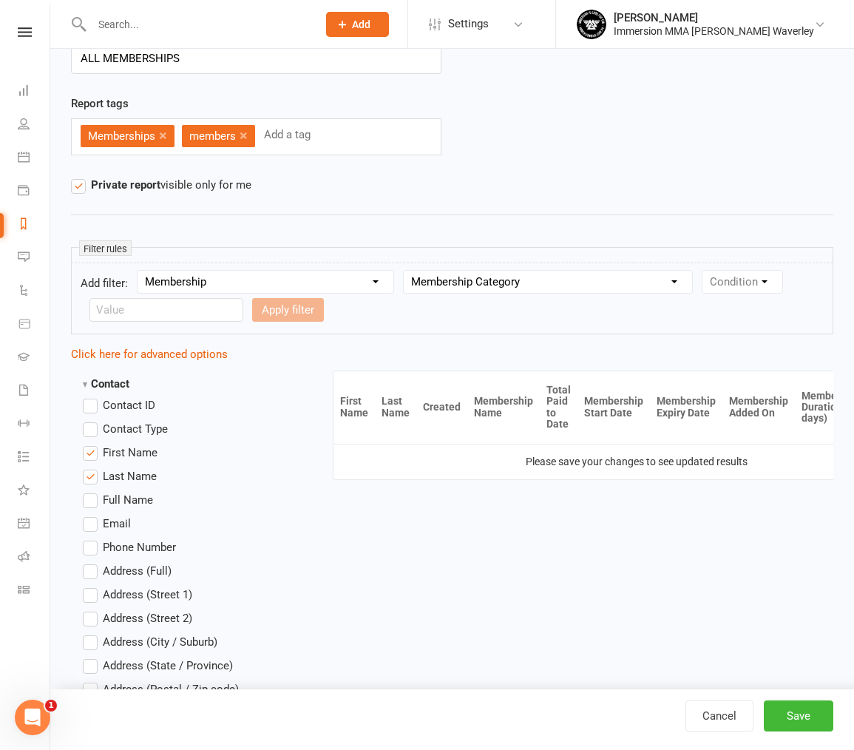
click at [405, 271] on select "Column name Membership ID Membership Name Membership Category Membership Start …" at bounding box center [548, 282] width 288 height 22
click at [157, 310] on select "Condition Equals Does not equal Contains Does not contain Is blank or does not …" at bounding box center [175, 310] width 170 height 22
select select "1"
click at [90, 299] on select "Condition Equals Does not equal Contains Does not contain Is blank or does not …" at bounding box center [175, 310] width 170 height 22
click at [353, 310] on select "Value Adult Casual Class Passes ** Join on the Day Promotion ** Kids Sponsored …" at bounding box center [365, 310] width 188 height 22
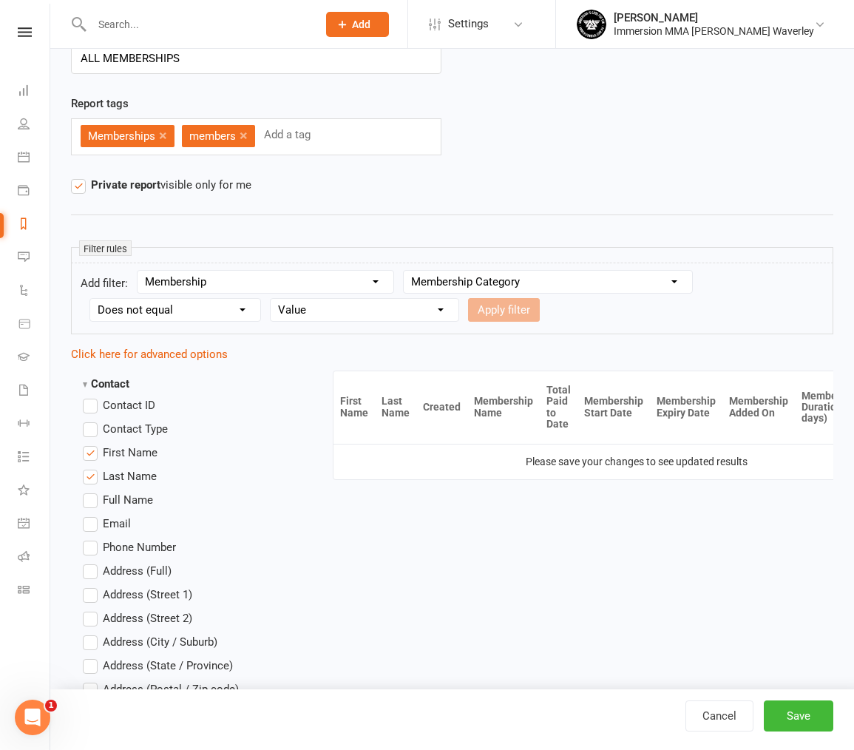
select select "2"
click at [271, 299] on select "Value Adult Casual Class Passes ** Join on the Day Promotion ** Kids Sponsored …" at bounding box center [365, 310] width 188 height 22
click at [520, 307] on button "Apply filter" at bounding box center [504, 310] width 72 height 24
select select
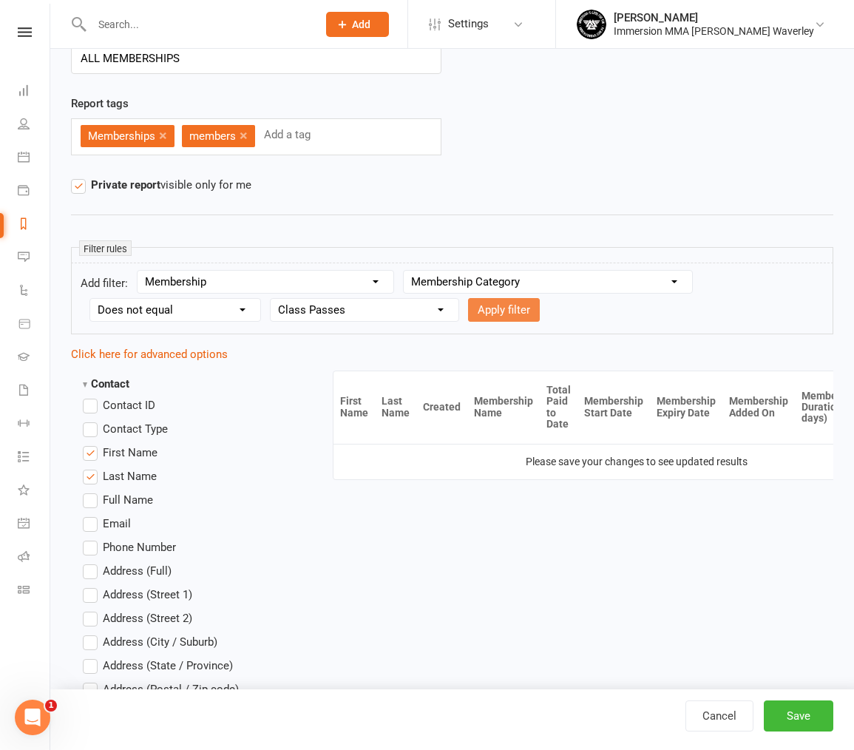
select select
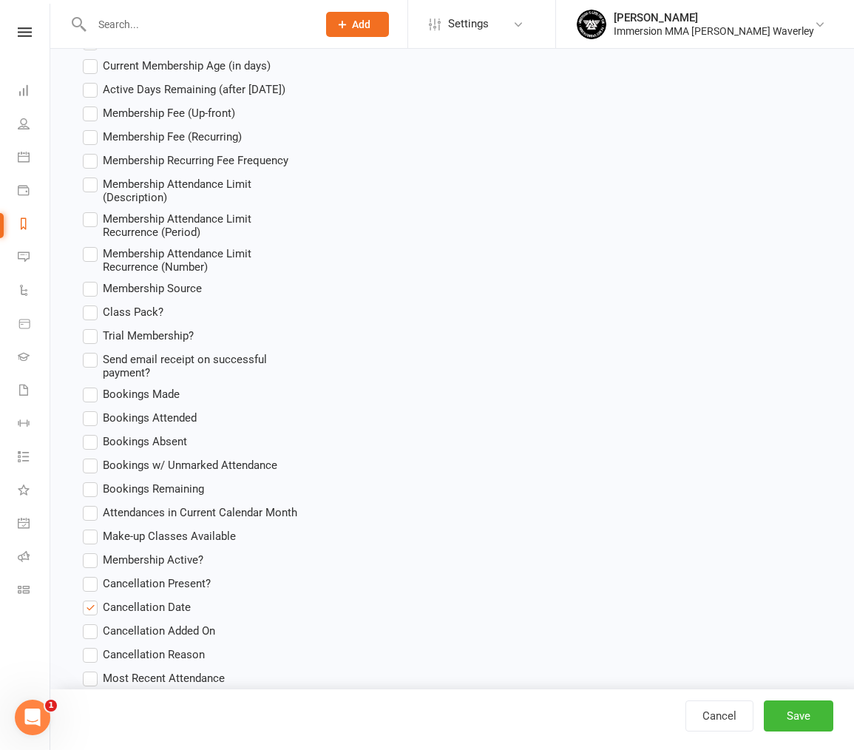
scroll to position [2514, 0]
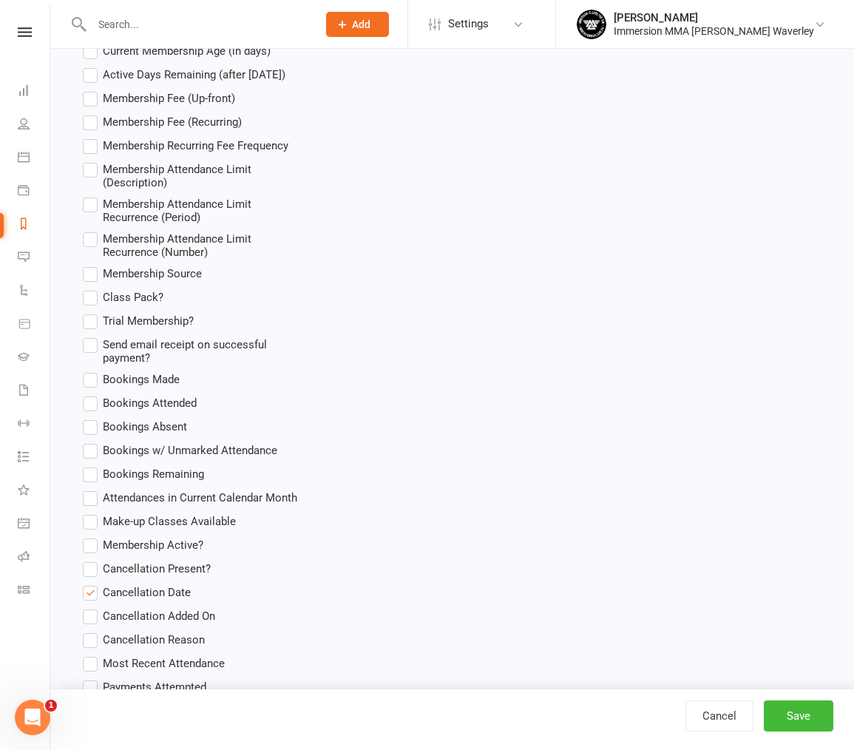
click at [120, 536] on span "Membership Active?" at bounding box center [153, 544] width 101 height 16
click at [92, 536] on input "Membership Active?" at bounding box center [88, 536] width 10 height 0
click at [785, 714] on button "Save" at bounding box center [798, 715] width 69 height 31
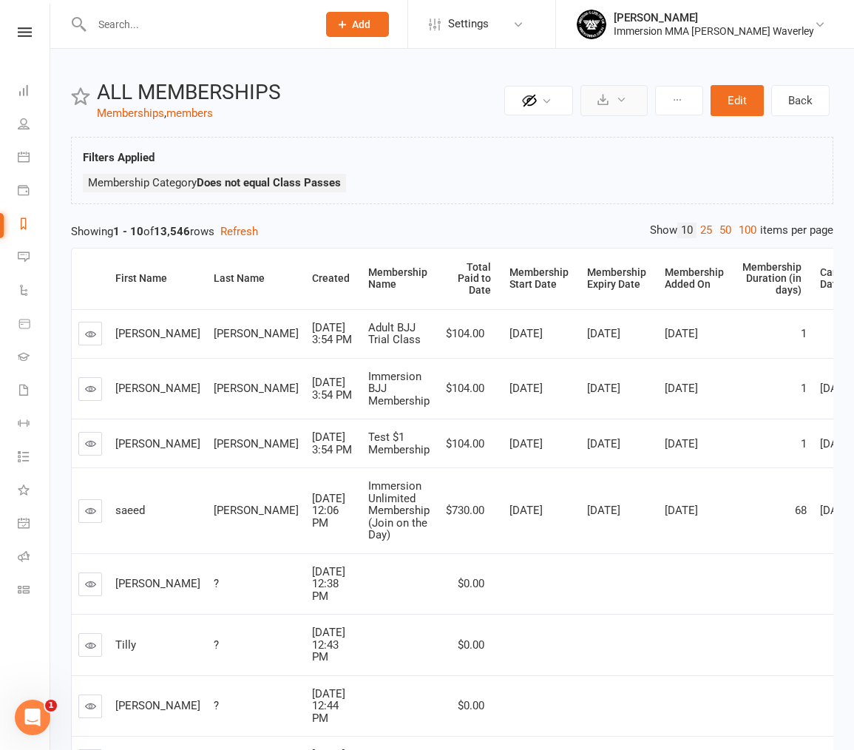
click at [637, 96] on button at bounding box center [613, 100] width 67 height 31
click at [620, 127] on link "Export to CSV" at bounding box center [569, 136] width 155 height 30
click at [242, 36] on div at bounding box center [189, 24] width 236 height 48
click at [235, 29] on input "text" at bounding box center [197, 24] width 220 height 21
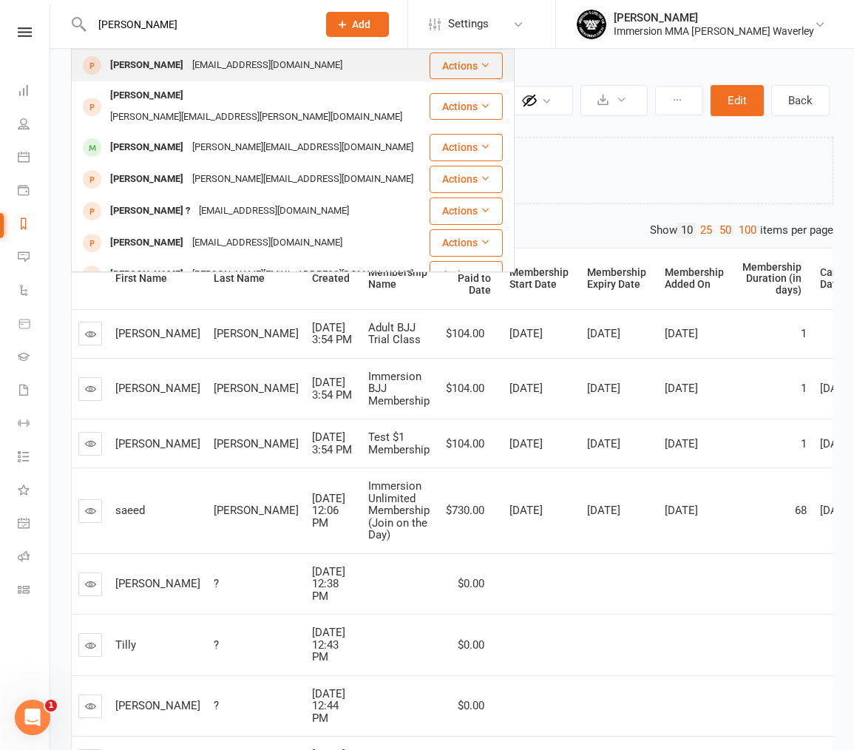
type input "nicole yu"
click at [203, 61] on div "nicoleyu614@gmail.com" at bounding box center [267, 65] width 159 height 21
